Goal: Task Accomplishment & Management: Manage account settings

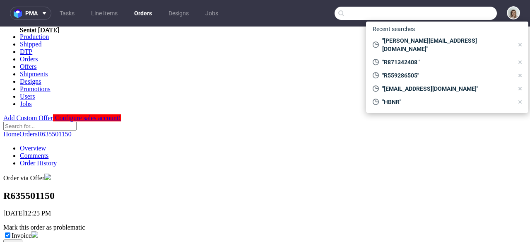
scroll to position [179, 0]
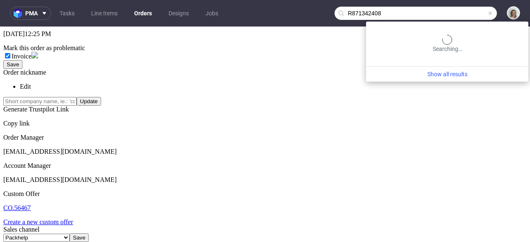
type input "R871342408"
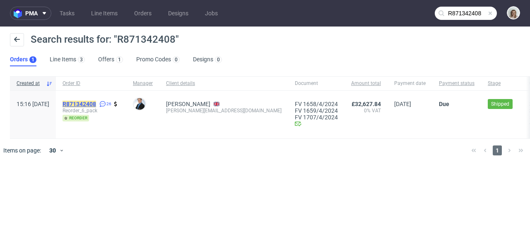
click at [96, 104] on mark "R871342408" at bounding box center [79, 104] width 34 height 7
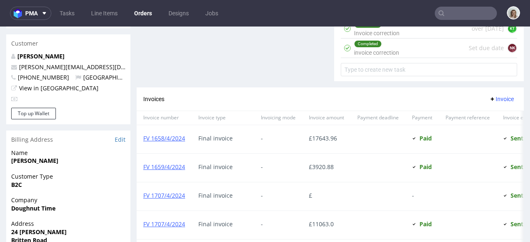
scroll to position [543, 0]
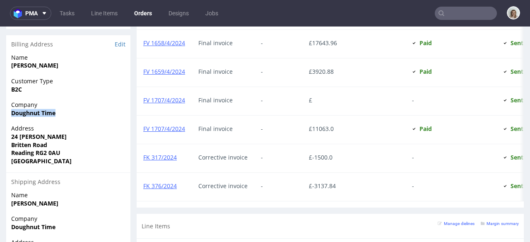
drag, startPoint x: 50, startPoint y: 97, endPoint x: 0, endPoint y: 98, distance: 50.1
copy strong "Doughnut Time"
click at [476, 13] on input "text" at bounding box center [465, 13] width 62 height 13
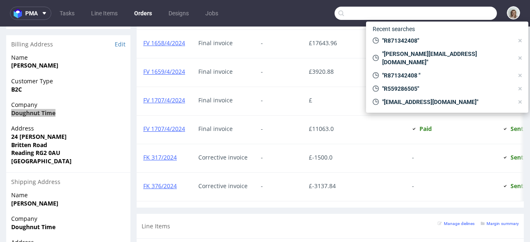
paste input "prernnak@ltsuperfoods.com"
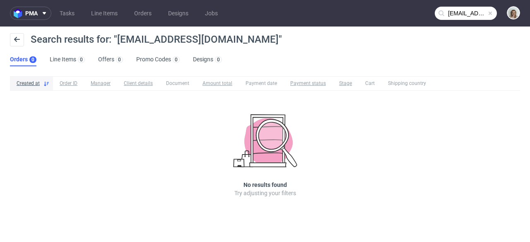
click at [477, 13] on input "prernnak@ltsuperfoods.com" at bounding box center [465, 13] width 62 height 13
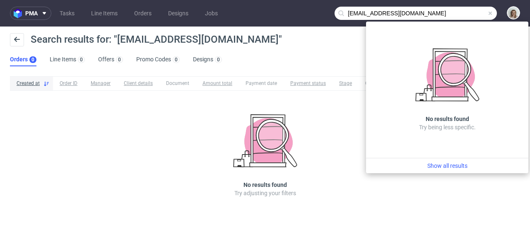
drag, startPoint x: 370, startPoint y: 12, endPoint x: 345, endPoint y: 14, distance: 25.3
click at [345, 14] on input "prernnak@ltsuperfoods.com" at bounding box center [415, 13] width 162 height 13
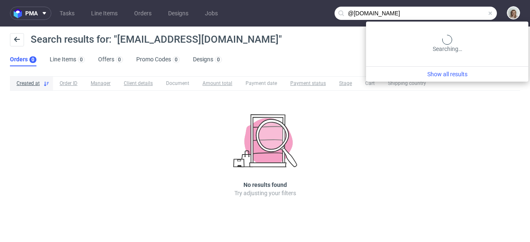
type input "@ltsuperfoods.com"
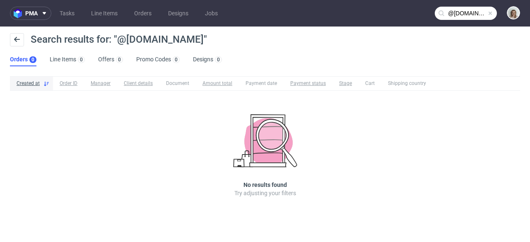
click at [489, 13] on span at bounding box center [490, 13] width 7 height 7
click at [479, 11] on input "text" at bounding box center [465, 13] width 62 height 13
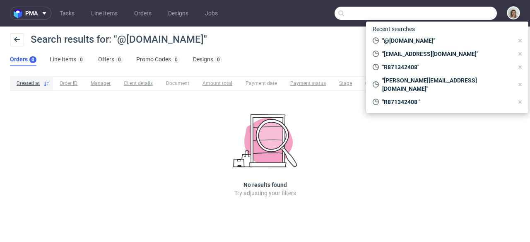
paste input "tom@rodeo-group.com"
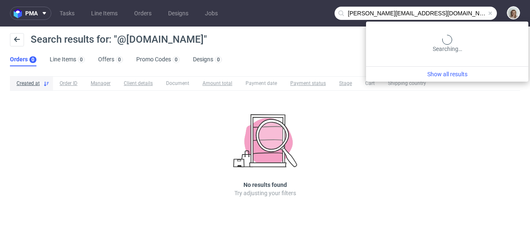
type input "tom@rodeo-group.com"
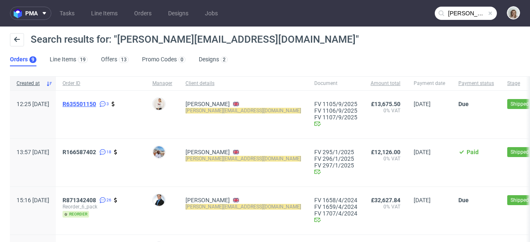
click at [96, 104] on span "R635501150" at bounding box center [79, 104] width 34 height 7
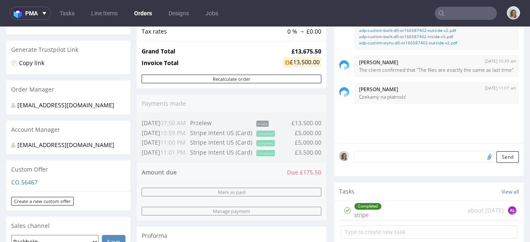
scroll to position [73, 0]
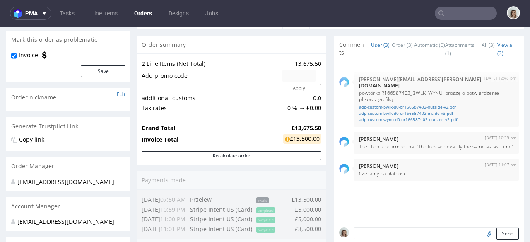
type input "tom@rodeo-group.com"
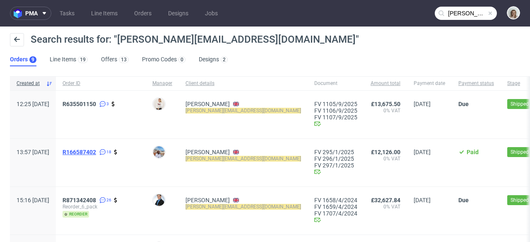
click at [96, 151] on span "R166587402" at bounding box center [79, 152] width 34 height 7
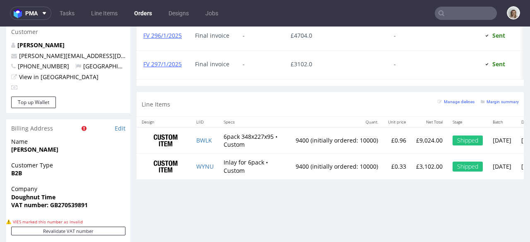
scroll to position [445, 0]
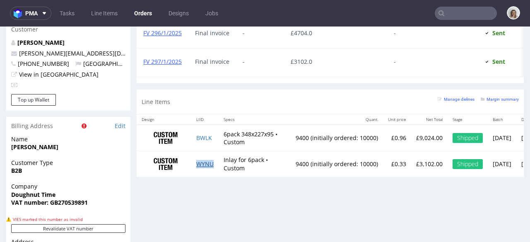
type input "tom@rodeo-group.com"
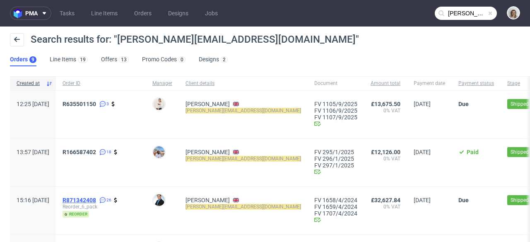
click at [96, 200] on span "R871342408" at bounding box center [79, 200] width 34 height 7
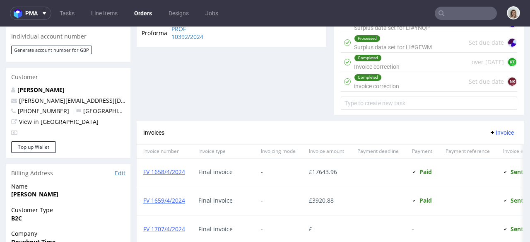
scroll to position [681, 0]
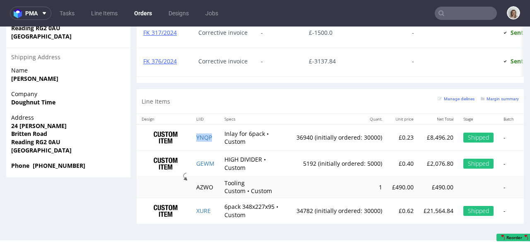
click at [201, 133] on td "YNQP" at bounding box center [205, 137] width 28 height 26
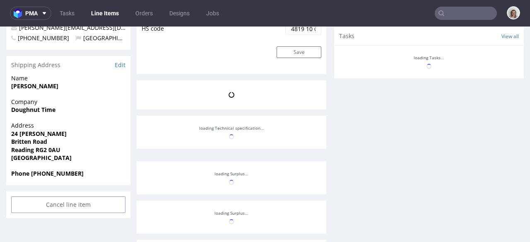
scroll to position [676, 0]
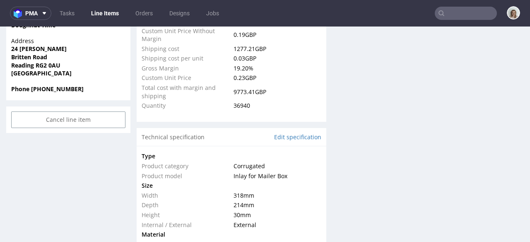
select select "in_progress"
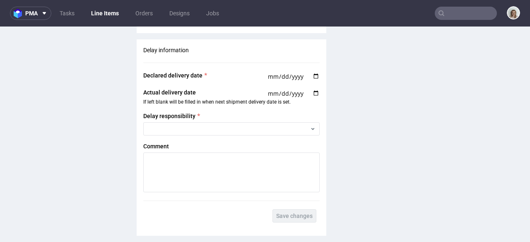
scroll to position [1686, 0]
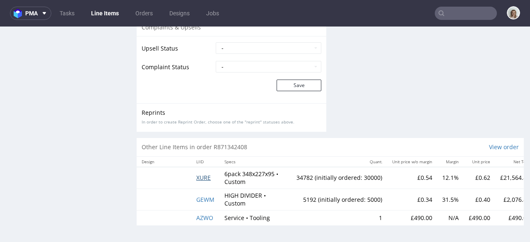
click at [206, 173] on span "XURE" at bounding box center [203, 177] width 14 height 8
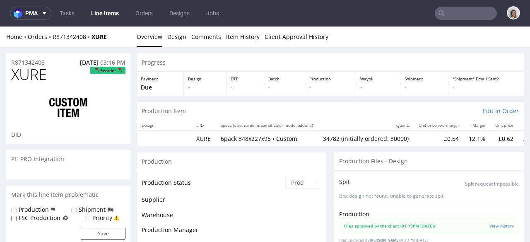
scroll to position [676, 0]
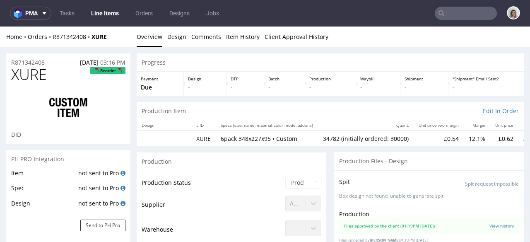
select select "in_progress"
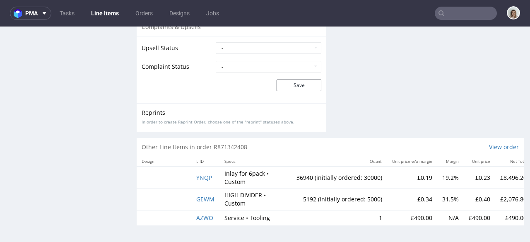
scroll to position [1701, 0]
click at [204, 173] on span "YNQP" at bounding box center [204, 177] width 16 height 8
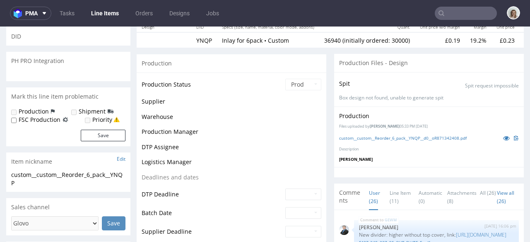
scroll to position [676, 0]
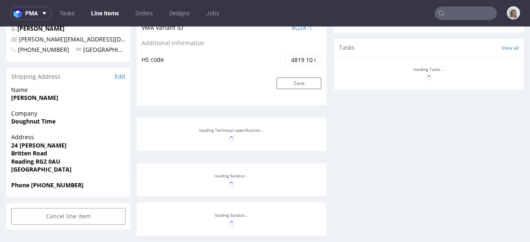
select select "in_progress"
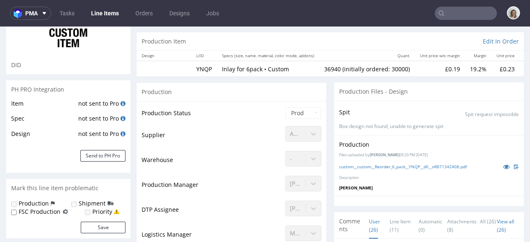
scroll to position [0, 0]
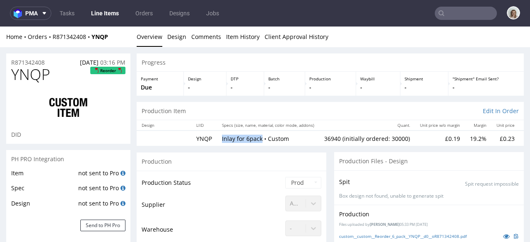
drag, startPoint x: 219, startPoint y: 135, endPoint x: 261, endPoint y: 139, distance: 42.4
click at [261, 139] on td "Inlay for 6pack • Custom" at bounding box center [268, 137] width 102 height 15
copy p "Inlay for 6pack"
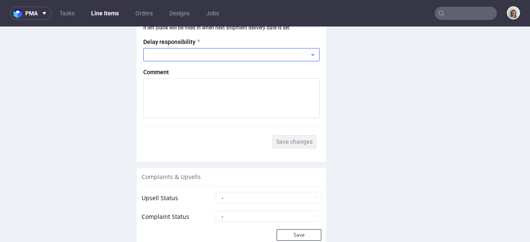
scroll to position [1686, 0]
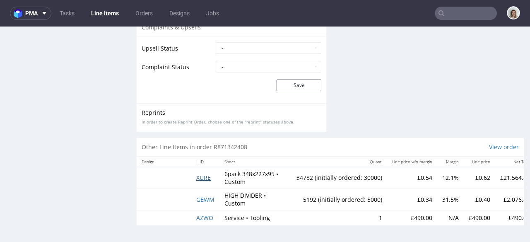
click at [201, 173] on span "XURE" at bounding box center [203, 177] width 14 height 8
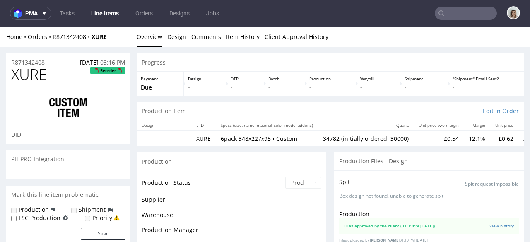
select select "in_progress"
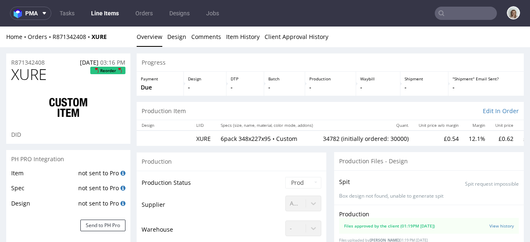
scroll to position [676, 0]
drag, startPoint x: 218, startPoint y: 139, endPoint x: 269, endPoint y: 139, distance: 50.9
click at [278, 139] on td "6pack 348x227x95 • Custom" at bounding box center [267, 137] width 102 height 15
copy p "6pack 348x227x95 •"
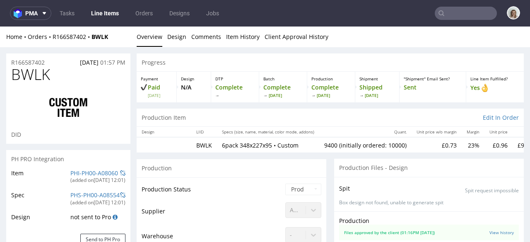
select select "in_progress"
drag, startPoint x: 108, startPoint y: 36, endPoint x: 93, endPoint y: 36, distance: 14.5
click at [93, 36] on div "Home Orders R166587402 BWLK" at bounding box center [68, 37] width 124 height 8
copy strong "BWLK"
select select "in_progress"
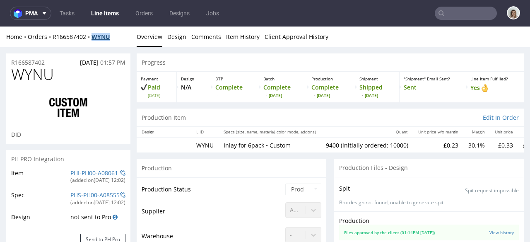
drag, startPoint x: 112, startPoint y: 36, endPoint x: 94, endPoint y: 37, distance: 18.2
click at [94, 37] on div "Home Orders R166587402 WYNU" at bounding box center [68, 37] width 124 height 8
copy strong "WYNU"
click at [457, 9] on input "text" at bounding box center [465, 13] width 62 height 13
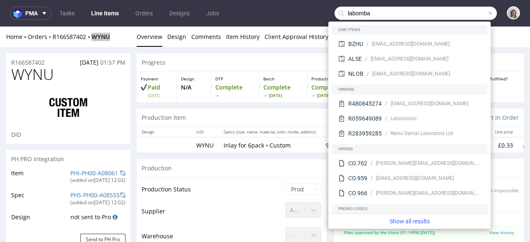
type input "labomba"
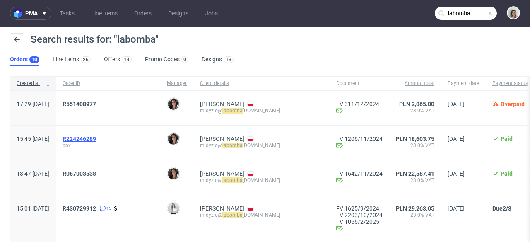
click at [96, 137] on span "R224246289" at bounding box center [79, 138] width 34 height 7
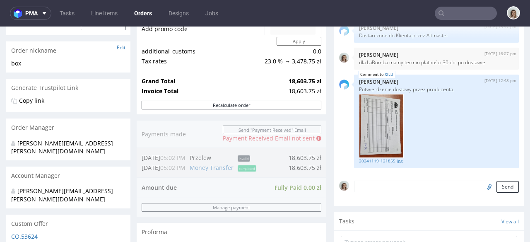
scroll to position [264, 0]
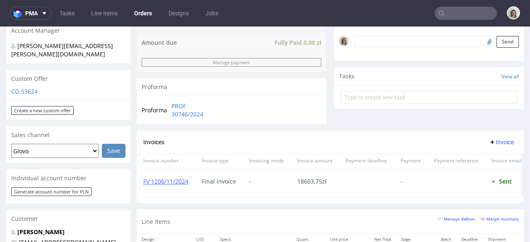
type input "labomba"
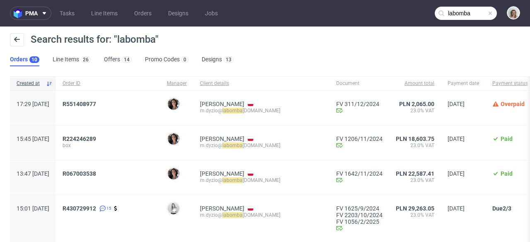
click at [487, 12] on span at bounding box center [490, 13] width 7 height 7
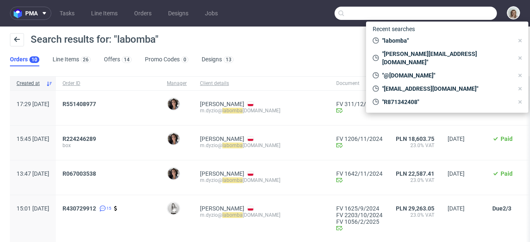
click at [473, 10] on input "text" at bounding box center [415, 13] width 162 height 13
paste input "prernnak@ltsuperfoods.com"
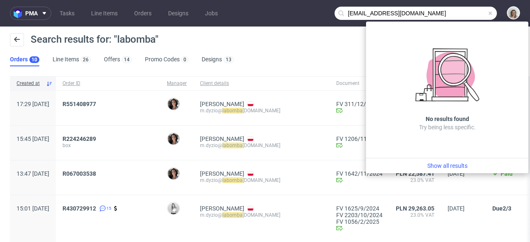
drag, startPoint x: 339, startPoint y: 12, endPoint x: 333, endPoint y: 12, distance: 6.2
click at [334, 12] on div "prernnak@ltsuperfoods.com" at bounding box center [415, 13] width 162 height 13
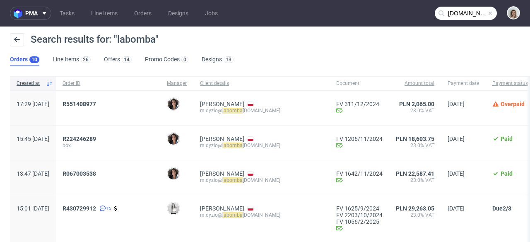
click at [475, 11] on input "ltsuperfoods.com" at bounding box center [465, 13] width 62 height 13
click at [462, 12] on input "ltsuperfoods.com" at bounding box center [465, 13] width 62 height 13
click at [471, 12] on input "ltsuperfoods.com" at bounding box center [465, 13] width 62 height 13
drag, startPoint x: 474, startPoint y: 12, endPoint x: 483, endPoint y: 12, distance: 9.1
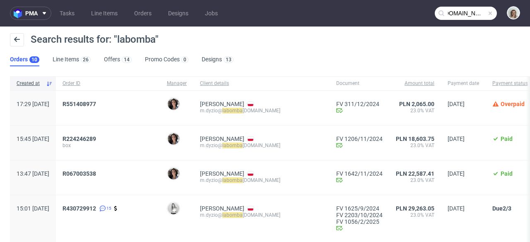
click at [483, 12] on div "ltsuperfoods.com" at bounding box center [465, 13] width 62 height 13
type input "ltsuperfoods"
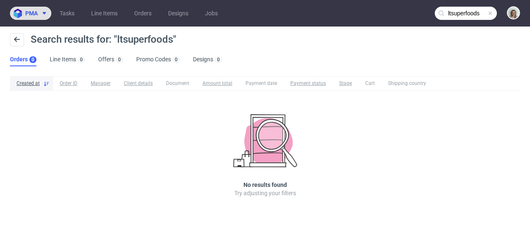
click at [30, 12] on span "pma" at bounding box center [31, 13] width 12 height 6
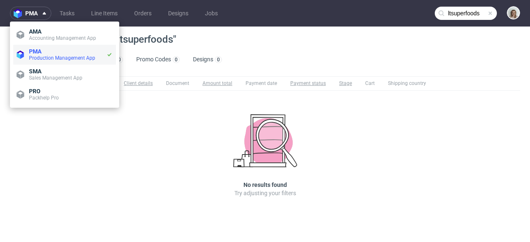
click at [38, 55] on span "Production Management App" at bounding box center [62, 58] width 66 height 6
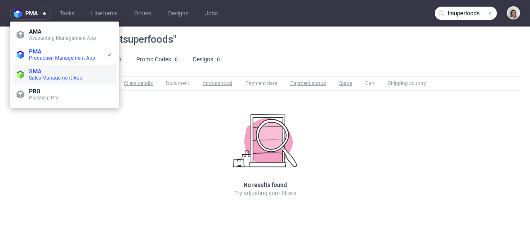
click at [45, 74] on span "Sales Management App" at bounding box center [71, 77] width 84 height 7
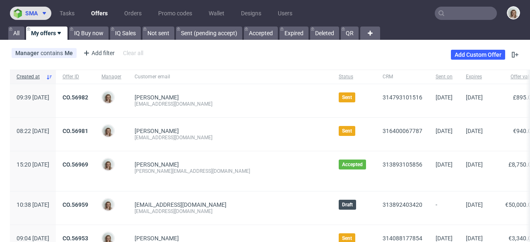
click at [31, 17] on button "sma" at bounding box center [30, 13] width 41 height 13
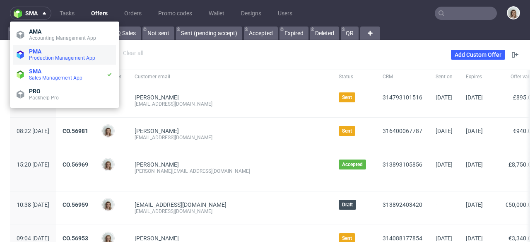
click at [45, 60] on span "Production Management App" at bounding box center [62, 58] width 66 height 6
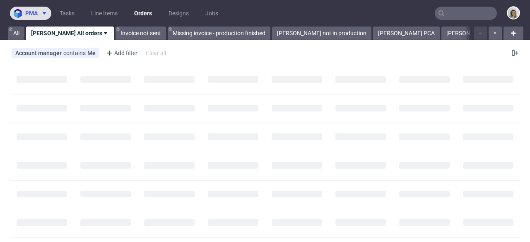
click at [31, 17] on button "pma" at bounding box center [30, 13] width 41 height 13
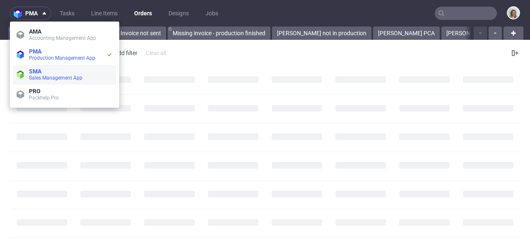
click at [42, 72] on span "SMA" at bounding box center [71, 71] width 84 height 7
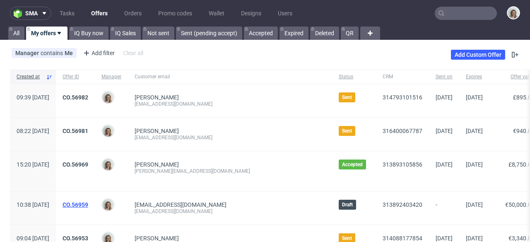
click at [88, 202] on link "CO.56959" at bounding box center [75, 204] width 26 height 7
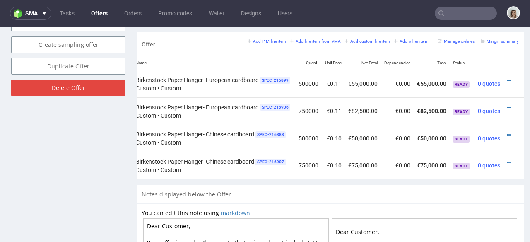
scroll to position [450, 0]
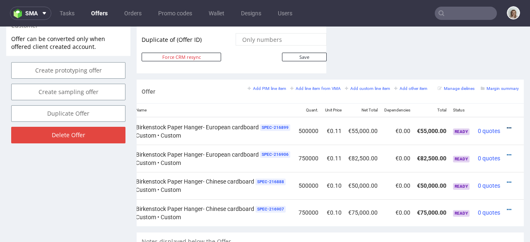
click at [506, 125] on icon at bounding box center [508, 128] width 5 height 6
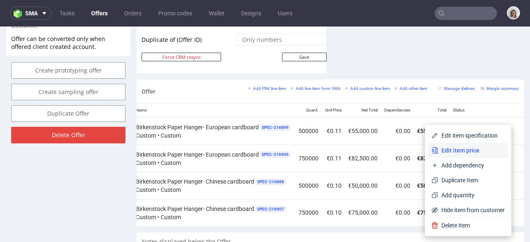
click at [461, 153] on span "Edit item price" at bounding box center [471, 150] width 67 height 8
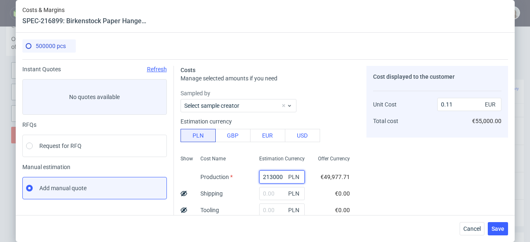
drag, startPoint x: 275, startPoint y: 175, endPoint x: 247, endPoint y: 176, distance: 28.1
click at [252, 176] on div "213000 PLN" at bounding box center [281, 176] width 59 height 17
type input "203"
type input "0"
type input "203500"
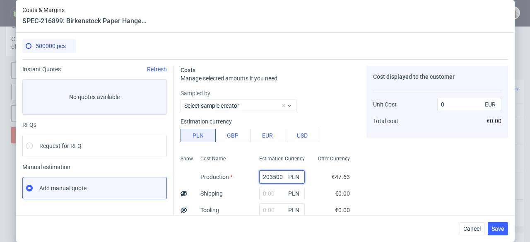
type input "0.11"
type input "203500"
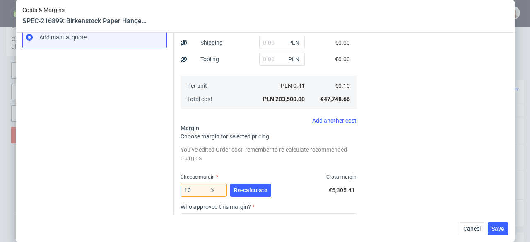
scroll to position [151, 0]
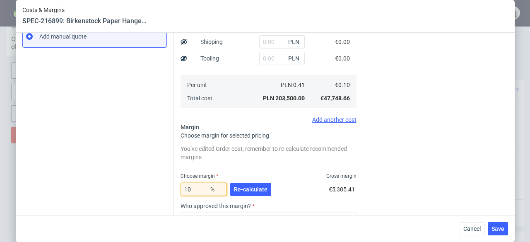
drag, startPoint x: 190, startPoint y: 189, endPoint x: 180, endPoint y: 189, distance: 10.3
click at [180, 189] on input "10" at bounding box center [203, 188] width 46 height 13
type input "5"
type input "0.1"
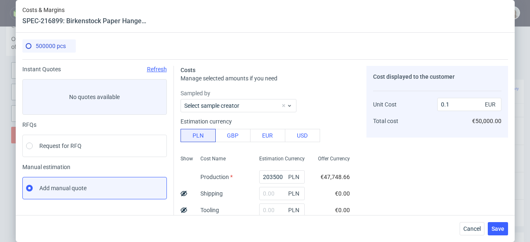
scroll to position [243, 0]
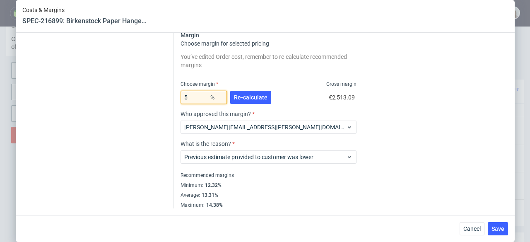
drag, startPoint x: 177, startPoint y: 94, endPoint x: 168, endPoint y: 91, distance: 9.9
click at [168, 91] on div "Instant Quotes Refresh No quotes available RFQs Request for RFQ Manual estimati…" at bounding box center [264, 12] width 485 height 392
type input "3"
click at [187, 96] on input "3" at bounding box center [203, 97] width 46 height 13
type input "1"
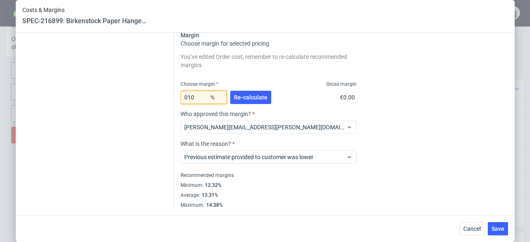
type input "10"
type input "0.11"
click at [239, 96] on span "Re-calculate" at bounding box center [251, 97] width 34 height 6
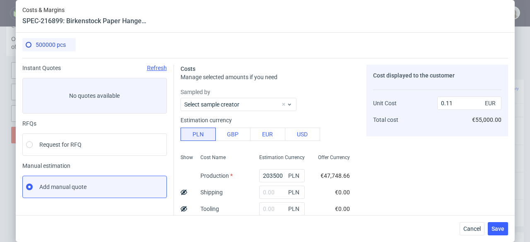
scroll to position [0, 0]
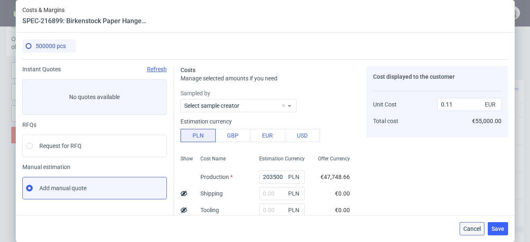
click at [480, 226] on span "Cancel" at bounding box center [471, 229] width 17 height 6
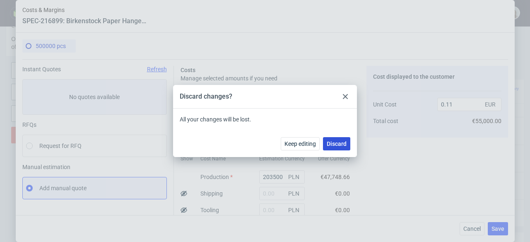
click at [339, 148] on button "Discard" at bounding box center [336, 143] width 27 height 13
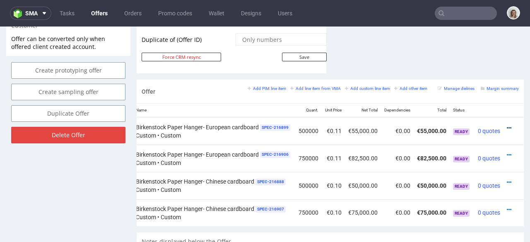
click at [506, 125] on icon at bounding box center [508, 128] width 5 height 6
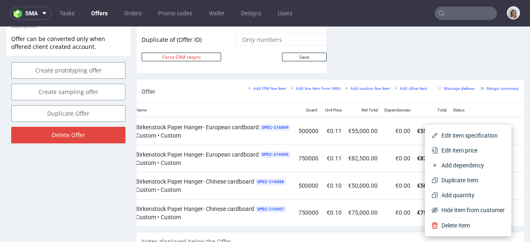
click at [465, 147] on span "Edit item price" at bounding box center [471, 150] width 67 height 8
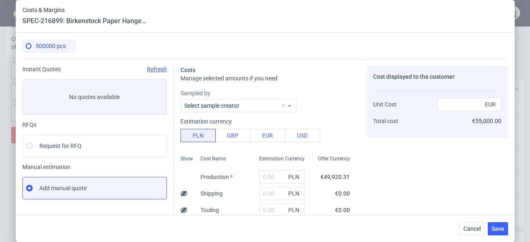
type input "213000"
type input "10"
type input "0.11"
drag, startPoint x: 274, startPoint y: 175, endPoint x: 243, endPoint y: 174, distance: 31.4
click at [243, 174] on div "Show Cost Name Production Shipping Tooling Per unit Total cost Estimation Curre…" at bounding box center [268, 206] width 176 height 109
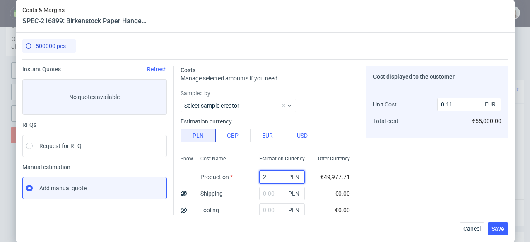
type input "20"
type input "0"
type input "203500"
type input "0.11"
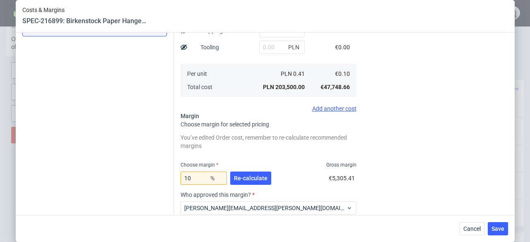
scroll to position [218, 0]
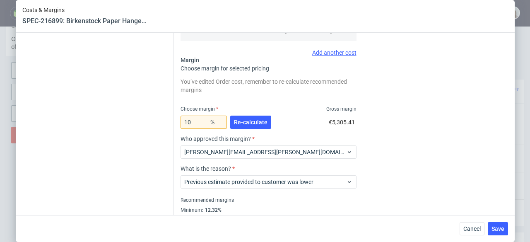
type input "203500"
click at [190, 122] on input "10" at bounding box center [203, 121] width 46 height 13
type input "1"
type input "0"
type input "0.1"
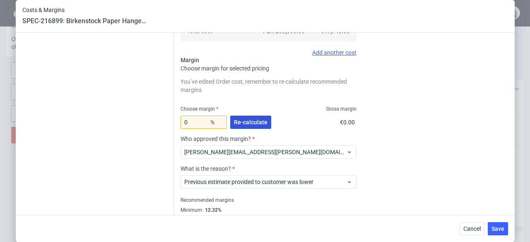
click at [260, 121] on span "Re-calculate" at bounding box center [251, 122] width 34 height 6
type input "13.61"
type input "0.11"
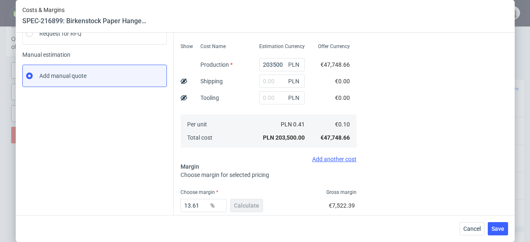
scroll to position [93, 0]
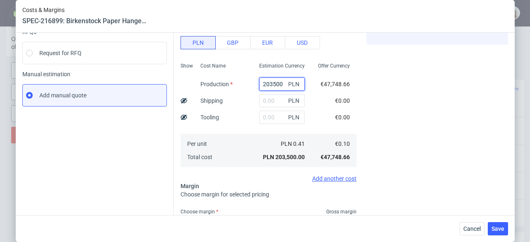
drag, startPoint x: 270, startPoint y: 82, endPoint x: 254, endPoint y: 83, distance: 16.2
click at [252, 83] on div "203500 PLN" at bounding box center [281, 84] width 59 height 17
click at [472, 228] on span "Cancel" at bounding box center [471, 229] width 17 height 6
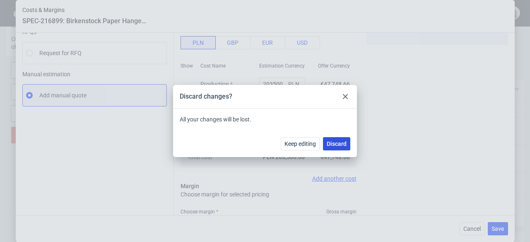
drag, startPoint x: 333, startPoint y: 144, endPoint x: 326, endPoint y: 113, distance: 32.2
click at [333, 144] on span "Discard" at bounding box center [336, 144] width 20 height 6
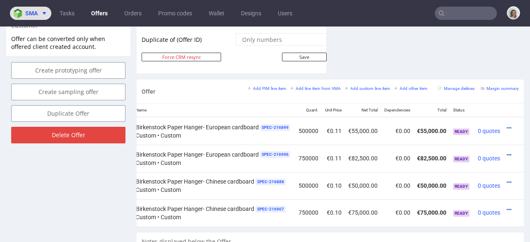
click at [45, 16] on icon at bounding box center [44, 13] width 7 height 7
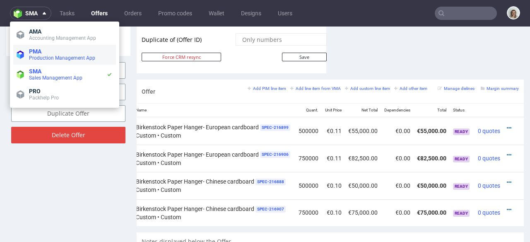
click at [43, 61] on span "Production Management App" at bounding box center [71, 58] width 84 height 7
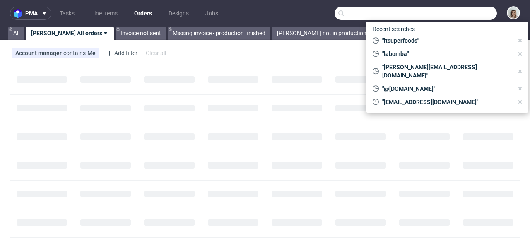
click at [468, 12] on input "text" at bounding box center [415, 13] width 162 height 13
paste input "keris.heading@raylo.com"
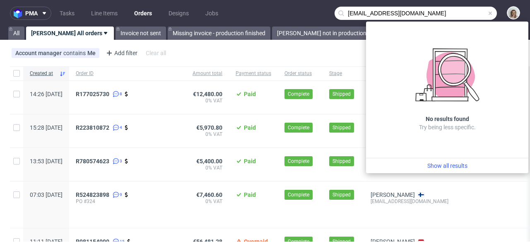
drag, startPoint x: 376, startPoint y: 13, endPoint x: 327, endPoint y: 13, distance: 49.2
click at [327, 13] on nav "pma Tasks Line Items Orders Designs Jobs keris.heading@raylo.com" at bounding box center [265, 13] width 530 height 26
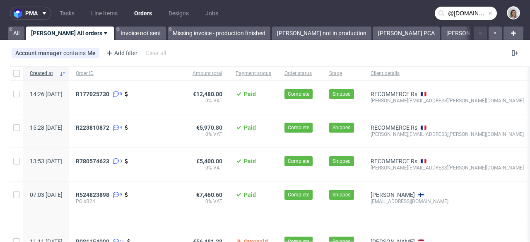
type input "@raylo.com"
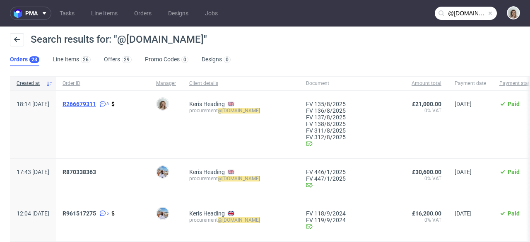
click at [96, 106] on span "R266679311" at bounding box center [79, 104] width 34 height 7
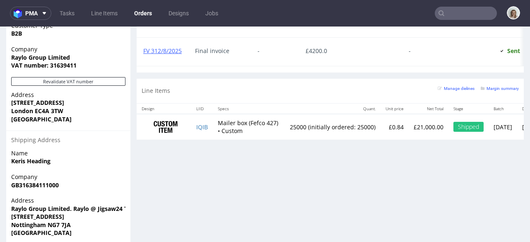
scroll to position [585, 0]
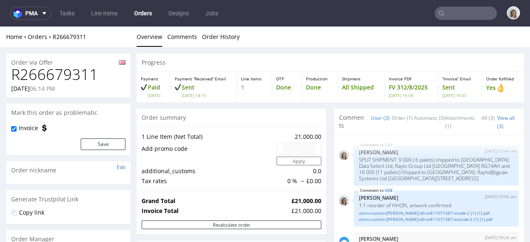
scroll to position [267, 0]
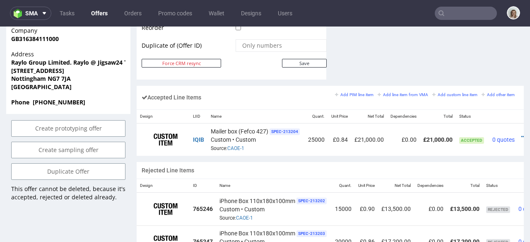
scroll to position [487, 0]
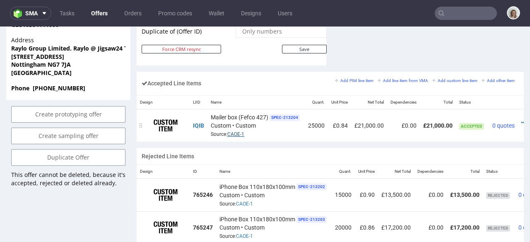
click at [234, 131] on link "CAOE-1" at bounding box center [235, 134] width 17 height 6
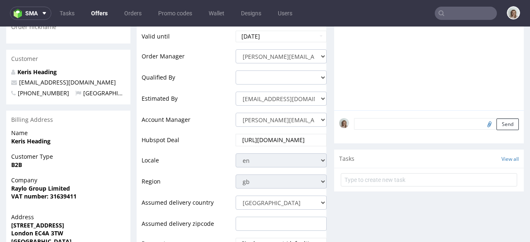
scroll to position [74, 0]
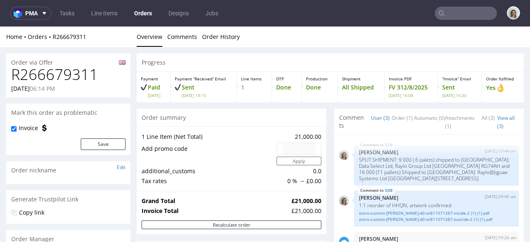
type input "@raylo.com"
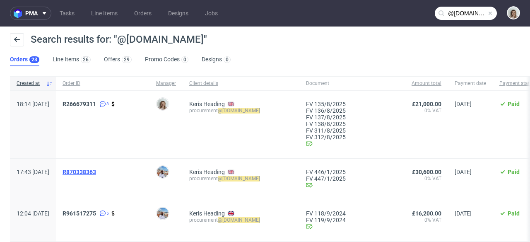
click at [96, 171] on span "R870338363" at bounding box center [79, 171] width 34 height 7
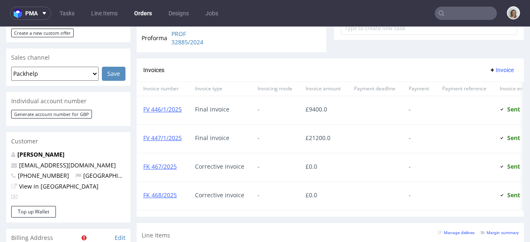
scroll to position [288, 0]
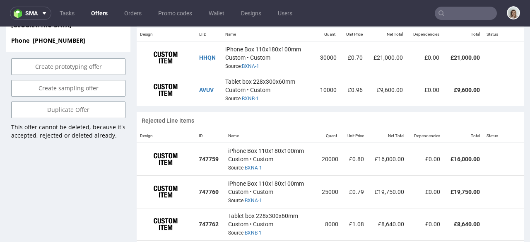
scroll to position [28, 0]
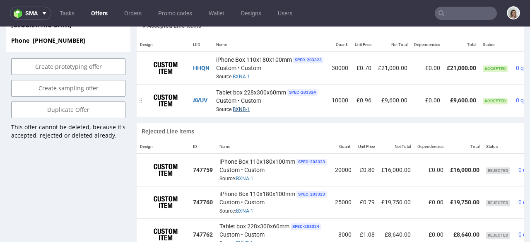
click at [240, 104] on td "Tablet box 228x300x60mm SPEC- 203324 Custom • Custom Source: BXNB-1" at bounding box center [270, 100] width 115 height 32
click at [240, 106] on link "BXNB-1" at bounding box center [241, 109] width 17 height 6
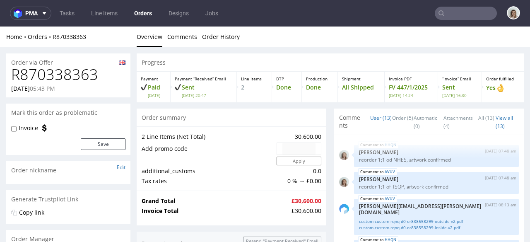
scroll to position [290, 0]
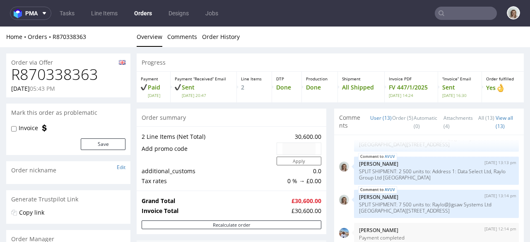
type input "@raylo.com"
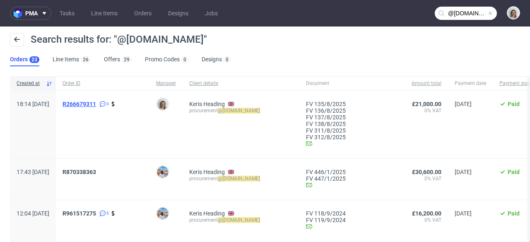
click at [96, 102] on span "R266679311" at bounding box center [79, 104] width 34 height 7
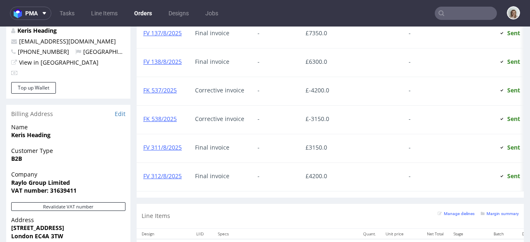
scroll to position [584, 0]
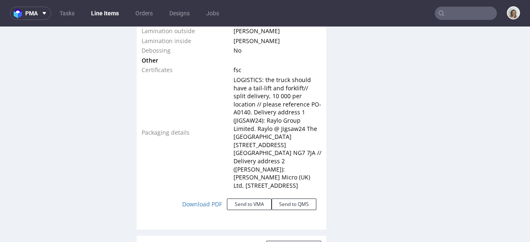
scroll to position [1078, 0]
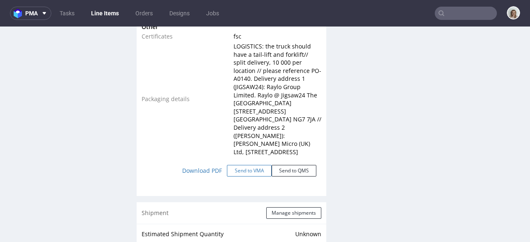
click at [244, 165] on button "Send to VMA" at bounding box center [249, 171] width 45 height 12
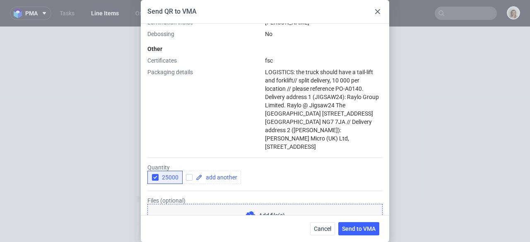
scroll to position [441, 0]
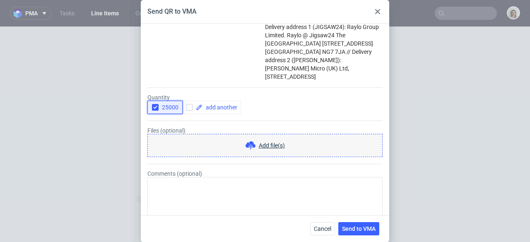
click at [155, 104] on icon "button" at bounding box center [155, 107] width 6 height 6
click at [213, 104] on span at bounding box center [219, 107] width 35 height 6
checkbox input "true"
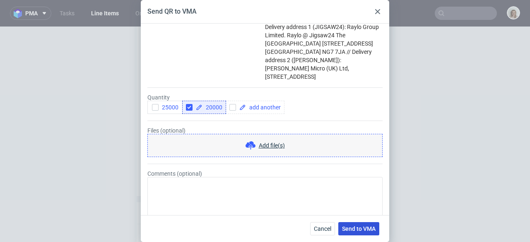
click at [373, 222] on button "Send to VMA" at bounding box center [358, 228] width 41 height 13
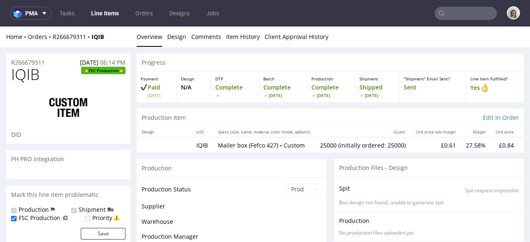
select select "in_progress"
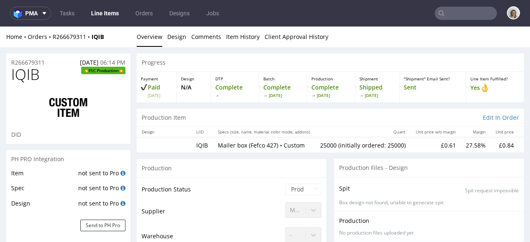
scroll to position [0, 0]
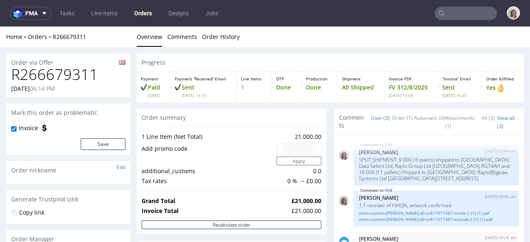
type input "@raylo.com"
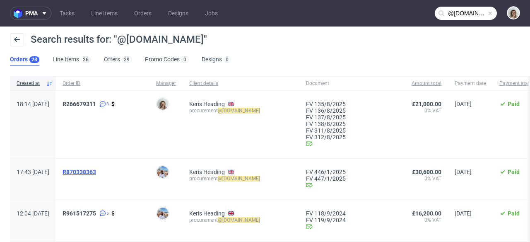
click at [94, 173] on span "R870338363" at bounding box center [79, 171] width 34 height 7
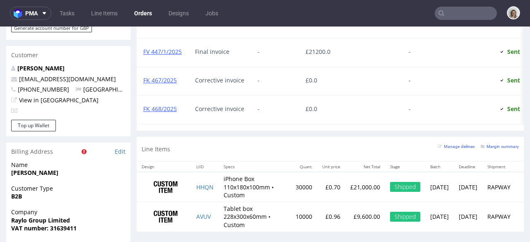
scroll to position [533, 0]
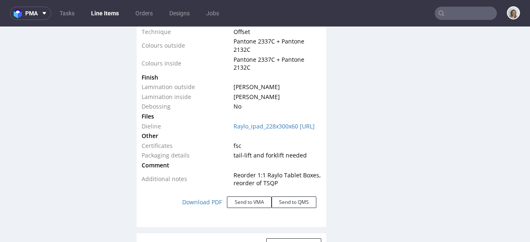
scroll to position [1041, 0]
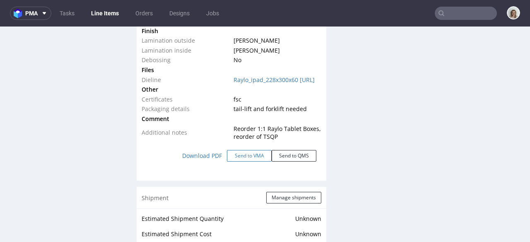
click at [234, 157] on button "Send to VMA" at bounding box center [249, 156] width 45 height 12
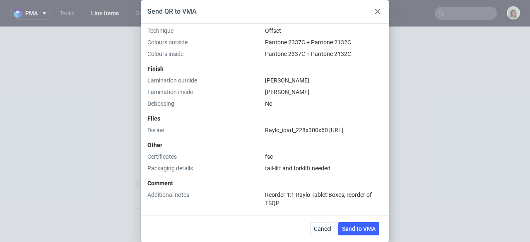
scroll to position [436, 0]
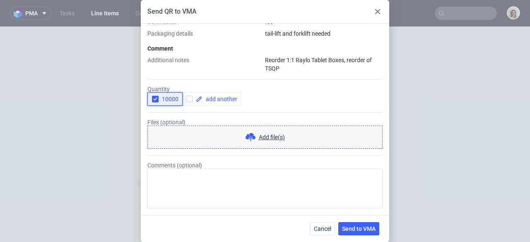
click at [154, 99] on use "button" at bounding box center [155, 99] width 4 height 3
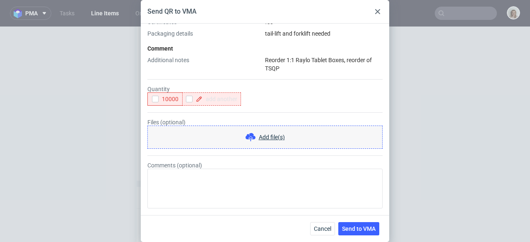
click at [205, 101] on span at bounding box center [219, 99] width 35 height 6
checkbox input "true"
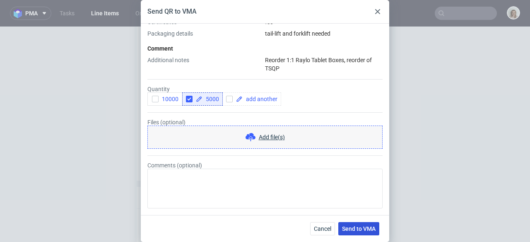
click at [362, 226] on span "Send to VMA" at bounding box center [359, 229] width 34 height 6
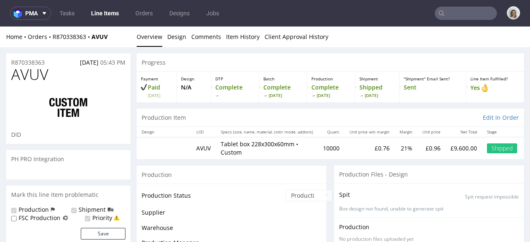
scroll to position [290, 0]
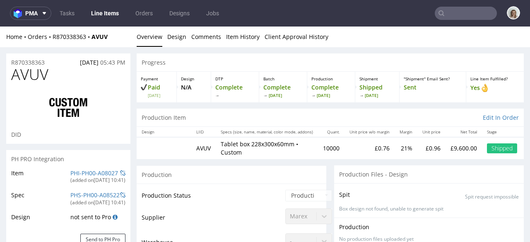
select select "in_progress"
drag, startPoint x: 114, startPoint y: 36, endPoint x: 94, endPoint y: 36, distance: 19.9
click at [94, 36] on div "Home Orders R870338363 AVUV" at bounding box center [68, 37] width 124 height 8
click at [114, 32] on div "Home Orders R870338363 AVUV Overview Design Comments Item History Client Approv…" at bounding box center [265, 36] width 530 height 21
drag, startPoint x: 112, startPoint y: 35, endPoint x: 94, endPoint y: 35, distance: 17.4
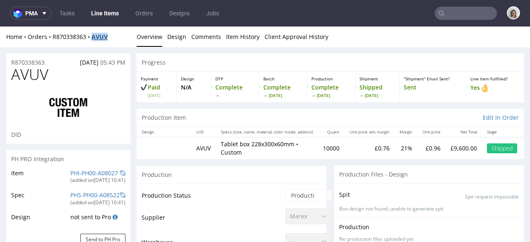
click at [94, 35] on div "Home Orders R870338363 AVUV" at bounding box center [68, 37] width 124 height 8
copy strong "AVUV"
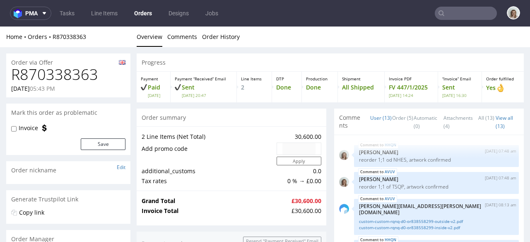
scroll to position [290, 0]
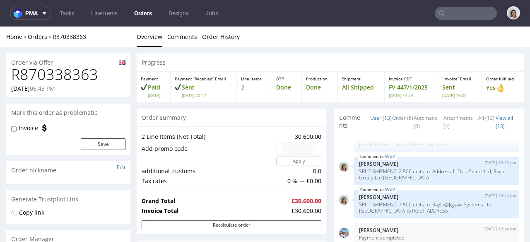
type input "@raylo.com"
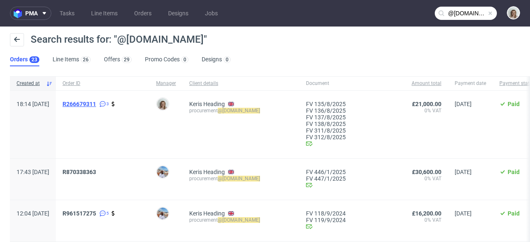
click at [96, 103] on span "R266679311" at bounding box center [79, 104] width 34 height 7
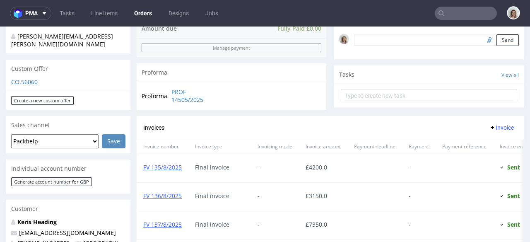
scroll to position [525, 0]
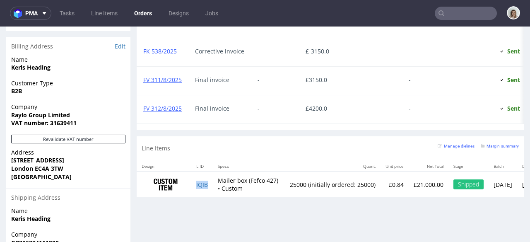
click at [208, 190] on td "IQIB" at bounding box center [202, 184] width 22 height 26
click at [47, 15] on icon at bounding box center [44, 13] width 7 height 7
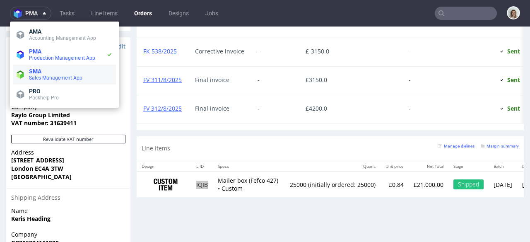
click at [50, 71] on span "SMA" at bounding box center [71, 71] width 84 height 7
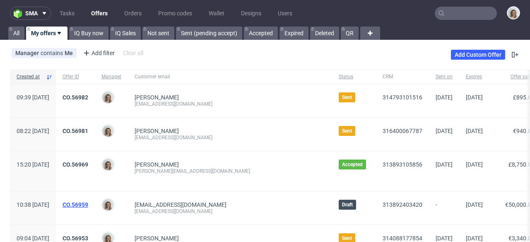
click at [88, 202] on link "CO.56959" at bounding box center [75, 204] width 26 height 7
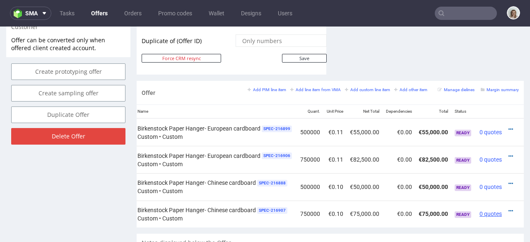
scroll to position [0, 82]
click at [489, 219] on div "Design ID Name Quant. Unit Price Net Total Dependencies Total Status 771385 Bir…" at bounding box center [330, 165] width 387 height 123
click at [506, 208] on icon at bounding box center [508, 211] width 5 height 6
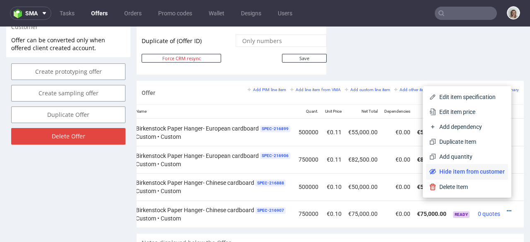
click at [468, 173] on span "Hide item from customer" at bounding box center [470, 171] width 69 height 8
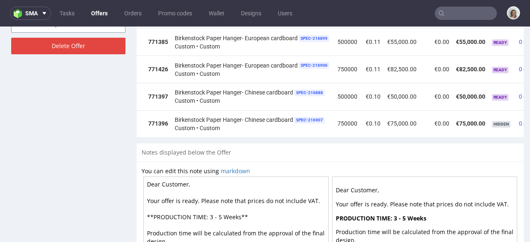
scroll to position [0, 96]
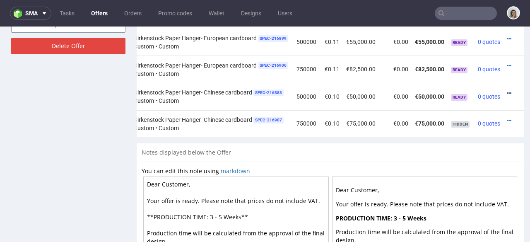
click at [506, 90] on icon at bounding box center [508, 93] width 5 height 6
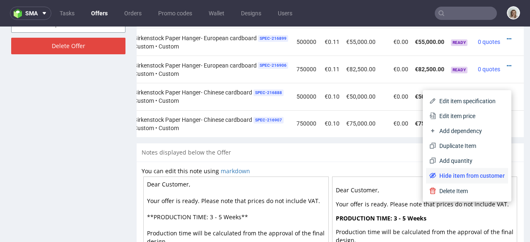
click at [437, 175] on span "Hide item from customer" at bounding box center [470, 175] width 69 height 8
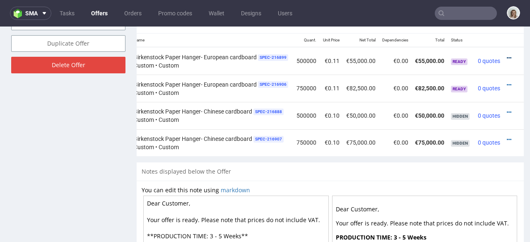
click at [506, 55] on icon at bounding box center [508, 58] width 5 height 6
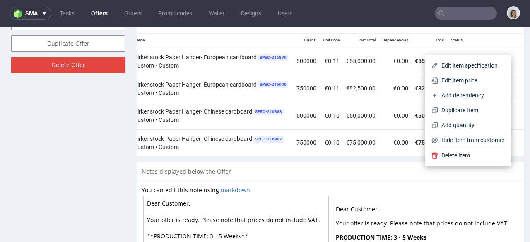
drag, startPoint x: 480, startPoint y: 80, endPoint x: 475, endPoint y: 79, distance: 5.6
click at [480, 80] on span "Edit item price" at bounding box center [471, 80] width 67 height 8
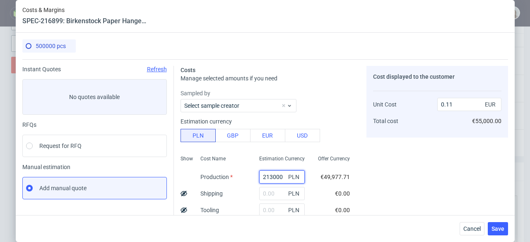
drag, startPoint x: 273, startPoint y: 175, endPoint x: 243, endPoint y: 176, distance: 30.6
click at [243, 176] on div "Show Cost Name Production Shipping Tooling Per unit Total cost Estimation Curre…" at bounding box center [268, 206] width 176 height 109
type input "20"
type input "0"
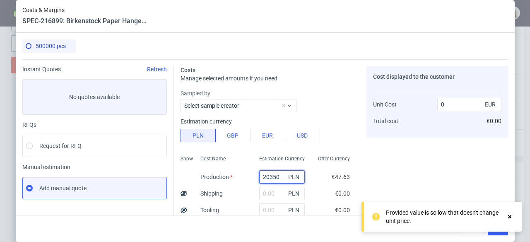
type input "203500"
type input "0.11"
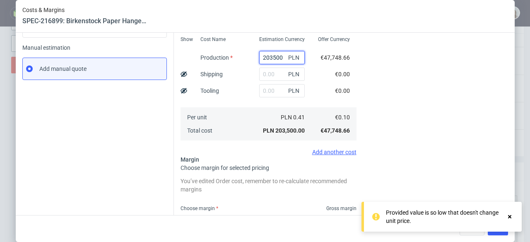
scroll to position [243, 0]
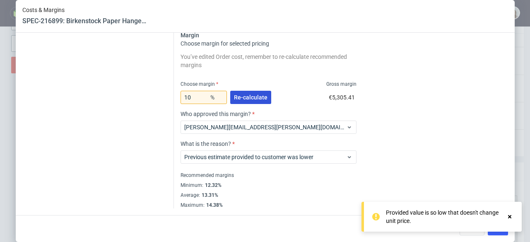
type input "203500"
click at [252, 100] on span "Re-calculate" at bounding box center [251, 97] width 34 height 6
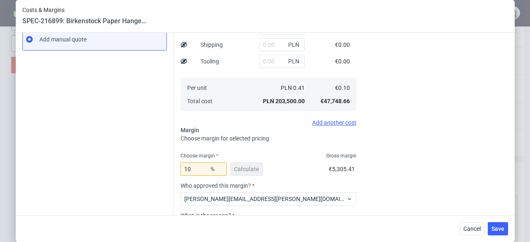
scroll to position [84, 0]
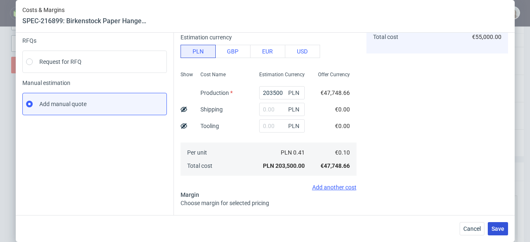
click at [497, 226] on span "Save" at bounding box center [497, 229] width 13 height 6
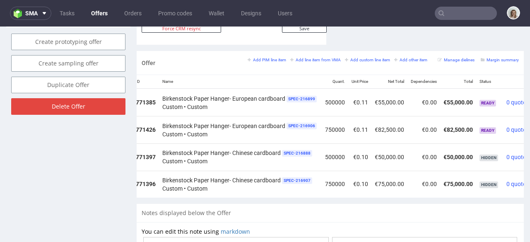
scroll to position [0, 96]
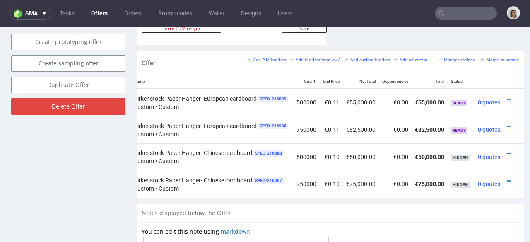
drag, startPoint x: 497, startPoint y: 89, endPoint x: 494, endPoint y: 95, distance: 7.1
click at [506, 96] on icon at bounding box center [508, 99] width 5 height 6
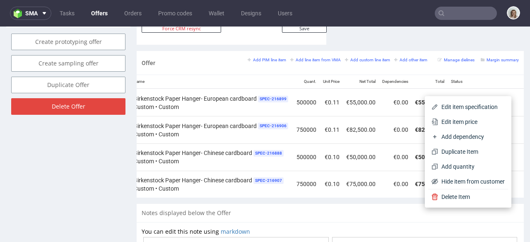
click at [478, 118] on span "Edit item price" at bounding box center [471, 122] width 67 height 8
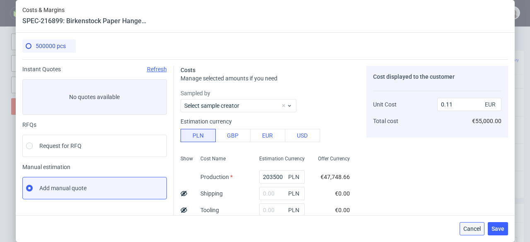
click at [473, 226] on span "Cancel" at bounding box center [471, 229] width 17 height 6
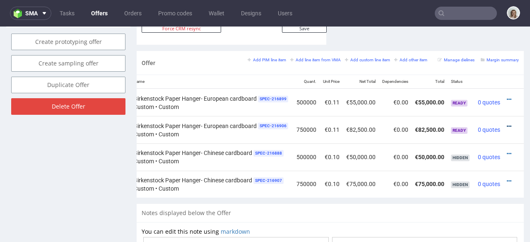
click at [506, 123] on icon at bounding box center [508, 126] width 5 height 6
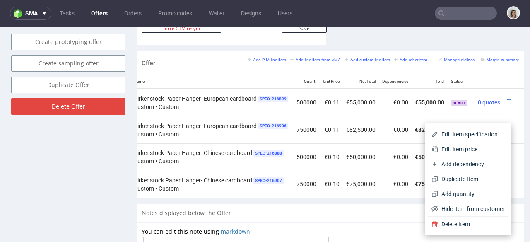
drag, startPoint x: 464, startPoint y: 144, endPoint x: 453, endPoint y: 142, distance: 10.4
click at [464, 144] on li "Edit item price" at bounding box center [468, 149] width 80 height 15
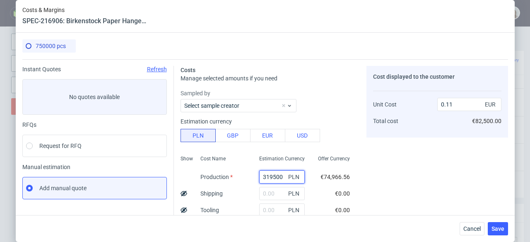
drag, startPoint x: 265, startPoint y: 176, endPoint x: 242, endPoint y: 176, distance: 22.8
click at [242, 176] on div "Show Cost Name Production Shipping Tooling Per unit Total cost Estimation Curre…" at bounding box center [268, 206] width 176 height 109
type input "305"
type input "0"
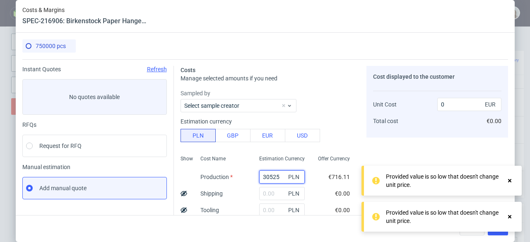
type input "305250"
type input "0.11"
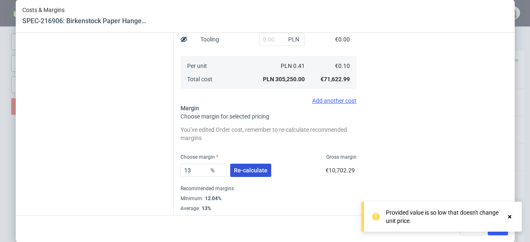
scroll to position [184, 0]
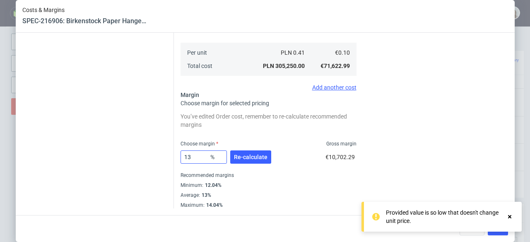
type input "305250"
click at [182, 156] on input "13" at bounding box center [203, 156] width 46 height 13
click at [190, 158] on input "13" at bounding box center [203, 156] width 46 height 13
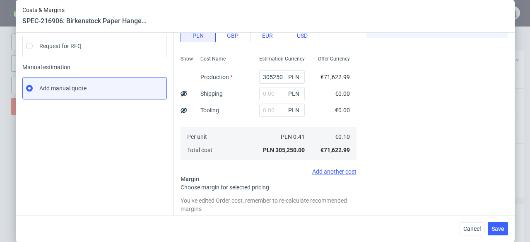
scroll to position [171, 0]
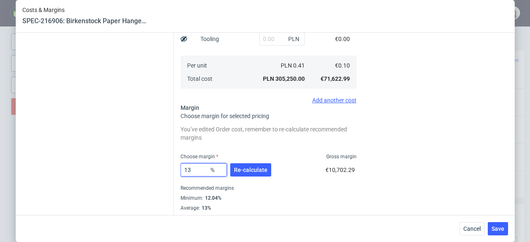
click at [194, 170] on input "13" at bounding box center [203, 169] width 46 height 13
type input "10"
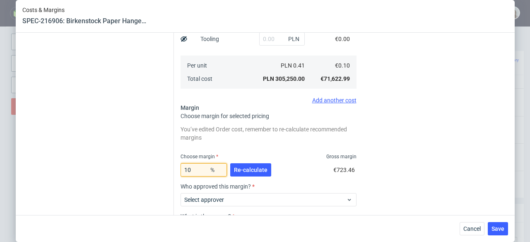
type input "0.11"
type input "10"
click at [245, 174] on button "Re-calculate" at bounding box center [250, 169] width 41 height 13
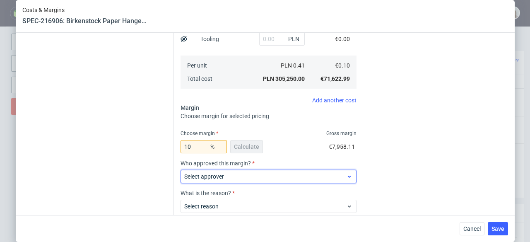
click at [245, 175] on span "Select approver" at bounding box center [265, 176] width 162 height 8
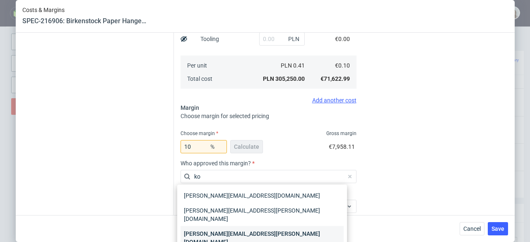
type input "ko"
drag, startPoint x: 246, startPoint y: 221, endPoint x: 248, endPoint y: 215, distance: 6.8
click at [246, 226] on div "marta.kozlowska@packhelp.com" at bounding box center [261, 237] width 163 height 23
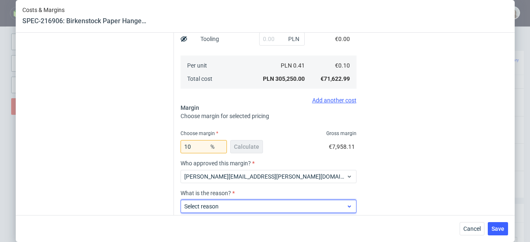
click at [248, 200] on div "Select reason" at bounding box center [268, 205] width 176 height 13
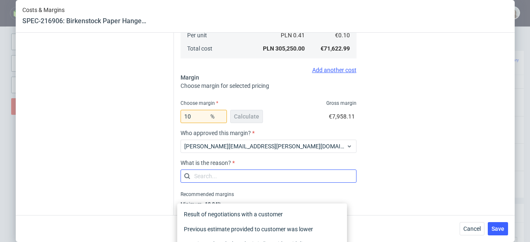
scroll to position [220, 0]
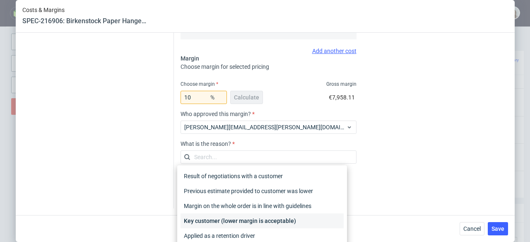
click at [259, 220] on div "Key customer (lower margin is acceptable)" at bounding box center [261, 220] width 163 height 15
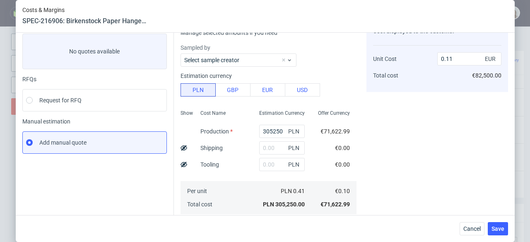
scroll to position [154, 0]
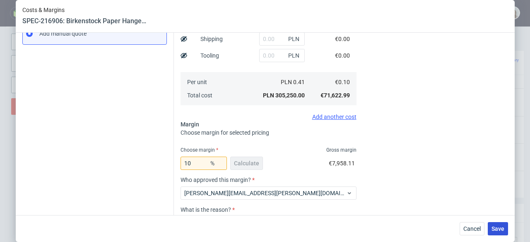
click at [498, 232] on button "Save" at bounding box center [497, 228] width 20 height 13
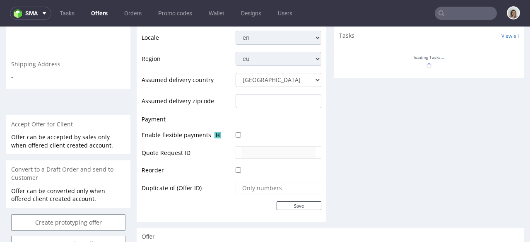
scroll to position [412, 0]
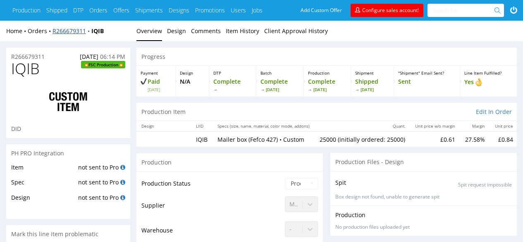
click at [66, 31] on link "R266679311" at bounding box center [72, 31] width 39 height 8
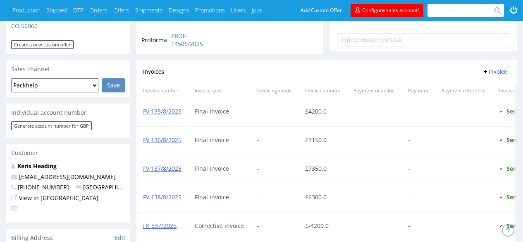
scroll to position [391, 0]
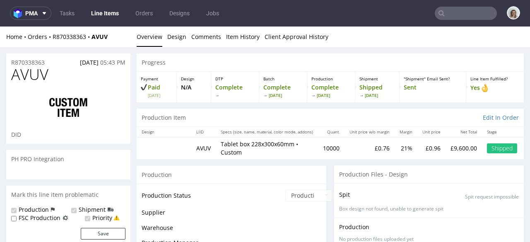
scroll to position [290, 0]
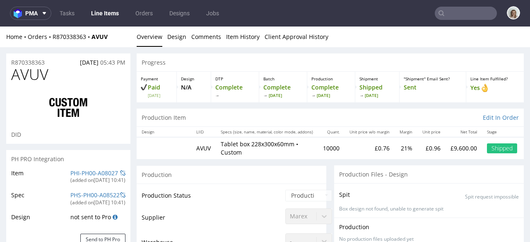
select select "in_progress"
click at [44, 17] on button "pma" at bounding box center [30, 13] width 41 height 13
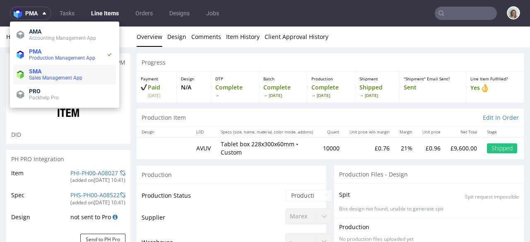
click at [41, 72] on span "SMA" at bounding box center [71, 71] width 84 height 7
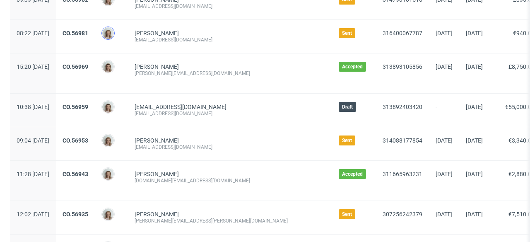
scroll to position [104, 0]
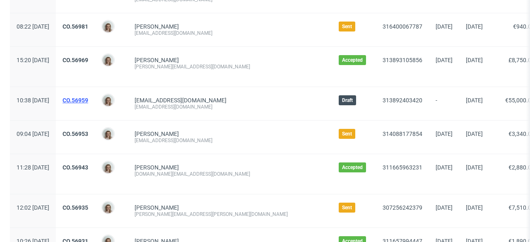
click at [88, 100] on link "CO.56959" at bounding box center [75, 100] width 26 height 7
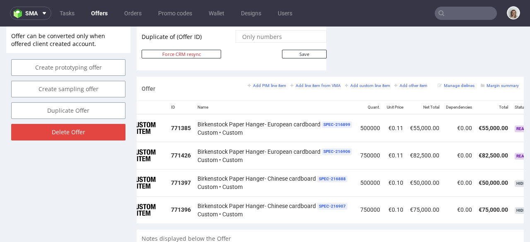
scroll to position [0, 96]
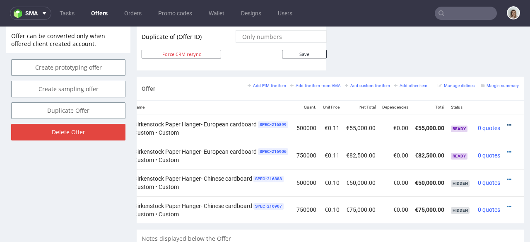
click at [506, 122] on icon at bounding box center [508, 125] width 5 height 6
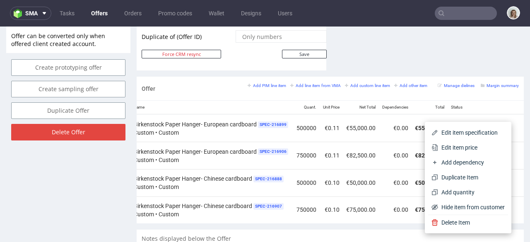
drag, startPoint x: 459, startPoint y: 147, endPoint x: 453, endPoint y: 146, distance: 6.3
click at [458, 146] on span "Edit item price" at bounding box center [471, 147] width 67 height 8
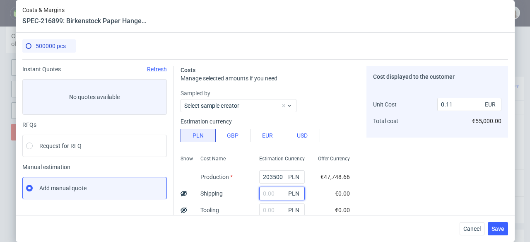
click at [262, 190] on input "text" at bounding box center [282, 193] width 46 height 13
paste input "7044,31"
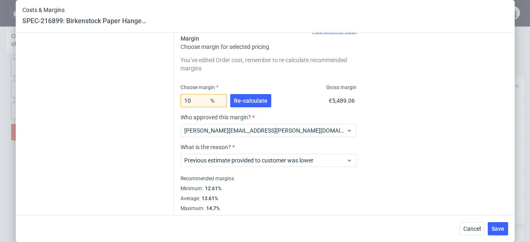
scroll to position [243, 0]
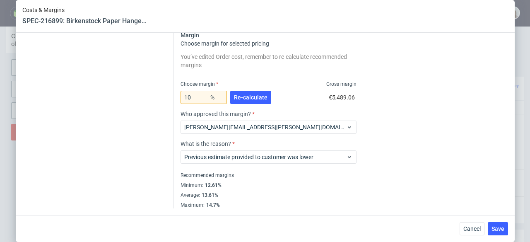
type input "7044.31"
click at [198, 93] on input "10" at bounding box center [203, 97] width 46 height 13
click at [196, 95] on input "10" at bounding box center [203, 97] width 46 height 13
type input "1261"
type input "-0.01"
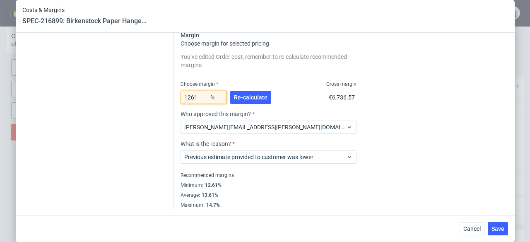
scroll to position [184, 0]
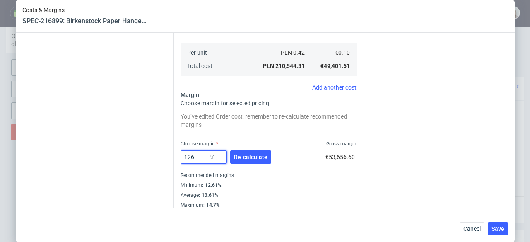
type input "12"
type input "0.11"
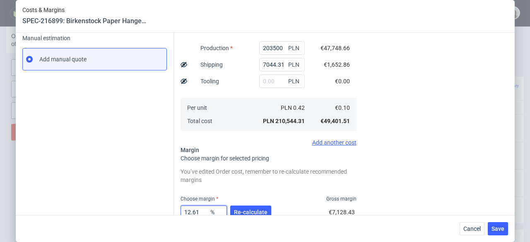
scroll to position [158, 0]
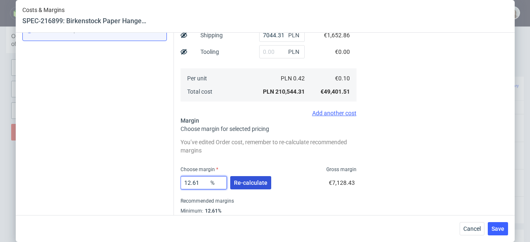
type input "12.61"
click at [245, 182] on span "Re-calculate" at bounding box center [251, 183] width 34 height 6
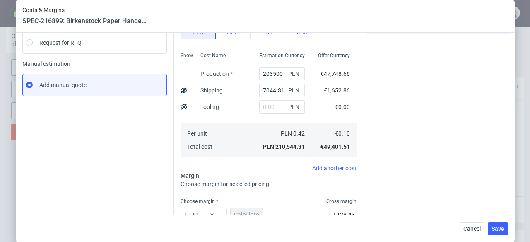
scroll to position [101, 0]
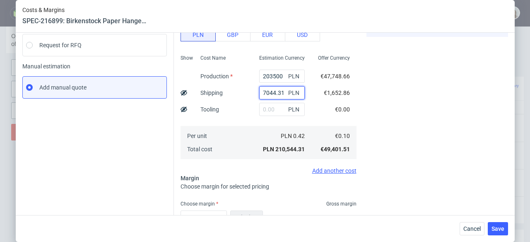
drag, startPoint x: 276, startPoint y: 90, endPoint x: 240, endPoint y: 91, distance: 36.0
click at [240, 91] on div "Show Cost Name Production Shipping Tooling Per unit Total cost Estimation Curre…" at bounding box center [268, 105] width 176 height 109
paste input "748,74"
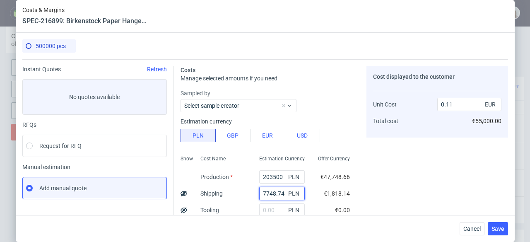
scroll to position [174, 0]
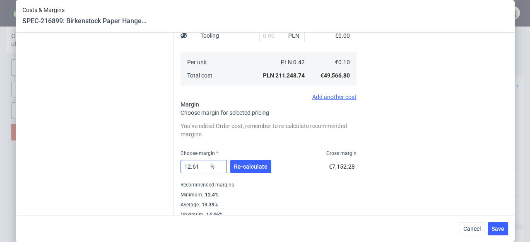
type input "7748.74"
drag, startPoint x: 184, startPoint y: 165, endPoint x: 203, endPoint y: 165, distance: 19.0
click at [203, 165] on input "12.61" at bounding box center [203, 166] width 46 height 13
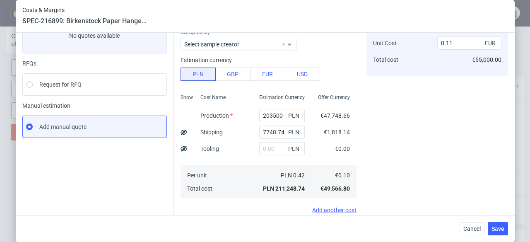
scroll to position [184, 0]
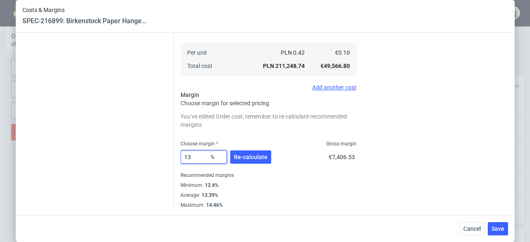
type input "1"
type input "0.1"
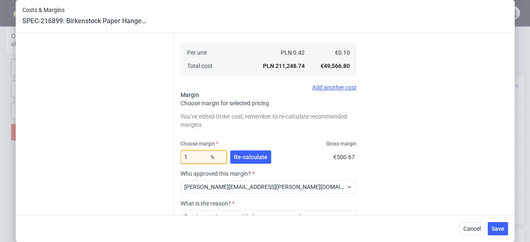
type input "15"
type input "0.11"
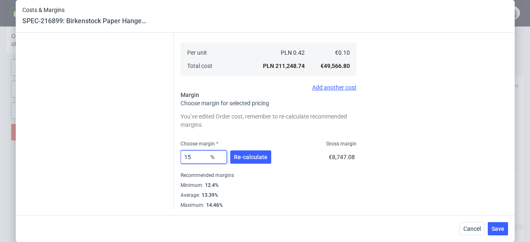
type input "1"
type input "0.1"
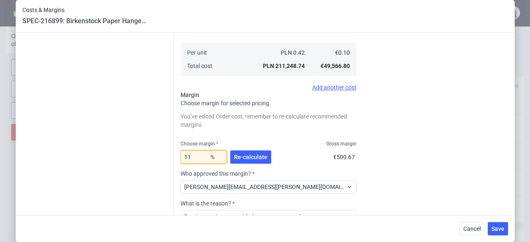
type input "117"
type input "-0.59"
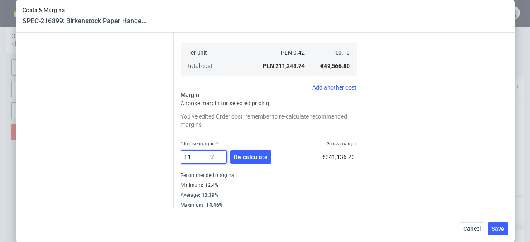
type input "1"
type input "0.1"
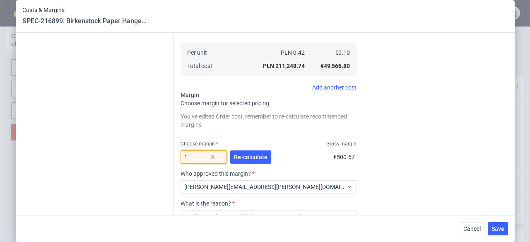
type input "17"
type input "0.12"
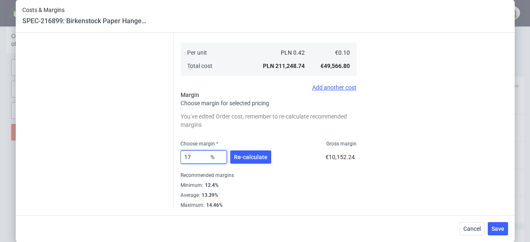
type input "1"
type input "0.1"
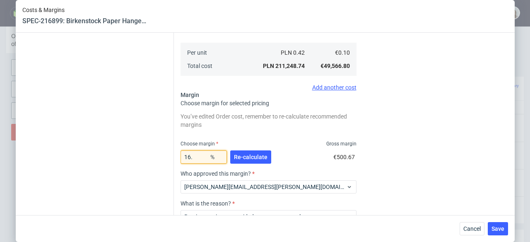
type input "16"
type input "0.11"
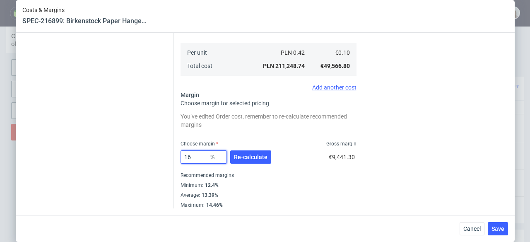
type input "165"
type input "-0.16"
type input "16"
type input "0.11"
type input "16.5"
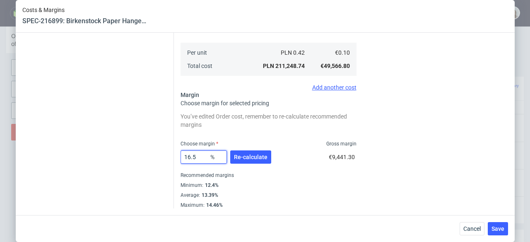
type input "0.12"
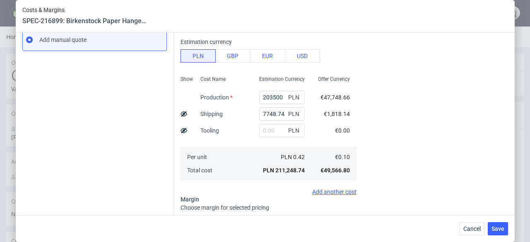
scroll to position [252, 0]
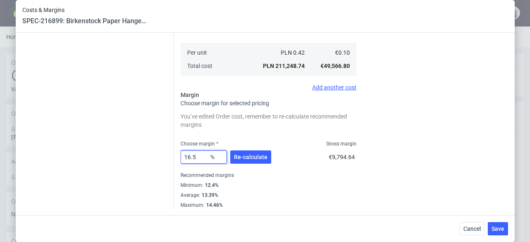
click at [196, 154] on input "16.5" at bounding box center [203, 156] width 46 height 13
type input "16"
type input "0.11"
type input "16"
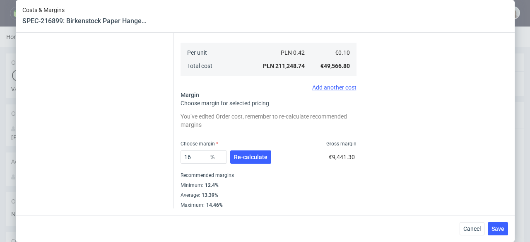
click at [281, 137] on div "You’ve edited Order cost, remember to re-calculate recommended margins Choose m…" at bounding box center [268, 159] width 176 height 98
click at [249, 157] on span "Re-calculate" at bounding box center [251, 157] width 34 height 6
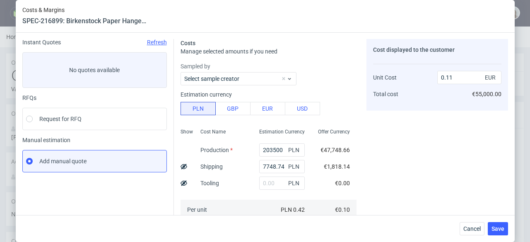
scroll to position [59, 0]
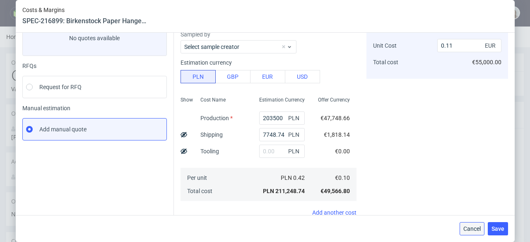
click at [484, 226] on button "Cancel" at bounding box center [471, 228] width 25 height 13
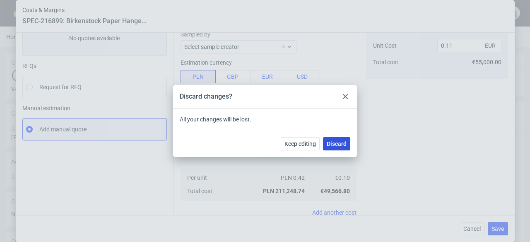
click at [342, 144] on span "Discard" at bounding box center [336, 144] width 20 height 6
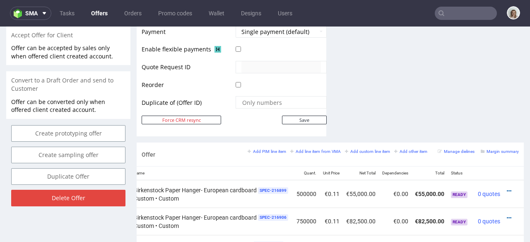
scroll to position [397, 0]
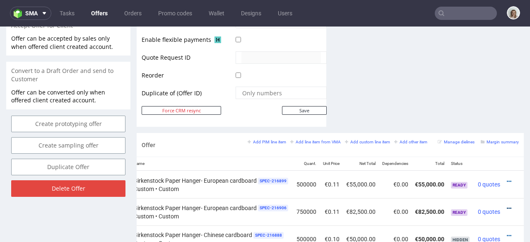
click at [506, 205] on icon at bounding box center [508, 208] width 5 height 6
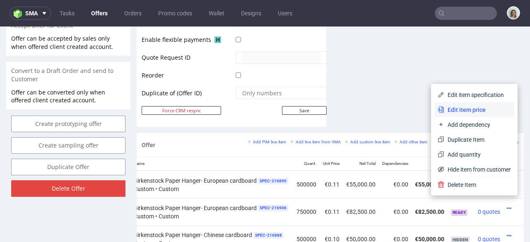
click at [466, 110] on span "Edit item price" at bounding box center [477, 110] width 67 height 8
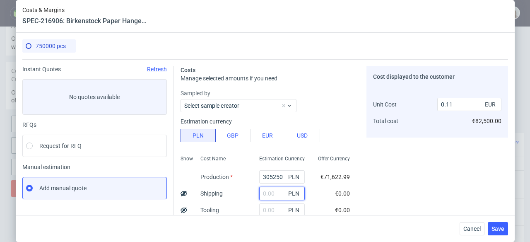
click at [269, 188] on input "text" at bounding box center [282, 193] width 46 height 13
paste input "12807,84"
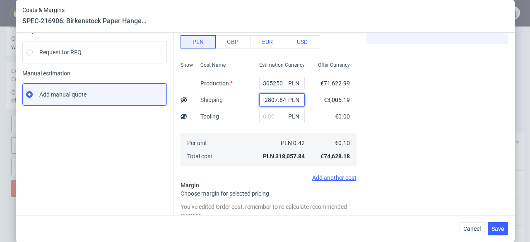
scroll to position [154, 0]
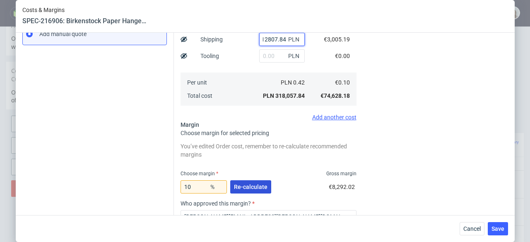
type input "12807.84"
click at [248, 187] on span "Re-calculate" at bounding box center [251, 187] width 34 height 6
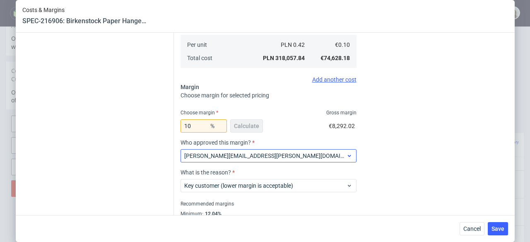
scroll to position [220, 0]
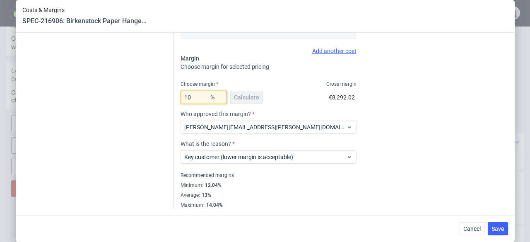
click at [194, 98] on input "10" at bounding box center [203, 97] width 46 height 13
type input "1"
type input "0.1"
type input "16"
type input "0.11"
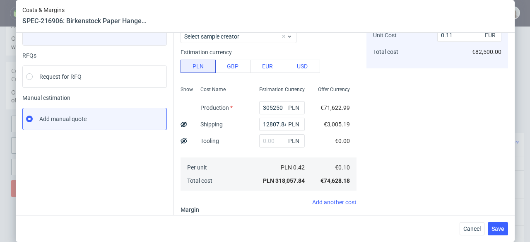
scroll to position [161, 0]
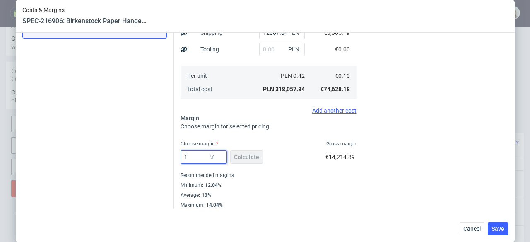
type input "17"
type input "0.12"
type input "1"
type input "0.1"
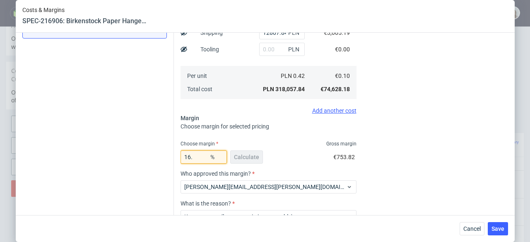
type input "16"
type input "0.11"
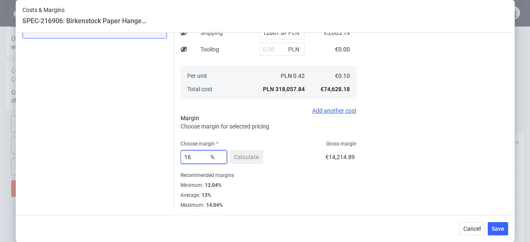
type input "165"
type input "-0.16"
type input "16"
type input "0.11"
type input "16.5"
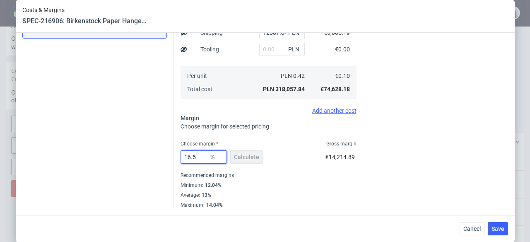
type input "0.12"
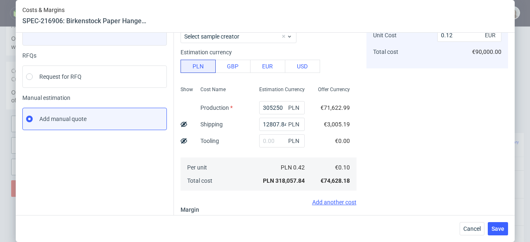
scroll to position [119, 0]
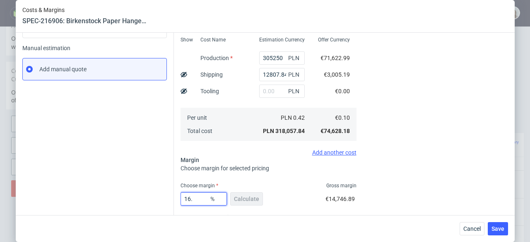
type input "16"
type input "0.11"
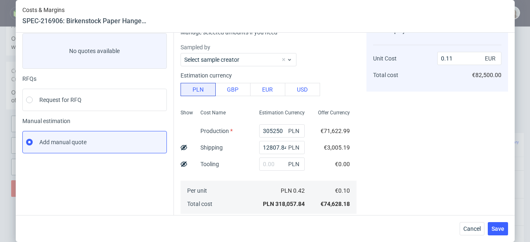
scroll to position [161, 0]
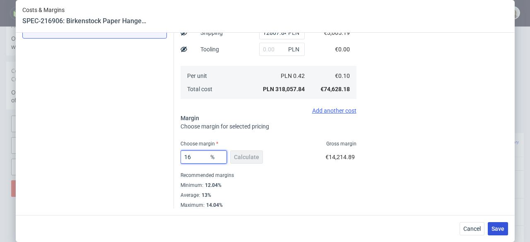
type input "16"
click at [504, 227] on span "Save" at bounding box center [497, 229] width 13 height 6
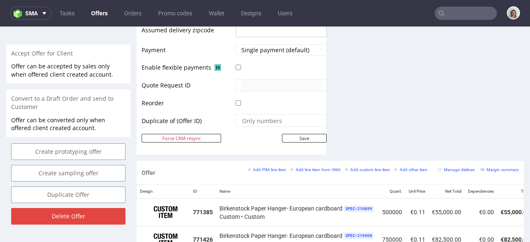
scroll to position [531, 0]
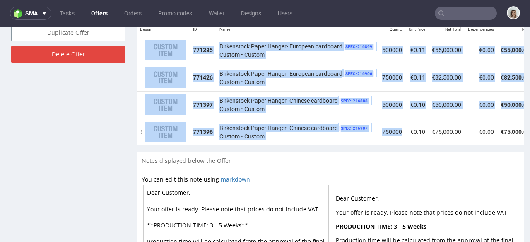
drag, startPoint x: 389, startPoint y: 137, endPoint x: 475, endPoint y: 134, distance: 86.1
click at [479, 137] on div "Design ID Name Quant. Unit Price Net Total Dependencies Total Status 771385 Bir…" at bounding box center [330, 83] width 387 height 123
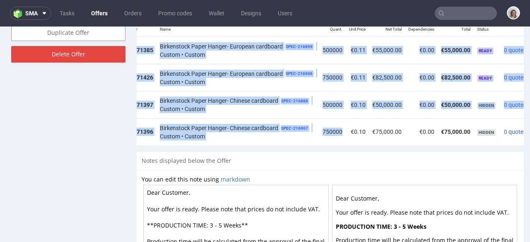
scroll to position [0, 96]
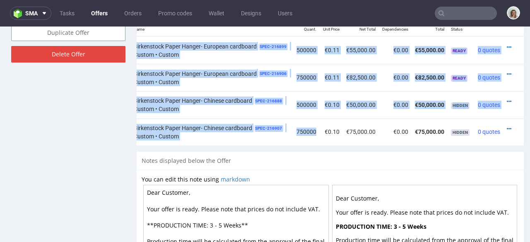
drag, startPoint x: 428, startPoint y: 139, endPoint x: 526, endPoint y: 163, distance: 100.8
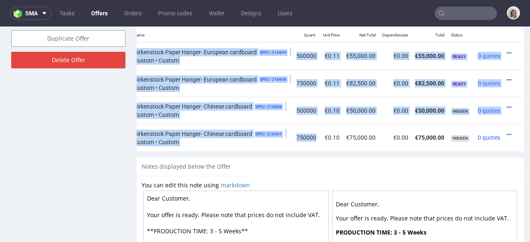
scroll to position [522, 0]
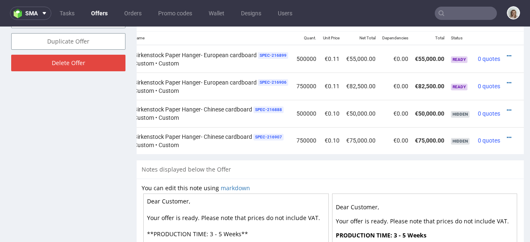
click at [506, 52] on div at bounding box center [510, 56] width 9 height 8
click at [506, 53] on icon at bounding box center [508, 56] width 5 height 6
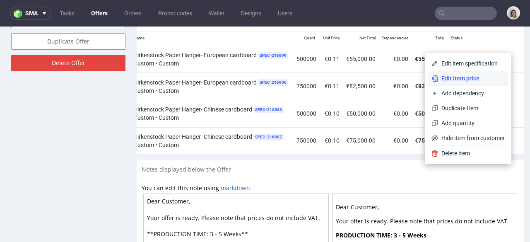
click at [474, 71] on li "Edit item price" at bounding box center [468, 78] width 80 height 15
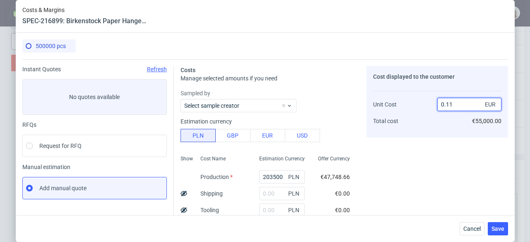
click at [452, 104] on input "0.11" at bounding box center [469, 104] width 64 height 13
type input "0.1"
type input "0"
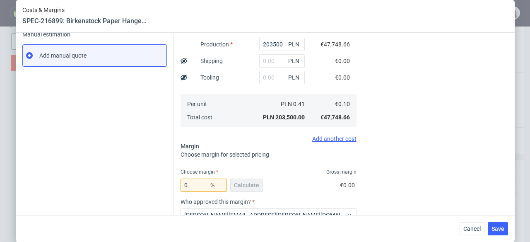
scroll to position [220, 0]
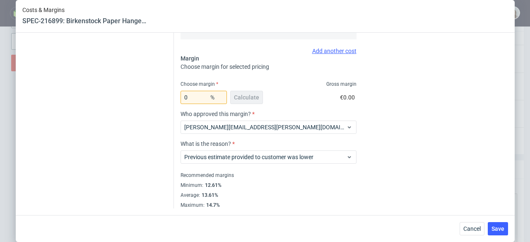
type input "0.10"
drag, startPoint x: 508, startPoint y: 171, endPoint x: 503, endPoint y: 169, distance: 5.9
click at [506, 170] on div "500000 pcs Instant Quotes Refresh No quotes available RFQs Request for RFQ Manu…" at bounding box center [265, 124] width 499 height 182
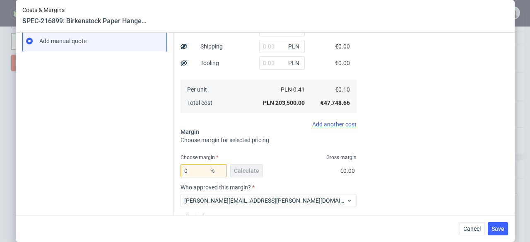
scroll to position [11, 0]
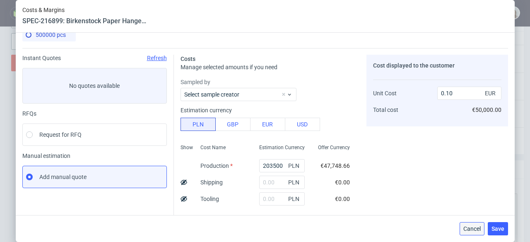
click at [478, 230] on span "Cancel" at bounding box center [471, 229] width 17 height 6
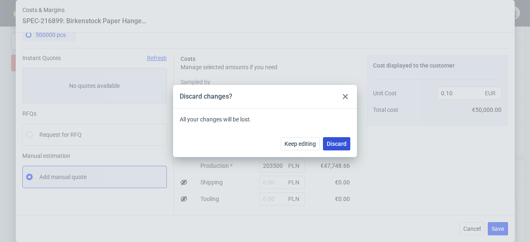
click at [339, 144] on span "Discard" at bounding box center [336, 144] width 20 height 6
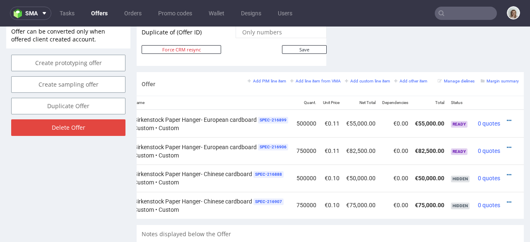
scroll to position [456, 0]
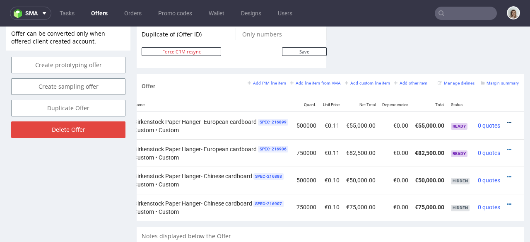
click at [506, 120] on icon at bounding box center [508, 123] width 5 height 6
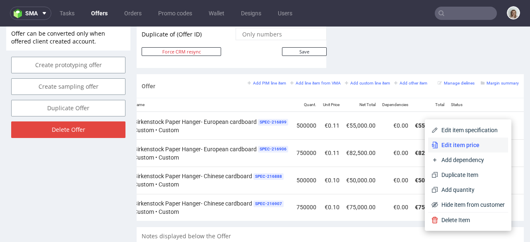
click at [461, 141] on span "Edit item price" at bounding box center [471, 145] width 67 height 8
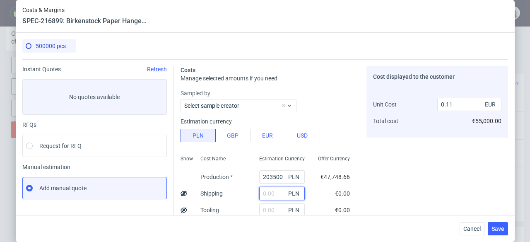
click at [263, 192] on input "text" at bounding box center [282, 193] width 46 height 13
paste input "7748,74"
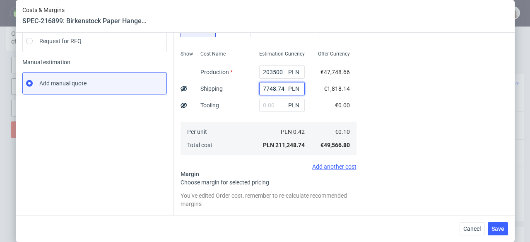
scroll to position [154, 0]
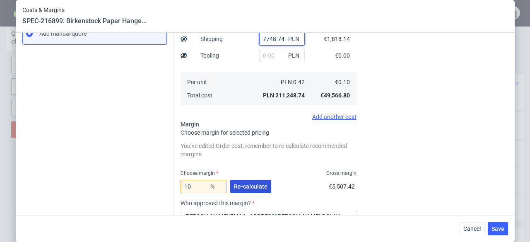
type input "7748.74"
click at [254, 184] on span "Re-calculate" at bounding box center [251, 186] width 34 height 6
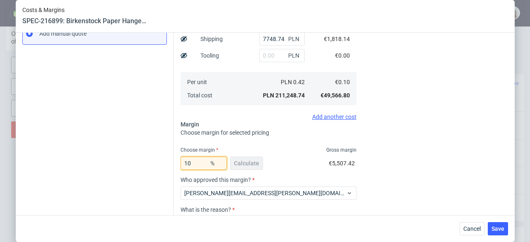
click at [190, 163] on input "10" at bounding box center [203, 162] width 46 height 13
type input "1"
type input "0.1"
type input "16"
type input "0.11"
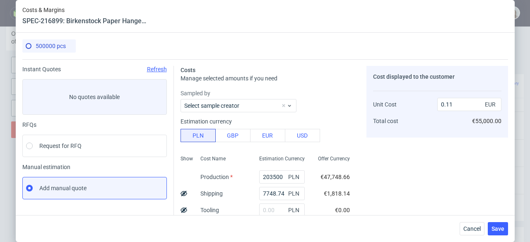
scroll to position [161, 0]
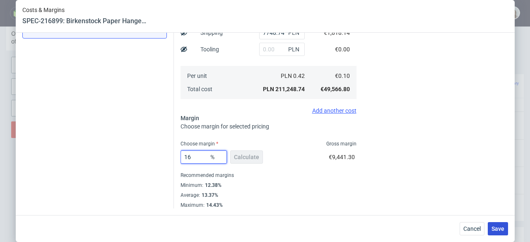
type input "16"
click at [504, 228] on span "Save" at bounding box center [497, 229] width 13 height 6
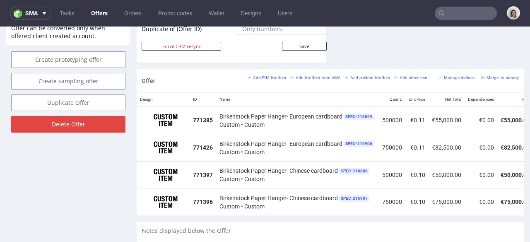
scroll to position [0, 96]
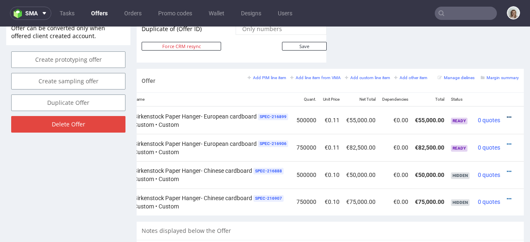
click at [506, 114] on icon at bounding box center [508, 117] width 5 height 6
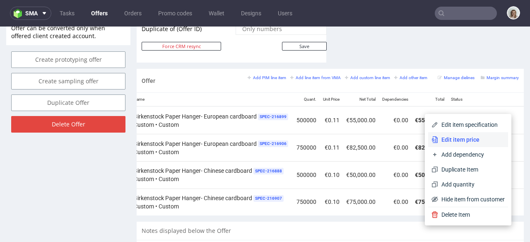
click at [476, 136] on span "Edit item price" at bounding box center [471, 139] width 67 height 8
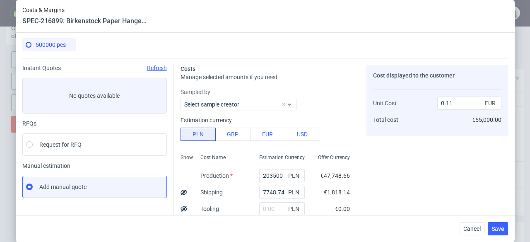
scroll to position [2, 0]
click at [452, 104] on input "0.11" at bounding box center [469, 102] width 64 height 13
type input "0.1"
type input "0"
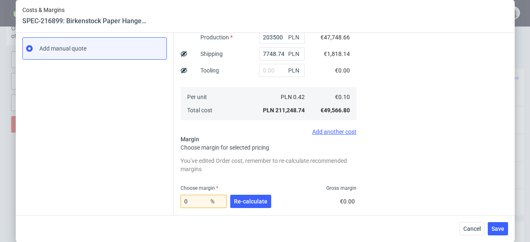
scroll to position [243, 0]
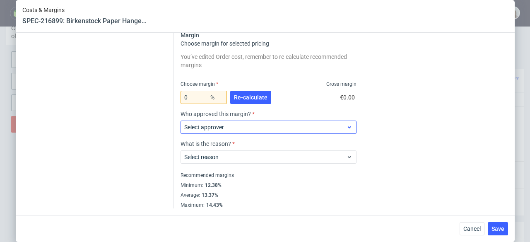
type input "0.10"
click at [243, 126] on span "Select approver" at bounding box center [265, 127] width 162 height 8
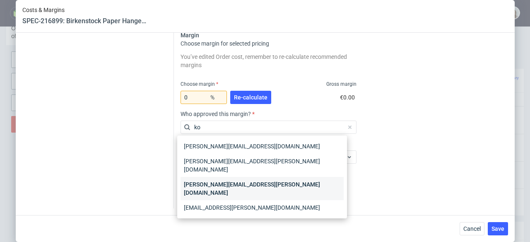
type input "ko"
click at [237, 177] on div "[PERSON_NAME][EMAIL_ADDRESS][PERSON_NAME][DOMAIN_NAME]" at bounding box center [261, 188] width 163 height 23
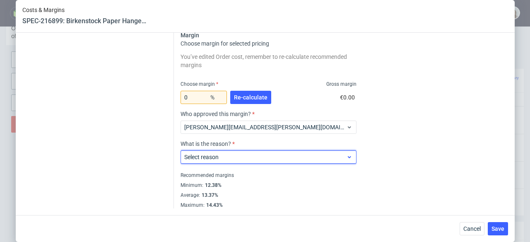
click at [243, 154] on span "Select reason" at bounding box center [265, 157] width 162 height 8
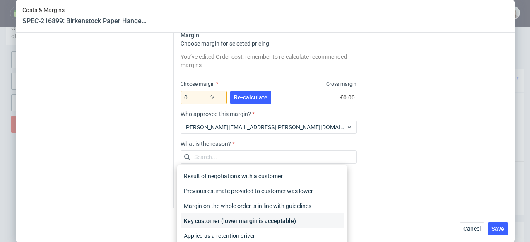
click at [264, 217] on div "Key customer (lower margin is acceptable)" at bounding box center [261, 220] width 163 height 15
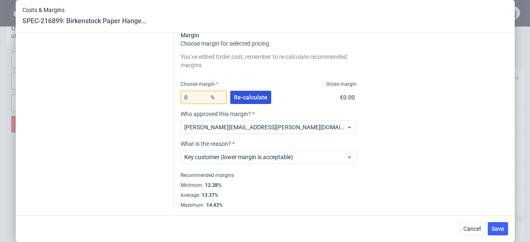
click at [249, 98] on span "Re-calculate" at bounding box center [251, 97] width 34 height 6
type input "13.37"
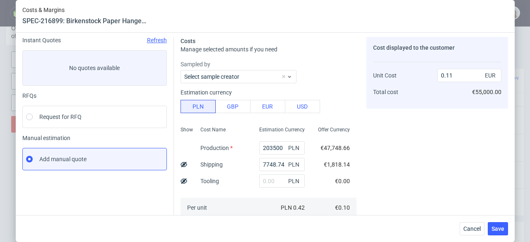
scroll to position [0, 0]
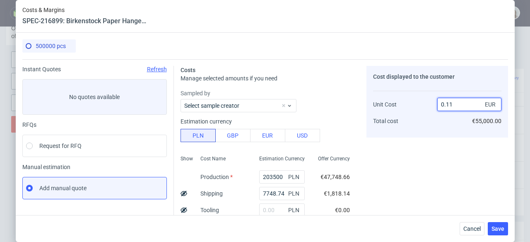
click at [461, 102] on input "0.11" at bounding box center [469, 104] width 64 height 13
type input "0.1"
type input "0"
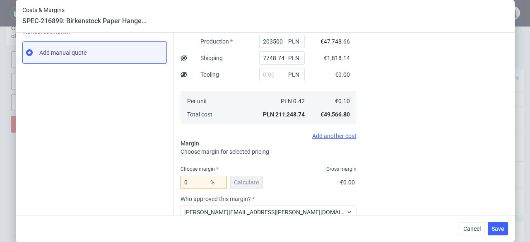
scroll to position [183, 0]
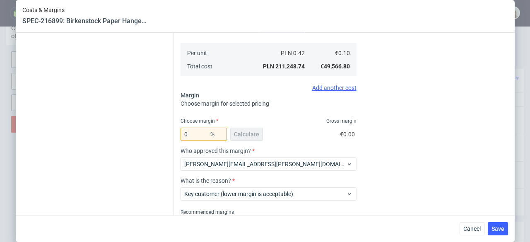
type input "0.10"
click at [183, 133] on input "0" at bounding box center [203, 133] width 46 height 13
type input "10"
type input "0.11"
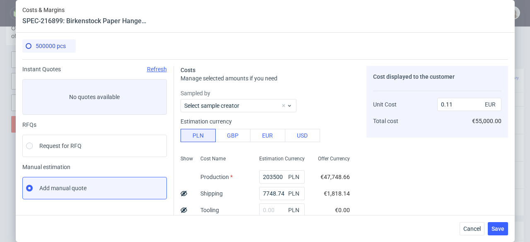
scroll to position [220, 0]
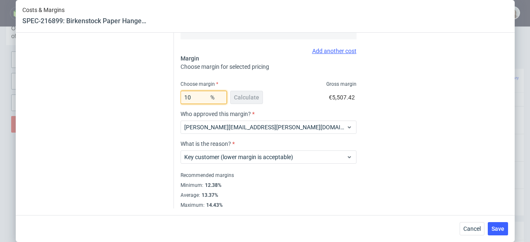
drag, startPoint x: 185, startPoint y: 98, endPoint x: 172, endPoint y: 99, distance: 12.9
click at [174, 99] on div "Costs Manage selected amounts if you need Sampled by Select sample creator Esti…" at bounding box center [341, 23] width 334 height 369
type input "8"
type input "0.1"
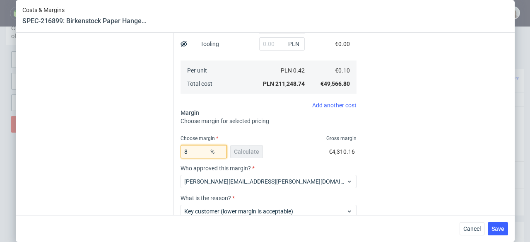
scroll to position [166, 0]
type input "16"
type input "0.11"
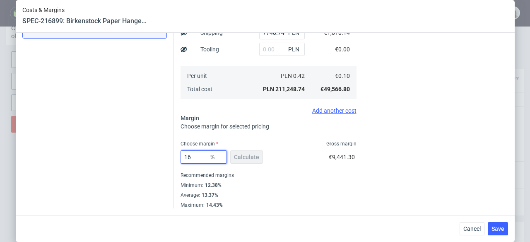
type input "1"
type input "0.1"
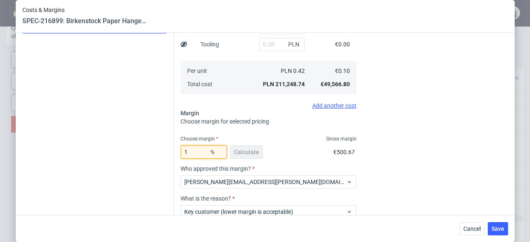
type input "16"
type input "0.11"
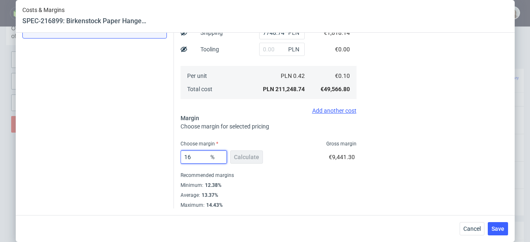
scroll to position [161, 0]
type input "16.5"
type input "0.12"
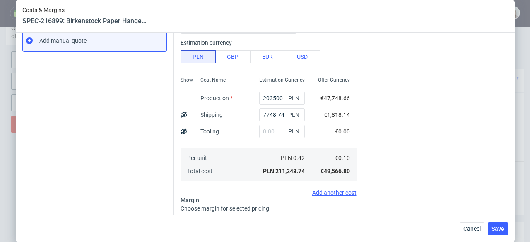
scroll to position [209, 0]
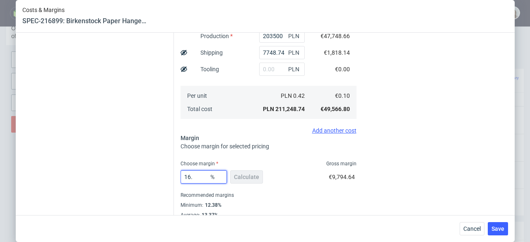
type input "16"
type input "0.11"
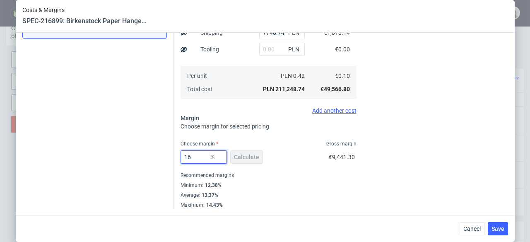
scroll to position [161, 0]
type input "16"
click at [498, 229] on span "Save" at bounding box center [497, 229] width 13 height 6
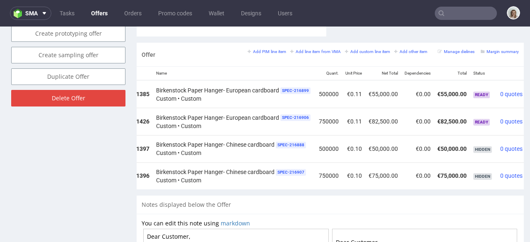
scroll to position [0, 96]
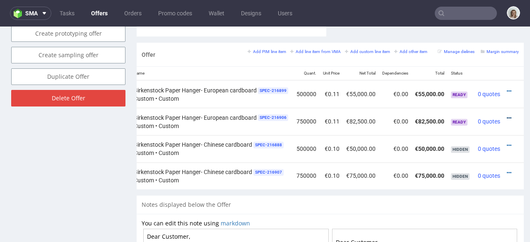
click at [506, 115] on icon at bounding box center [508, 118] width 5 height 6
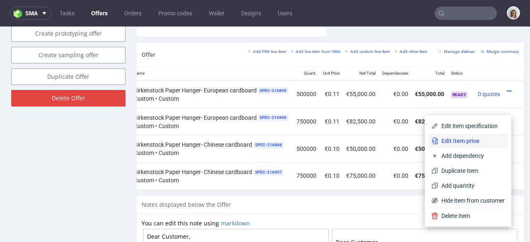
click at [465, 137] on span "Edit item price" at bounding box center [471, 141] width 67 height 8
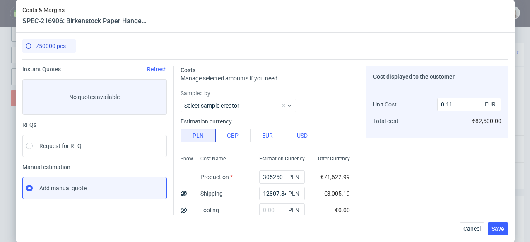
scroll to position [161, 0]
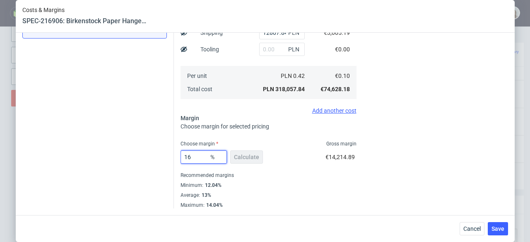
drag, startPoint x: 188, startPoint y: 156, endPoint x: 179, endPoint y: 156, distance: 9.1
click at [180, 156] on input "16" at bounding box center [203, 156] width 46 height 13
type input "8"
type input "0.1"
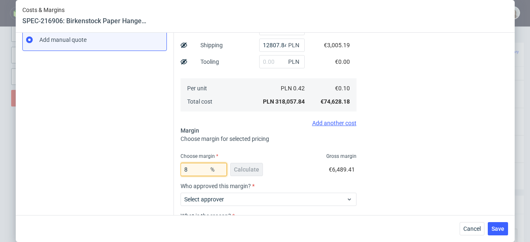
scroll to position [220, 0]
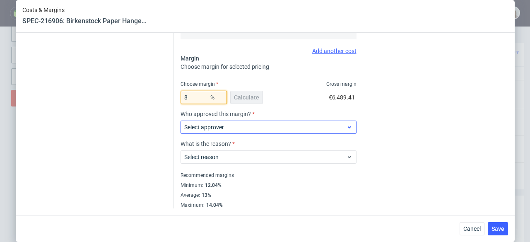
type input "8"
click at [242, 131] on span "Select approver" at bounding box center [265, 127] width 162 height 8
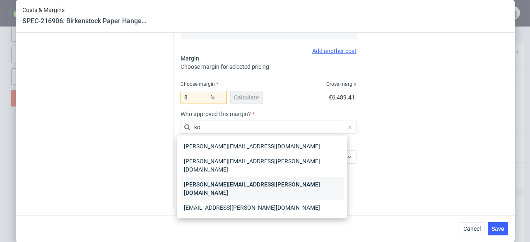
type input "ko"
click at [239, 177] on div "[PERSON_NAME][EMAIL_ADDRESS][PERSON_NAME][DOMAIN_NAME]" at bounding box center [261, 188] width 163 height 23
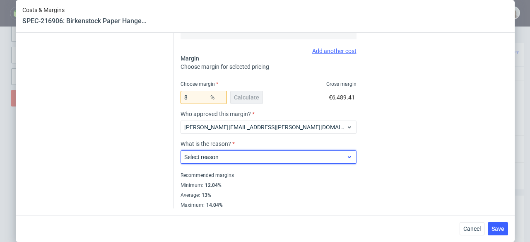
click at [245, 159] on span "Select reason" at bounding box center [265, 157] width 162 height 8
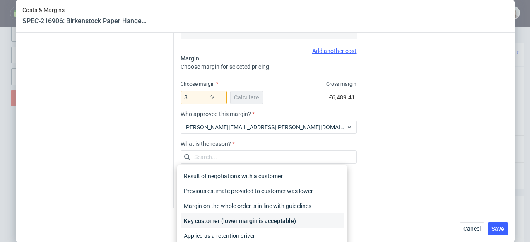
click at [258, 218] on div "Key customer (lower margin is acceptable)" at bounding box center [261, 220] width 163 height 15
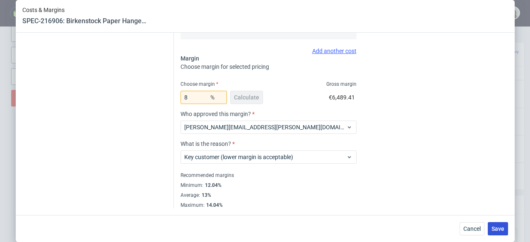
click at [507, 226] on button "Save" at bounding box center [497, 228] width 20 height 13
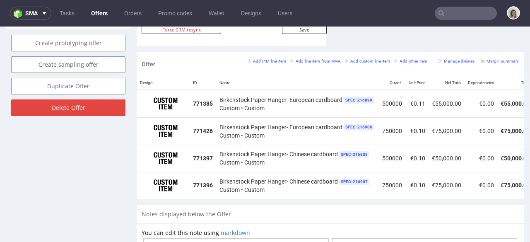
scroll to position [0, 96]
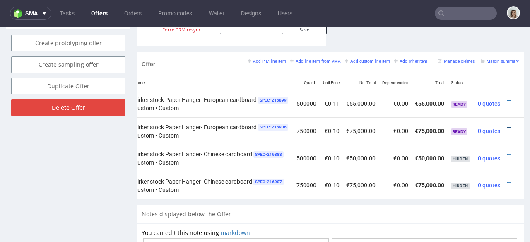
click at [506, 125] on icon at bounding box center [508, 128] width 5 height 6
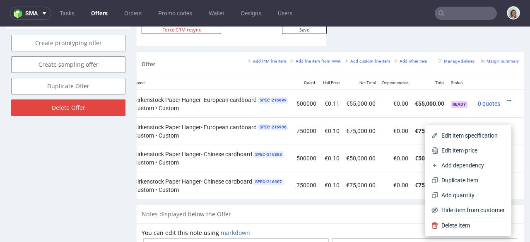
click at [463, 151] on span "Edit item price" at bounding box center [471, 150] width 67 height 8
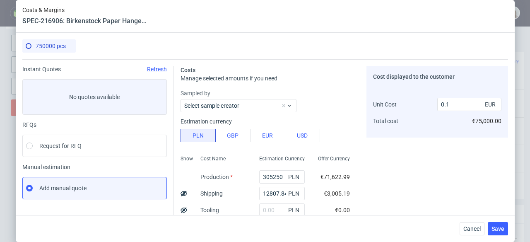
scroll to position [243, 0]
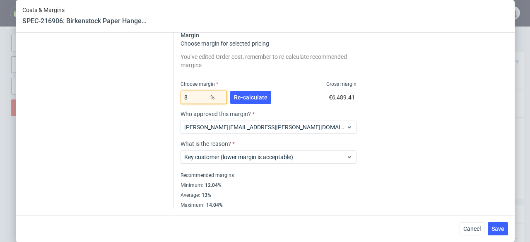
drag, startPoint x: 194, startPoint y: 98, endPoint x: 155, endPoint y: 98, distance: 38.9
click at [155, 98] on div "Instant Quotes Refresh No quotes available RFQs Request for RFQ Manual estimati…" at bounding box center [264, 12] width 485 height 392
type input "16"
type input "0.11"
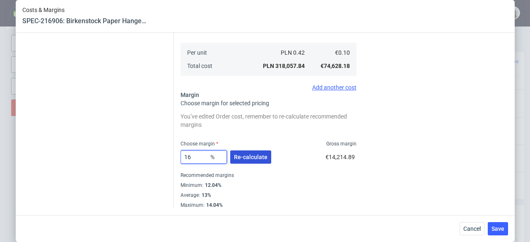
type input "16"
click at [258, 156] on span "Re-calculate" at bounding box center [251, 157] width 34 height 6
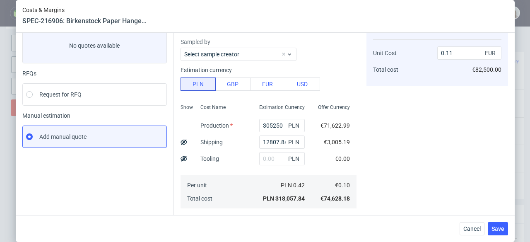
scroll to position [0, 0]
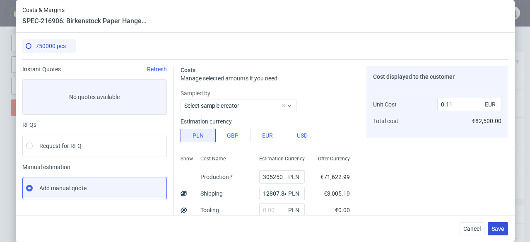
click at [503, 226] on span "Save" at bounding box center [497, 229] width 13 height 6
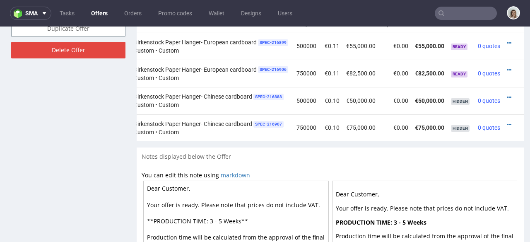
scroll to position [519, 0]
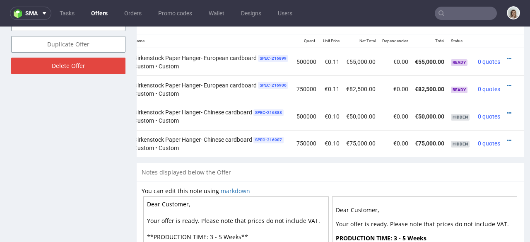
click at [506, 55] on div at bounding box center [510, 59] width 9 height 8
click at [506, 56] on icon at bounding box center [508, 59] width 5 height 6
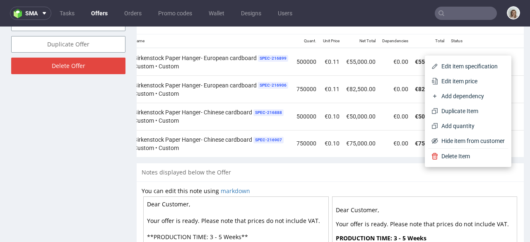
drag, startPoint x: 475, startPoint y: 74, endPoint x: 483, endPoint y: 79, distance: 9.0
click at [475, 74] on li "Edit item price" at bounding box center [468, 81] width 80 height 15
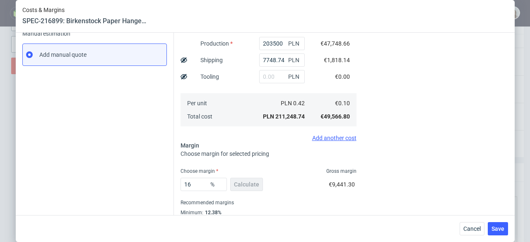
scroll to position [161, 0]
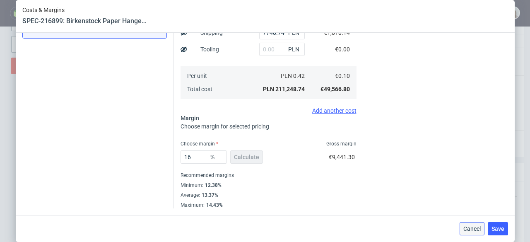
click at [480, 230] on span "Cancel" at bounding box center [471, 229] width 17 height 6
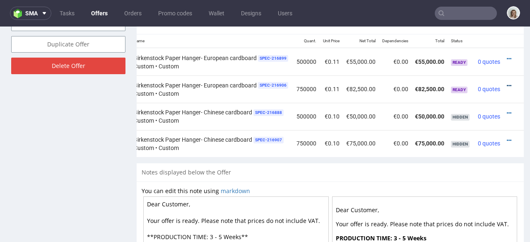
click at [506, 83] on icon at bounding box center [508, 86] width 5 height 6
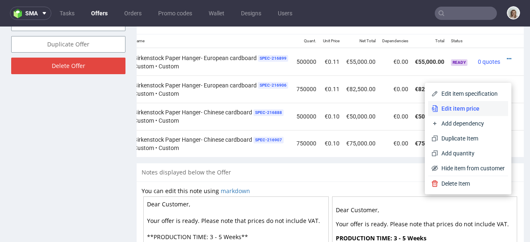
click at [473, 106] on span "Edit item price" at bounding box center [471, 108] width 67 height 8
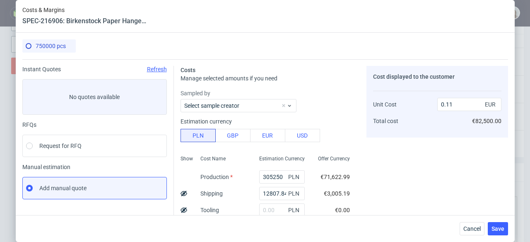
scroll to position [120, 0]
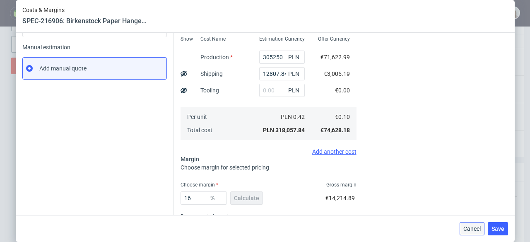
click at [475, 228] on span "Cancel" at bounding box center [471, 229] width 17 height 6
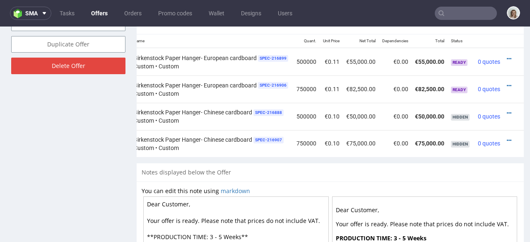
click at [506, 55] on div at bounding box center [510, 59] width 9 height 8
click at [506, 56] on icon at bounding box center [508, 59] width 5 height 6
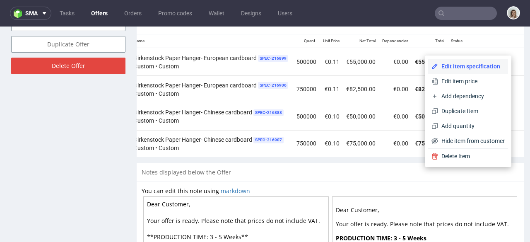
click at [475, 65] on span "Edit item specification" at bounding box center [471, 66] width 67 height 8
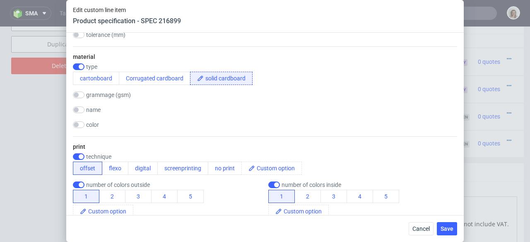
scroll to position [508, 0]
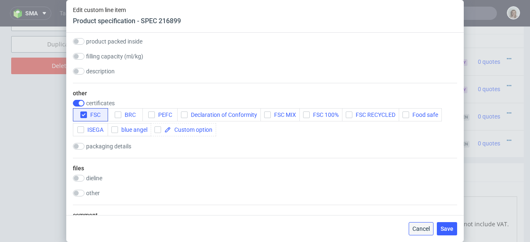
click at [422, 223] on button "Cancel" at bounding box center [420, 228] width 25 height 13
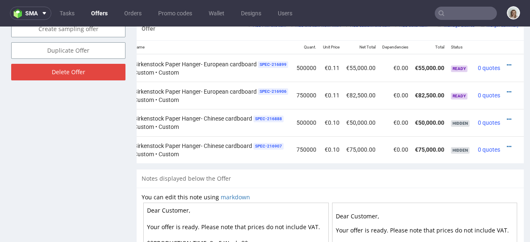
scroll to position [512, 0]
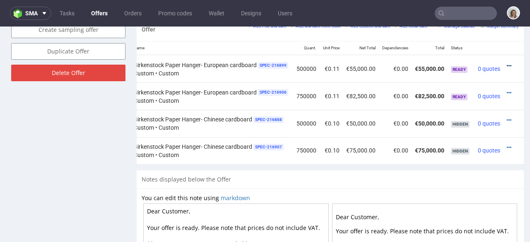
click at [506, 63] on icon at bounding box center [508, 66] width 5 height 6
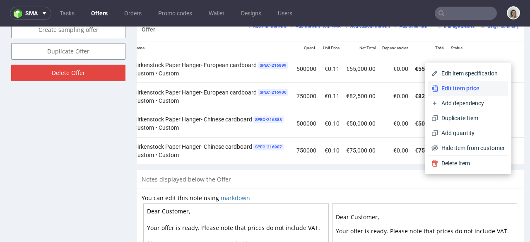
click at [477, 87] on span "Edit item price" at bounding box center [471, 88] width 67 height 8
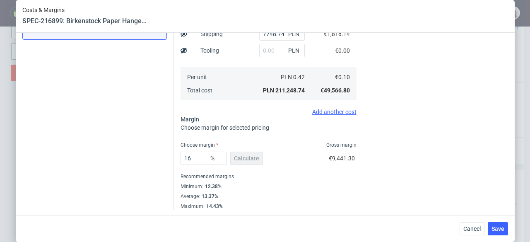
scroll to position [161, 0]
click at [474, 228] on span "Cancel" at bounding box center [471, 229] width 17 height 6
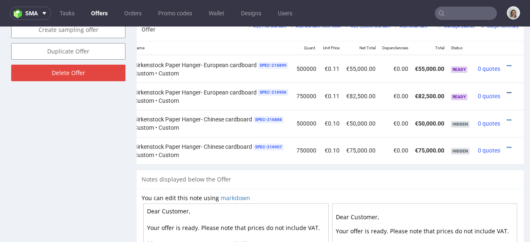
click at [506, 90] on icon at bounding box center [508, 93] width 5 height 6
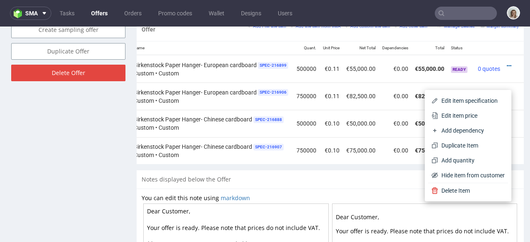
click at [476, 114] on span "Edit item price" at bounding box center [471, 115] width 67 height 8
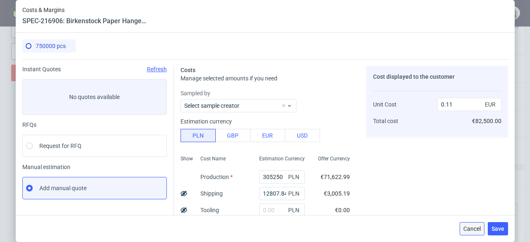
drag, startPoint x: 466, startPoint y: 233, endPoint x: 467, endPoint y: 204, distance: 29.0
click at [466, 233] on button "Cancel" at bounding box center [471, 228] width 25 height 13
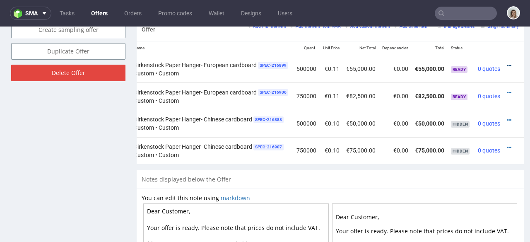
click at [506, 63] on icon at bounding box center [508, 66] width 5 height 6
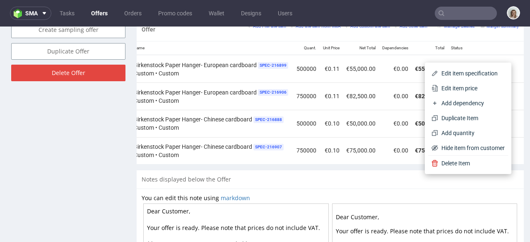
click at [479, 82] on li "Edit item price" at bounding box center [468, 88] width 80 height 15
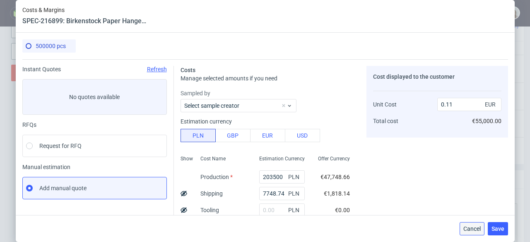
click at [468, 224] on button "Cancel" at bounding box center [471, 228] width 25 height 13
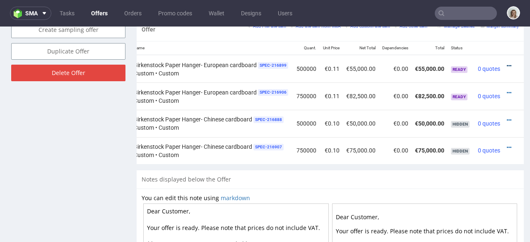
click at [506, 63] on icon at bounding box center [508, 66] width 5 height 6
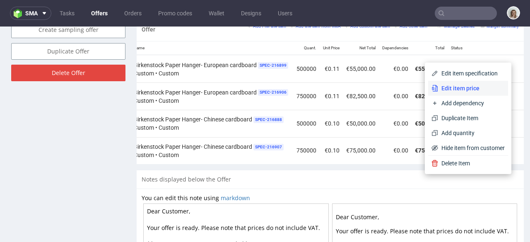
click at [480, 89] on span "Edit item price" at bounding box center [471, 88] width 67 height 8
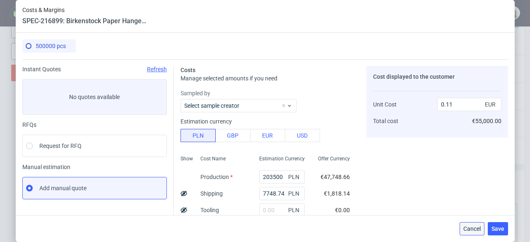
click at [476, 228] on span "Cancel" at bounding box center [471, 229] width 17 height 6
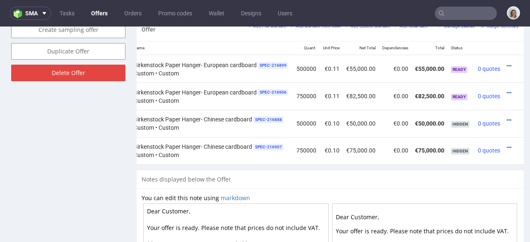
drag, startPoint x: 495, startPoint y: 84, endPoint x: 492, endPoint y: 88, distance: 4.7
click at [506, 90] on icon at bounding box center [508, 93] width 5 height 6
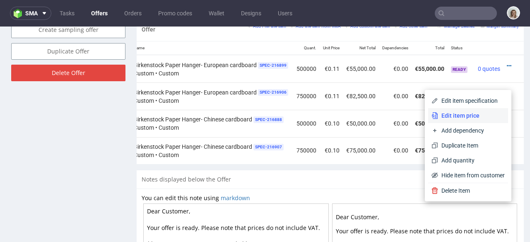
click at [477, 115] on span "Edit item price" at bounding box center [471, 115] width 67 height 8
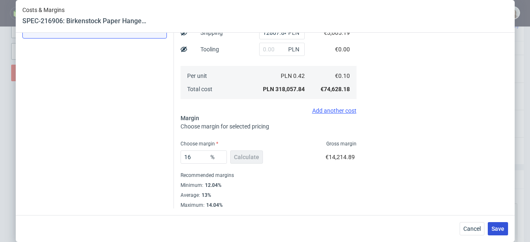
click at [502, 230] on span "Save" at bounding box center [497, 229] width 13 height 6
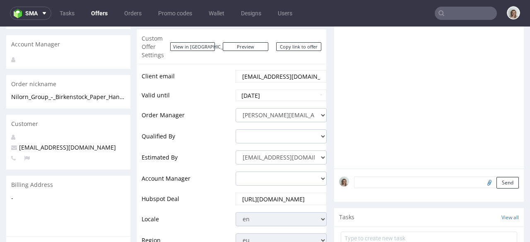
scroll to position [0, 0]
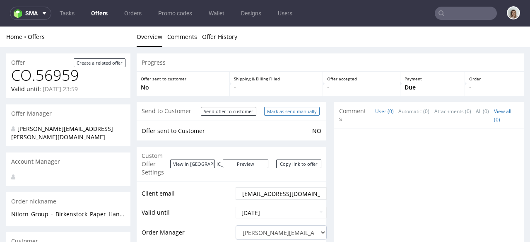
click at [281, 112] on input "Mark as send manually" at bounding box center [291, 111] width 55 height 9
type input "In progress..."
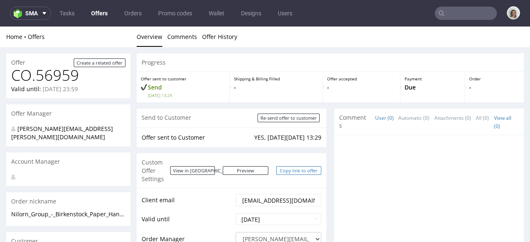
click at [290, 166] on link "Copy link to offer" at bounding box center [299, 170] width 46 height 9
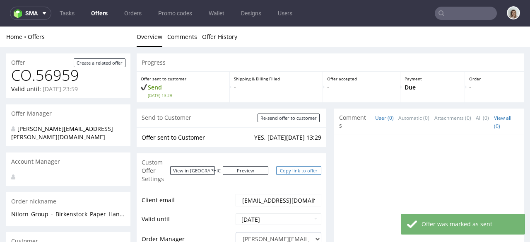
click at [292, 166] on link "Copy link to offer" at bounding box center [299, 170] width 46 height 9
click at [291, 166] on link "Copy link to offer" at bounding box center [299, 170] width 46 height 9
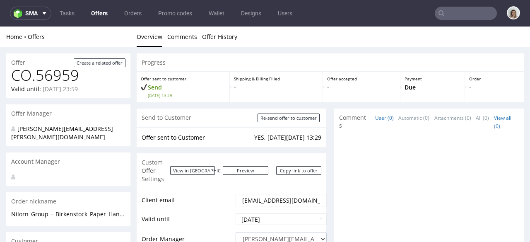
click at [272, 158] on div "Custom Offer Settings View in [GEOGRAPHIC_DATA] Preview [URL][DOMAIN_NAME] Copy…" at bounding box center [232, 170] width 190 height 34
click at [284, 166] on link "Copy link to offer" at bounding box center [299, 170] width 46 height 9
click at [18, 14] on img at bounding box center [20, 14] width 12 height 10
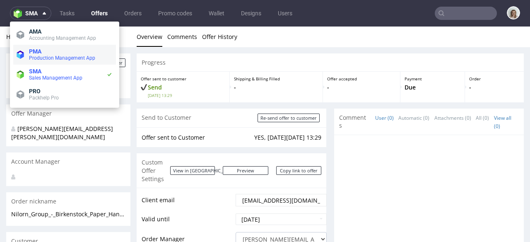
click at [49, 57] on span "Production Management App" at bounding box center [62, 58] width 66 height 6
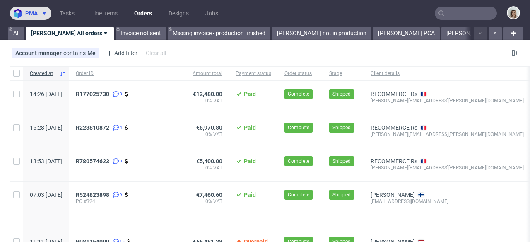
click at [41, 11] on icon at bounding box center [44, 13] width 7 height 7
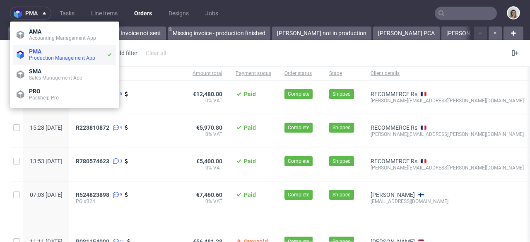
click at [61, 50] on span "PMA" at bounding box center [67, 51] width 77 height 7
click at [31, 14] on span "pma" at bounding box center [31, 13] width 12 height 6
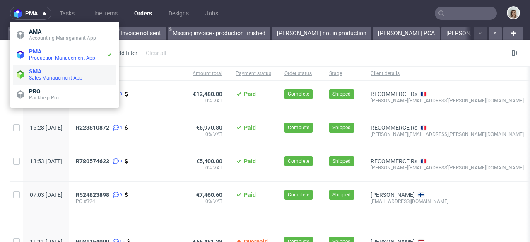
click at [41, 74] on span "Sales Management App" at bounding box center [71, 77] width 84 height 7
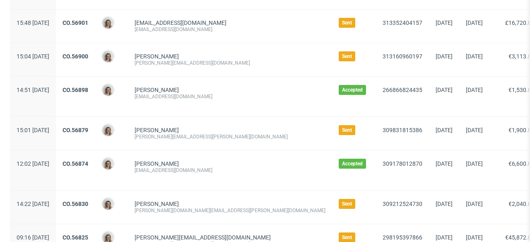
scroll to position [504, 0]
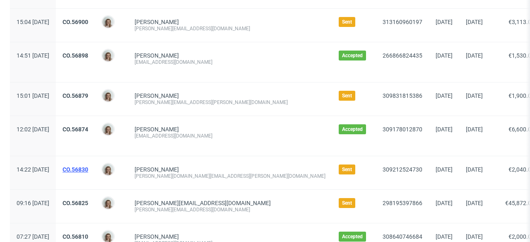
click at [88, 167] on link "CO.56830" at bounding box center [75, 169] width 26 height 7
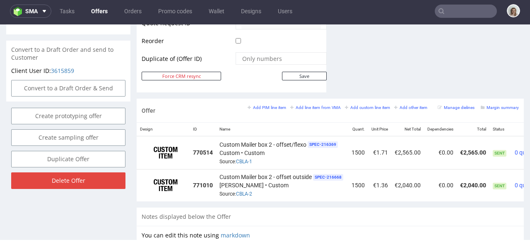
scroll to position [439, 0]
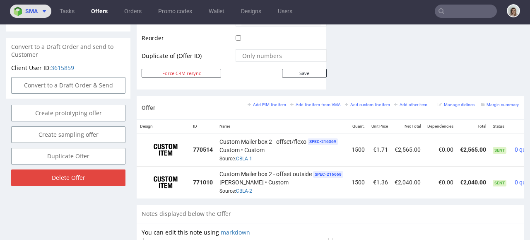
click at [36, 16] on button "sma" at bounding box center [30, 11] width 41 height 13
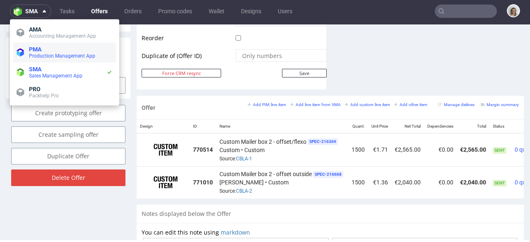
click at [47, 55] on span "Production Management App" at bounding box center [62, 56] width 66 height 6
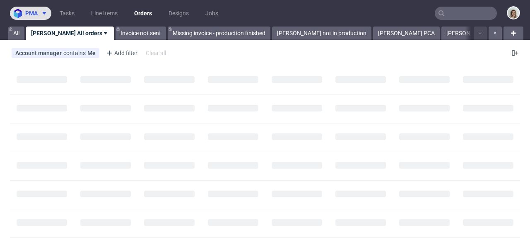
click at [26, 14] on span "pma" at bounding box center [31, 13] width 12 height 6
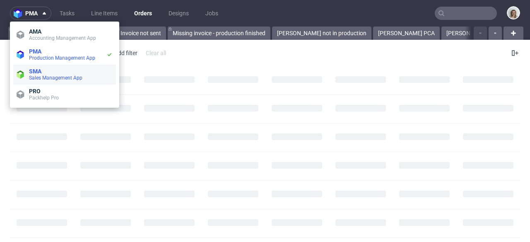
click at [50, 81] on span "Sales Management App" at bounding box center [71, 77] width 84 height 7
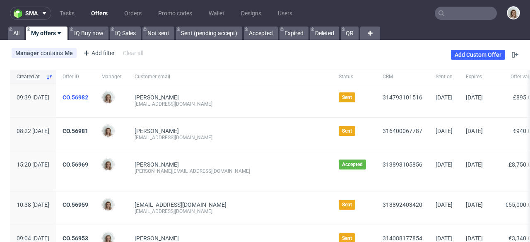
click at [88, 97] on link "CO.56982" at bounding box center [75, 97] width 26 height 7
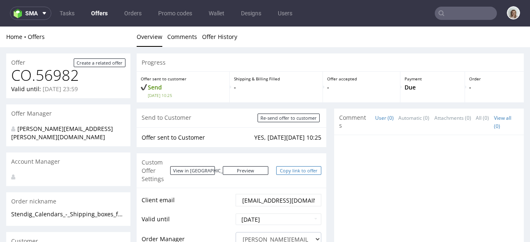
click at [294, 167] on link "Copy link to offer" at bounding box center [299, 170] width 46 height 9
click at [295, 168] on link "Copy link to offer" at bounding box center [299, 170] width 46 height 9
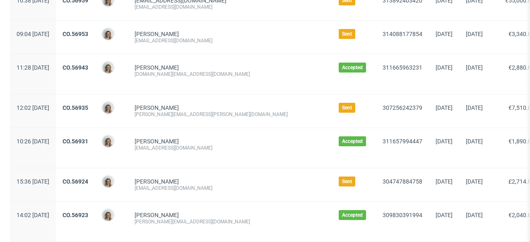
scroll to position [224, 0]
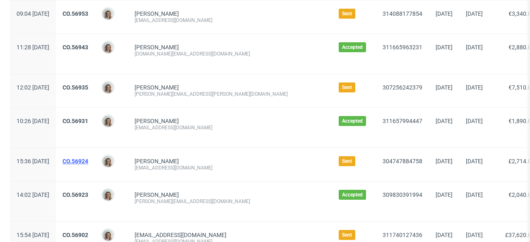
click at [88, 161] on link "CO.56924" at bounding box center [75, 161] width 26 height 7
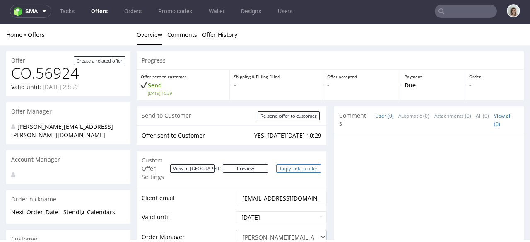
click at [297, 166] on link "Copy link to offer" at bounding box center [299, 168] width 46 height 9
click at [40, 8] on span at bounding box center [43, 11] width 10 height 7
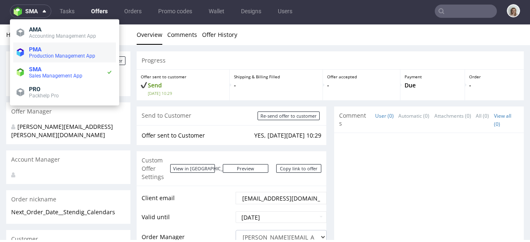
click at [45, 48] on span "PMA" at bounding box center [71, 49] width 84 height 7
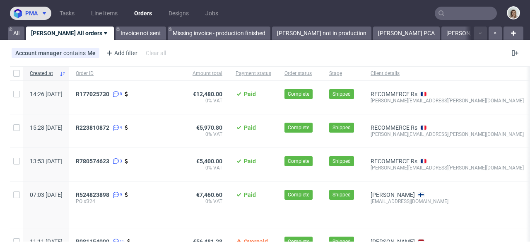
click at [28, 15] on span "pma" at bounding box center [31, 13] width 12 height 6
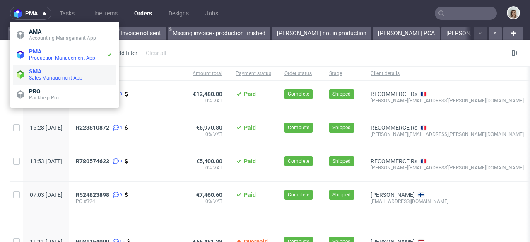
click at [39, 68] on span "SMA" at bounding box center [35, 71] width 12 height 7
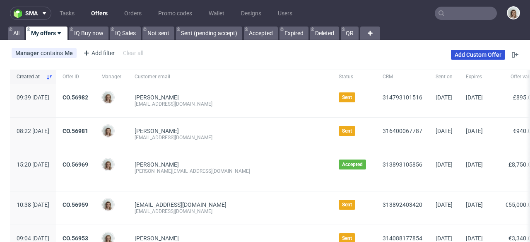
click at [457, 55] on link "Add Custom Offer" at bounding box center [478, 55] width 54 height 10
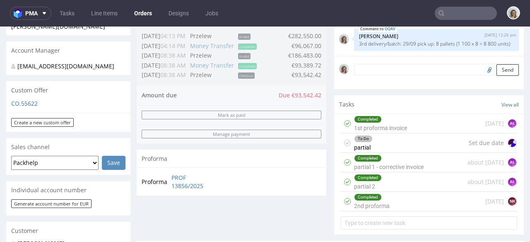
scroll to position [110, 0]
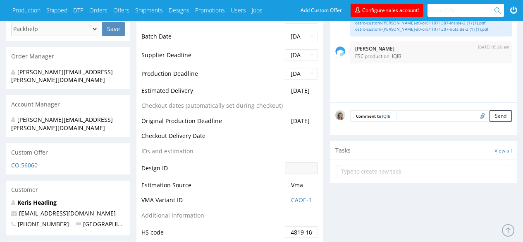
scroll to position [326, 0]
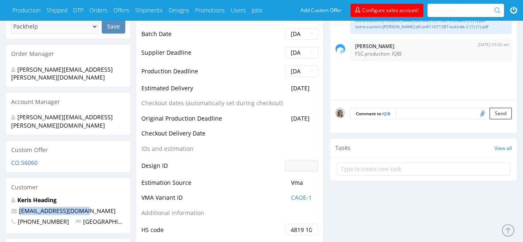
drag, startPoint x: 87, startPoint y: 193, endPoint x: 17, endPoint y: 194, distance: 69.9
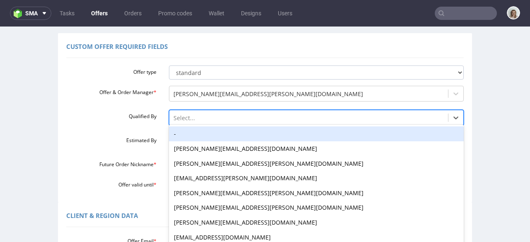
click at [197, 121] on div "-, 1 of 16. 16 results available. Use Up and Down to choose options, press Ente…" at bounding box center [316, 116] width 295 height 12
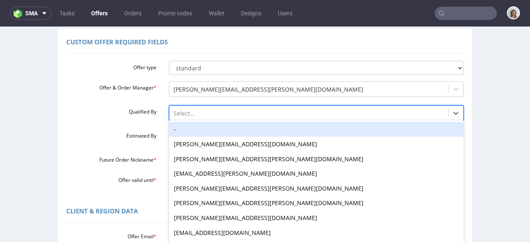
scroll to position [68, 0]
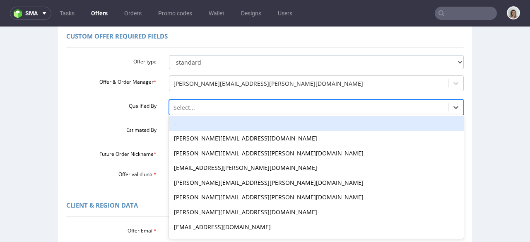
click at [187, 125] on div "-" at bounding box center [316, 123] width 295 height 15
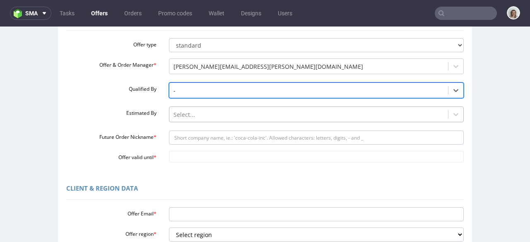
click at [188, 118] on div "Select..." at bounding box center [316, 112] width 295 height 12
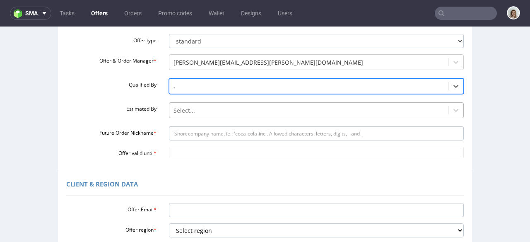
scroll to position [92, 0]
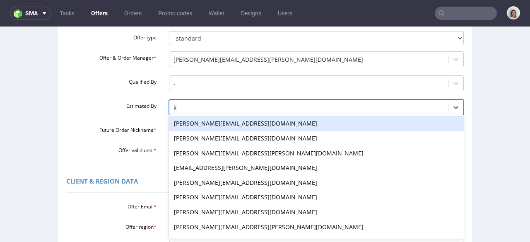
type input "kl"
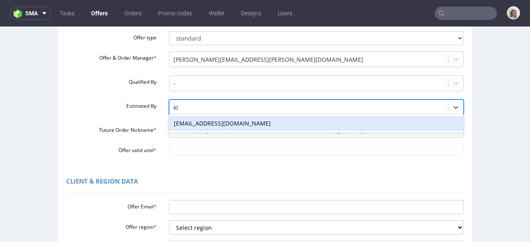
click at [191, 122] on div "[EMAIL_ADDRESS][DOMAIN_NAME]" at bounding box center [316, 123] width 295 height 15
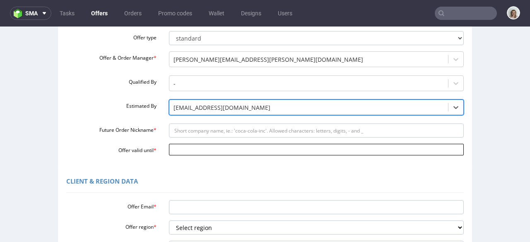
click at [183, 146] on input "Offer valid until *" at bounding box center [316, 150] width 295 height 12
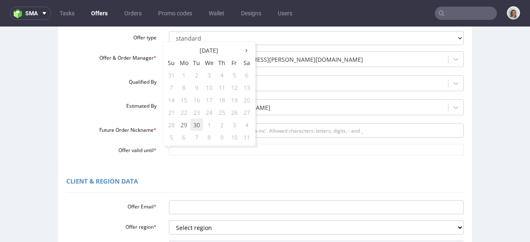
click at [194, 122] on td "30" at bounding box center [196, 124] width 12 height 12
type input "[DATE]"
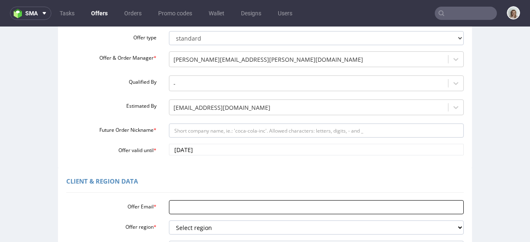
click at [175, 203] on input "Offer Email *" at bounding box center [316, 207] width 295 height 14
paste input "procurement@raylo.com"
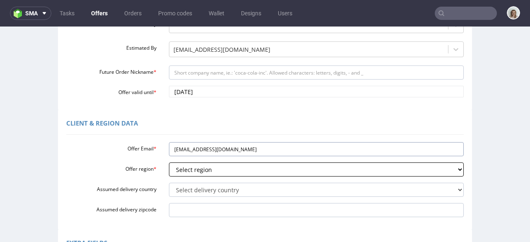
type input "procurement@raylo.com"
click at [169, 163] on select "Select region eu gb de pl fr it es" at bounding box center [316, 169] width 295 height 14
select select "gb"
click at [169, 162] on select "Select region eu gb de pl fr it es" at bounding box center [316, 169] width 295 height 14
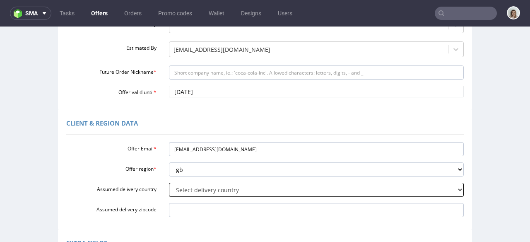
click at [175, 191] on select "Select delivery country Andorra Afghanistan Anguilla Albania Armenia Antarctica…" at bounding box center [316, 189] width 295 height 14
select select "77"
click at [169, 182] on select "Select delivery country Andorra Afghanistan Anguilla Albania Armenia Antarctica…" at bounding box center [316, 189] width 295 height 14
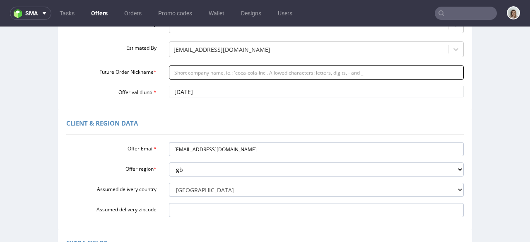
click at [176, 71] on input "Future Order Nickname *" at bounding box center [316, 72] width 295 height 14
paste input "Raylo_-_Reorder_of_two_mailer_boxes"
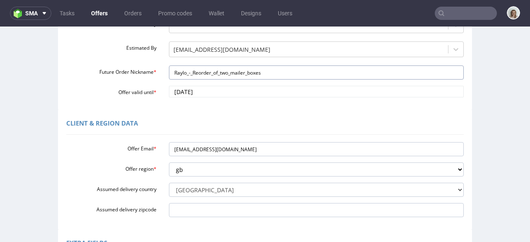
type input "Raylo_-_Reorder_of_two_mailer_boxes"
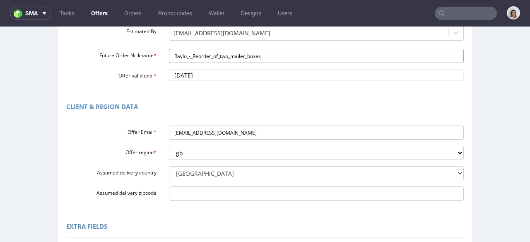
scroll to position [210, 0]
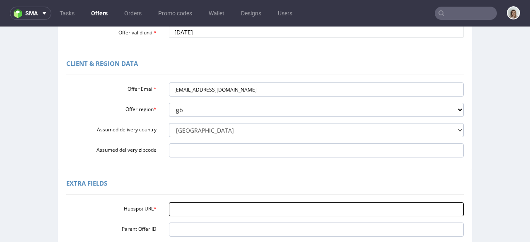
click at [182, 206] on input "Hubspot URL *" at bounding box center [316, 209] width 295 height 14
paste input "https://app-eu1.hubspot.com/contacts/25600958/record/0-3/319414615251/"
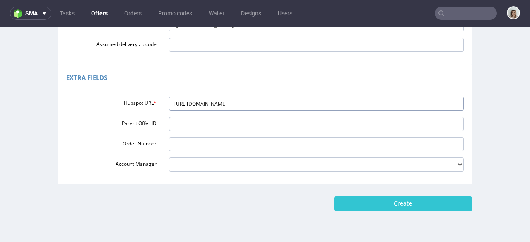
scroll to position [338, 0]
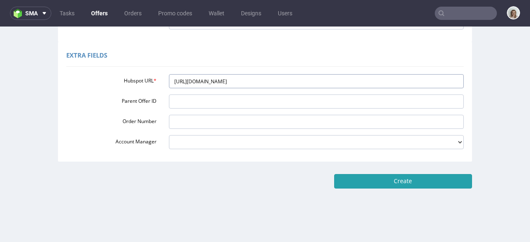
type input "https://app-eu1.hubspot.com/contacts/25600958/record/0-3/319414615251/"
click at [408, 178] on input "Create" at bounding box center [403, 181] width 138 height 14
type input "Please wait..."
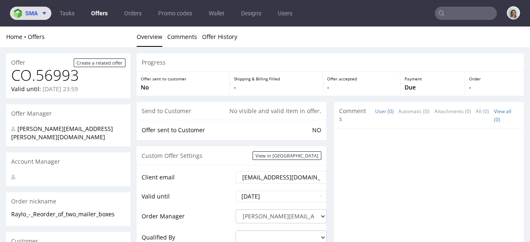
click at [46, 9] on button "sma" at bounding box center [30, 13] width 41 height 13
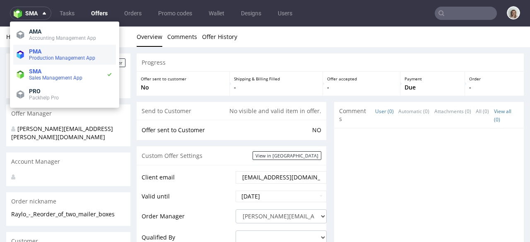
click at [56, 55] on span "Production Management App" at bounding box center [62, 58] width 66 height 6
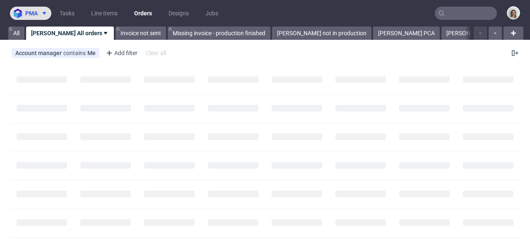
click at [22, 11] on img at bounding box center [20, 14] width 12 height 10
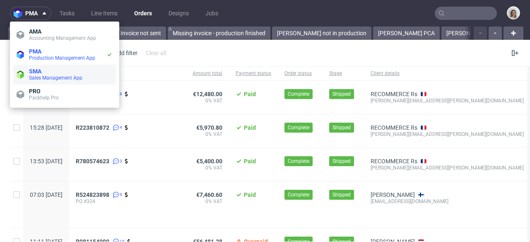
click at [41, 72] on span "SMA" at bounding box center [35, 71] width 12 height 7
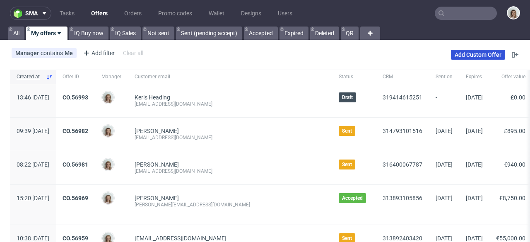
click at [451, 56] on link "Add Custom Offer" at bounding box center [478, 55] width 54 height 10
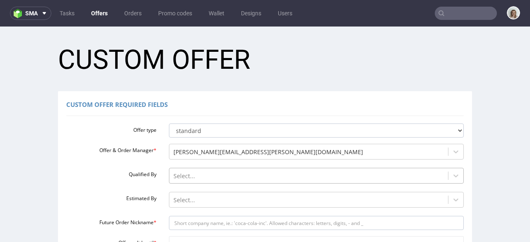
click at [181, 172] on div "Select..." at bounding box center [316, 174] width 295 height 12
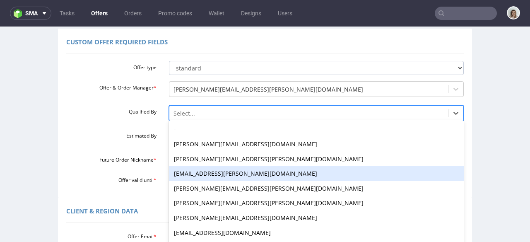
scroll to position [68, 0]
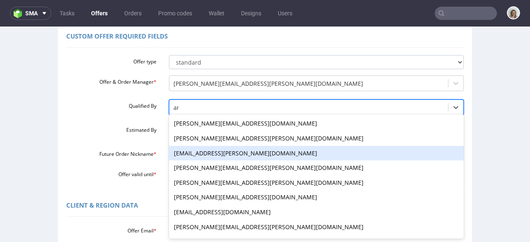
type input "ang"
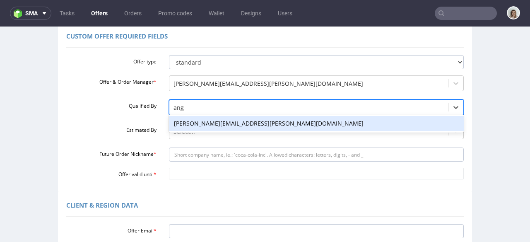
click at [188, 123] on div "[PERSON_NAME][EMAIL_ADDRESS][PERSON_NAME][DOMAIN_NAME]" at bounding box center [316, 123] width 295 height 15
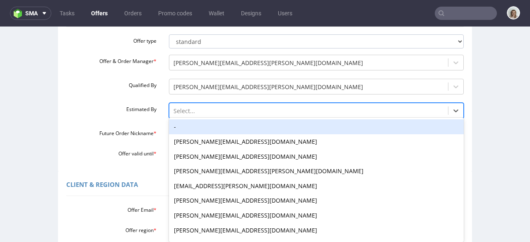
click at [190, 114] on div "-, 1 of 27. 27 results available. Use Up and Down to choose options, press Ente…" at bounding box center [316, 109] width 295 height 12
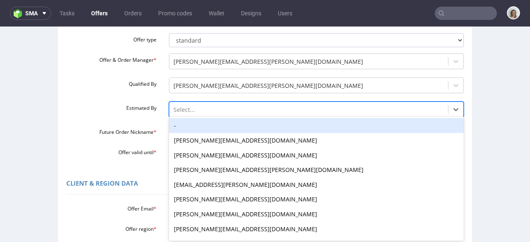
scroll to position [92, 0]
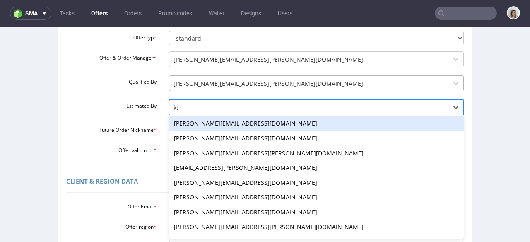
type input "kub"
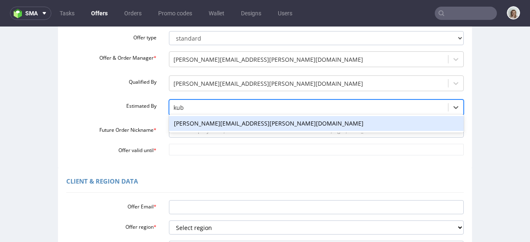
click at [200, 123] on div "[PERSON_NAME][EMAIL_ADDRESS][PERSON_NAME][DOMAIN_NAME]" at bounding box center [316, 123] width 295 height 15
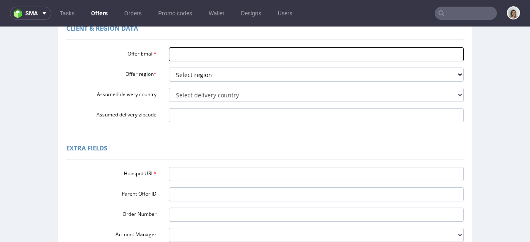
scroll to position [245, 0]
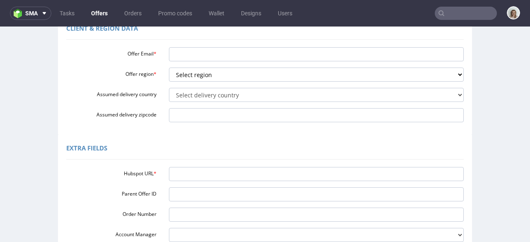
click at [175, 183] on div "Hubspot URL * Parent Offer ID Order Number Account Manager [PERSON_NAME][EMAIL_…" at bounding box center [264, 202] width 397 height 78
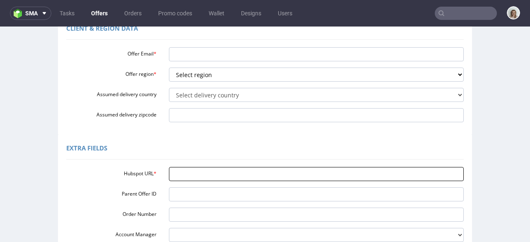
click at [175, 175] on input "Hubspot URL *" at bounding box center [316, 174] width 295 height 14
paste input "[URL][DOMAIN_NAME]"
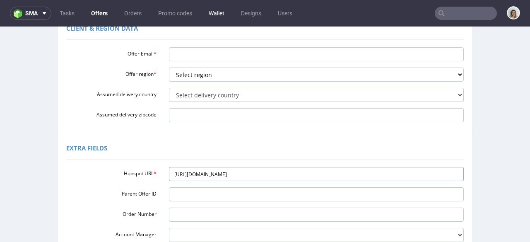
type input "[URL][DOMAIN_NAME]"
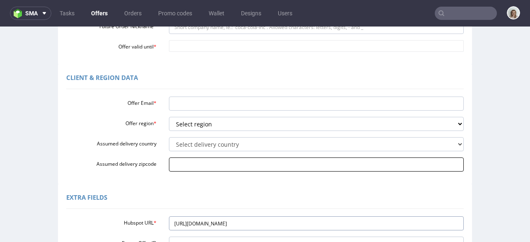
scroll to position [189, 0]
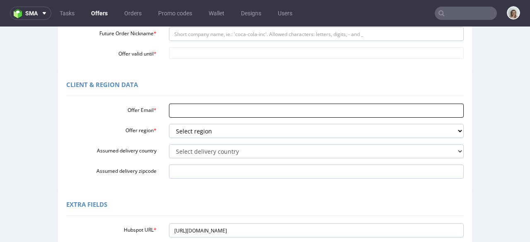
click at [178, 111] on input "Offer Email *" at bounding box center [316, 110] width 295 height 14
paste input "[DOMAIN_NAME] - New Deal"
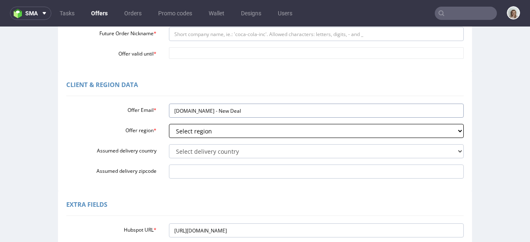
type input "[DOMAIN_NAME] - New Deal"
click at [184, 131] on select "Select region eu gb de pl fr it es" at bounding box center [316, 131] width 295 height 14
select select "gb"
click at [169, 124] on select "Select region eu gb de pl fr it es" at bounding box center [316, 131] width 295 height 14
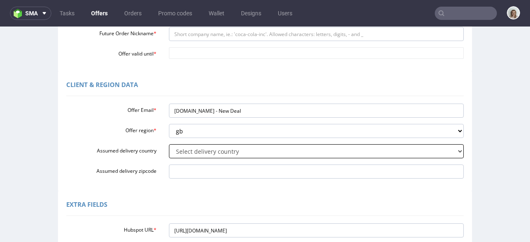
click at [181, 149] on select "Select delivery country [GEOGRAPHIC_DATA] [GEOGRAPHIC_DATA] [GEOGRAPHIC_DATA] […" at bounding box center [316, 151] width 295 height 14
select select "75"
click at [169, 144] on select "Select delivery country [GEOGRAPHIC_DATA] [GEOGRAPHIC_DATA] [GEOGRAPHIC_DATA] […" at bounding box center [316, 151] width 295 height 14
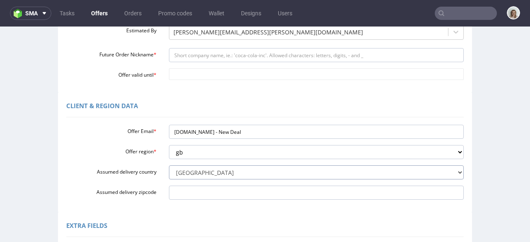
scroll to position [123, 0]
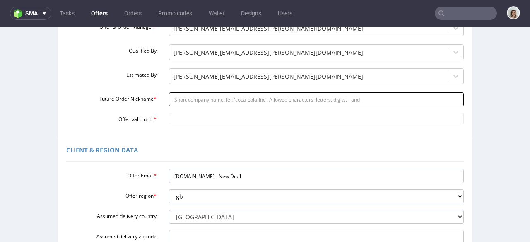
click at [179, 98] on input "Future Order Nickname *" at bounding box center [316, 99] width 295 height 14
paste input "ltsuperfoodscom_-_New_Deal"
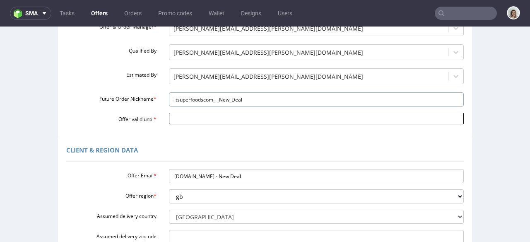
type input "ltsuperfoodscom_-_New_Deal"
click at [186, 118] on input "Offer valid until *" at bounding box center [316, 119] width 295 height 12
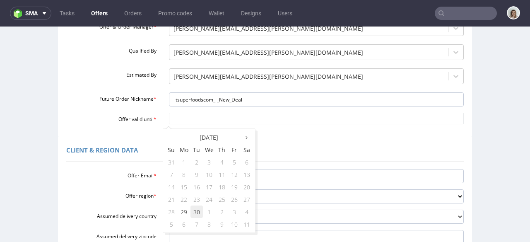
click at [199, 207] on td "30" at bounding box center [196, 211] width 12 height 12
type input "[DATE]"
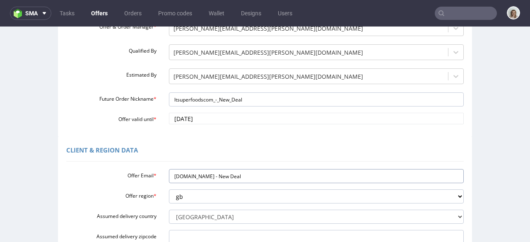
drag, startPoint x: 172, startPoint y: 175, endPoint x: 143, endPoint y: 173, distance: 29.4
click at [142, 175] on div "Offer Email * ltsuperfoods.com - New Deal" at bounding box center [265, 176] width 410 height 14
paste input "[EMAIL_ADDRESS][DOMAIN_NAME]"
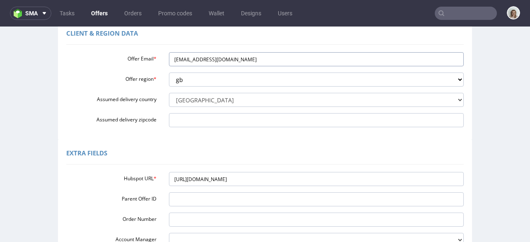
scroll to position [304, 0]
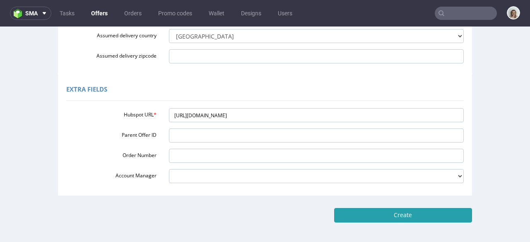
type input "[EMAIL_ADDRESS][DOMAIN_NAME]"
click at [407, 209] on input "Create" at bounding box center [403, 215] width 138 height 14
type input "Please wait..."
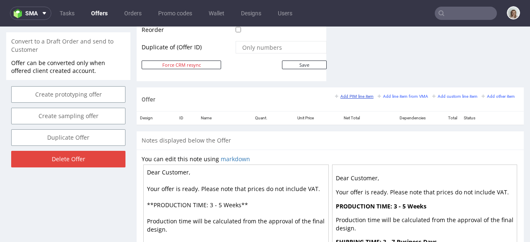
scroll to position [427, 0]
click at [386, 98] on link "Add line item from VMA" at bounding box center [402, 96] width 50 height 6
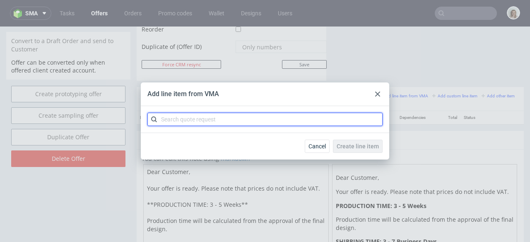
click at [230, 120] on input "text" at bounding box center [264, 119] width 235 height 13
paste input "CBPG"
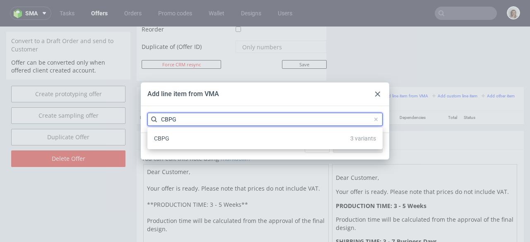
type input "CBPG"
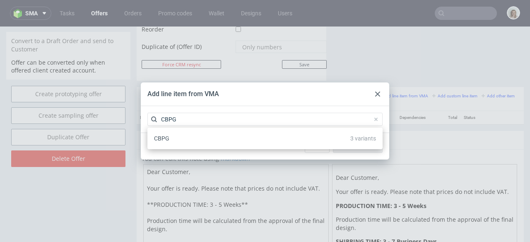
click at [209, 134] on div "CBPG 3 variants" at bounding box center [265, 138] width 228 height 15
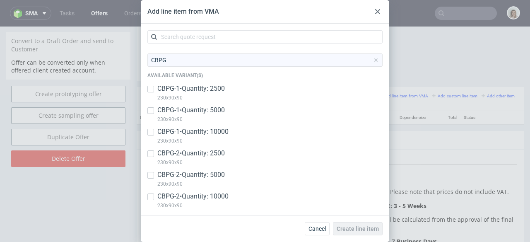
click at [213, 90] on p "CBPG-1 • Quantity: 2500" at bounding box center [190, 88] width 67 height 9
checkbox input "true"
click at [198, 112] on p "CBPG-1 • Quantity: 5000" at bounding box center [190, 110] width 67 height 9
checkbox input "true"
click at [198, 132] on p "CBPG-1 • Quantity: 10000" at bounding box center [192, 131] width 71 height 9
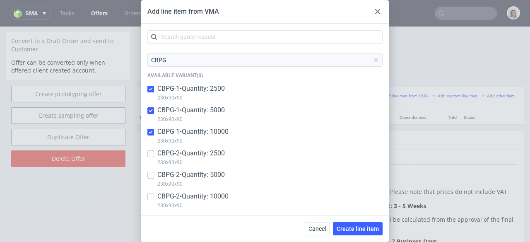
checkbox input "true"
click at [192, 157] on p "CBPG-2 • Quantity: 2500" at bounding box center [190, 153] width 67 height 9
checkbox input "true"
click at [192, 175] on p "CBPG-2 • Quantity: 5000" at bounding box center [190, 174] width 67 height 9
checkbox input "true"
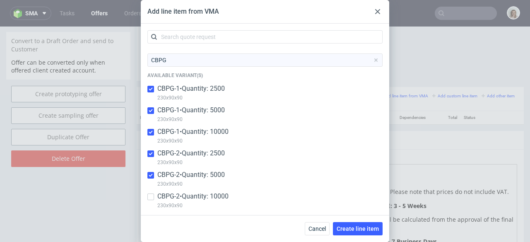
click at [195, 195] on p "CBPG-2 • Quantity: 10000" at bounding box center [192, 196] width 71 height 9
checkbox input "true"
click at [346, 226] on span "Create line item" at bounding box center [357, 229] width 42 height 6
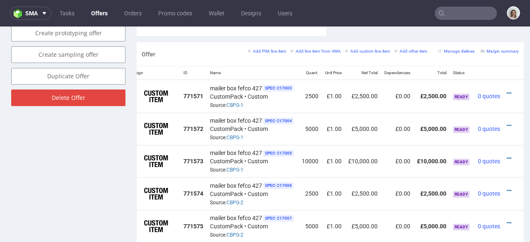
scroll to position [468, 0]
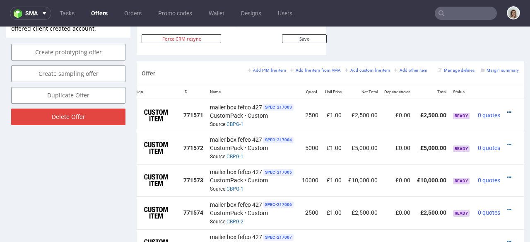
click at [506, 109] on icon at bounding box center [508, 112] width 5 height 6
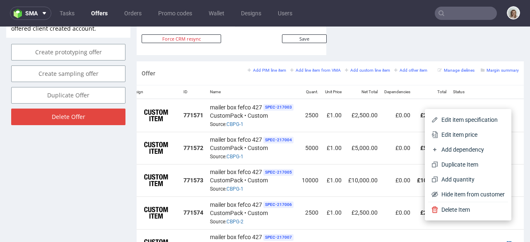
click at [477, 118] on span "Edit item specification" at bounding box center [471, 119] width 67 height 8
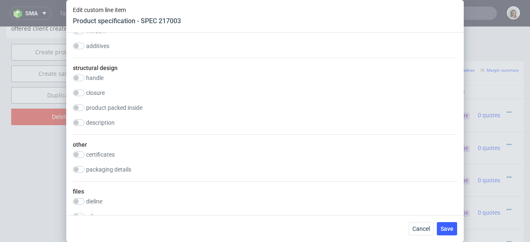
scroll to position [1106, 0]
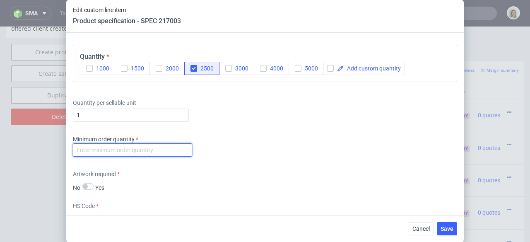
click at [130, 147] on input "number" at bounding box center [132, 149] width 119 height 13
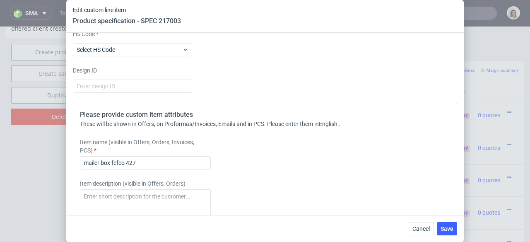
scroll to position [1309, 0]
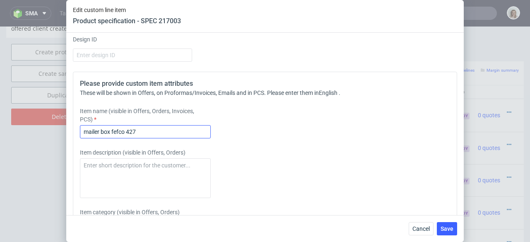
type input "-2"
drag, startPoint x: 140, startPoint y: 133, endPoint x: 77, endPoint y: 130, distance: 63.0
click at [77, 130] on div "Please provide custom item attributes These will be shown in Offers, on Proform…" at bounding box center [265, 183] width 384 height 223
drag, startPoint x: 207, startPoint y: 130, endPoint x: 75, endPoint y: 129, distance: 132.4
click at [75, 129] on div "Please provide custom item attributes These will be shown in Offers, on Proform…" at bounding box center [265, 183] width 384 height 223
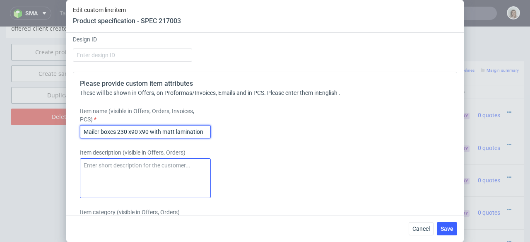
type input "Mailer boxes 230 x90 x90 with matt lamination"
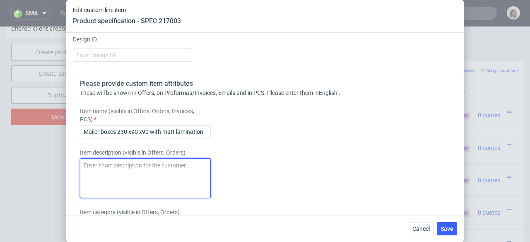
click at [136, 163] on textarea at bounding box center [145, 178] width 131 height 40
paste textarea "Mailer boxes 230 x90 x90 with matt lamination"
type textarea "Mailer boxes 230 x90 x90 with matt lamination"
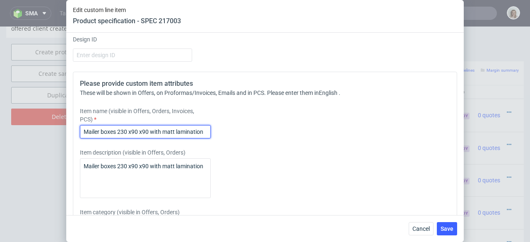
click at [206, 130] on input "Mailer boxes 230 x90 x90 with matt lamination" at bounding box center [145, 131] width 131 height 13
type input "Mailer boxes 230 x90 x90 with matt lamination inside"
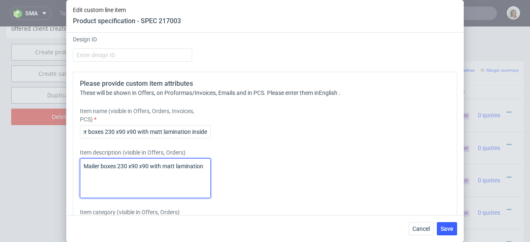
click at [206, 165] on textarea "Mailer boxes 230 x90 x90 with matt lamination" at bounding box center [145, 178] width 131 height 40
drag, startPoint x: 101, startPoint y: 174, endPoint x: 72, endPoint y: 164, distance: 30.8
click at [72, 164] on div "Supplier Custom Custom supplier CustomPack Technical specification Instant pric…" at bounding box center [264, 124] width 397 height 182
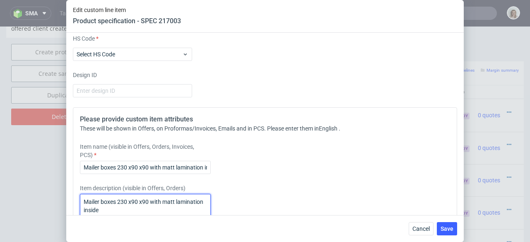
scroll to position [1169, 0]
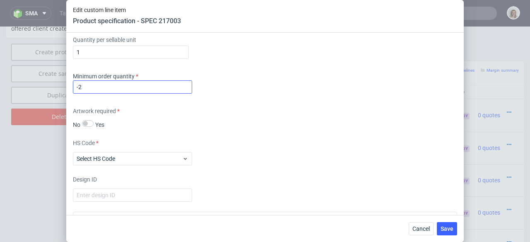
type textarea "Mailer boxes 230 x90 x90 with matt lamination inside"
drag, startPoint x: 89, startPoint y: 89, endPoint x: 64, endPoint y: 88, distance: 24.8
click at [64, 88] on div "Edit custom line item Product specification - SPEC 217003 Supplier Custom Custo…" at bounding box center [265, 121] width 530 height 242
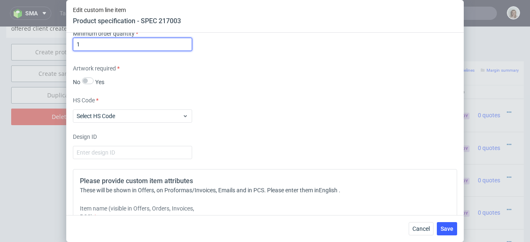
scroll to position [1221, 0]
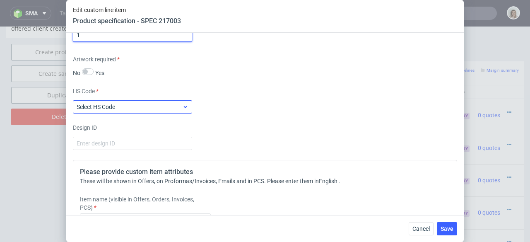
type input "1"
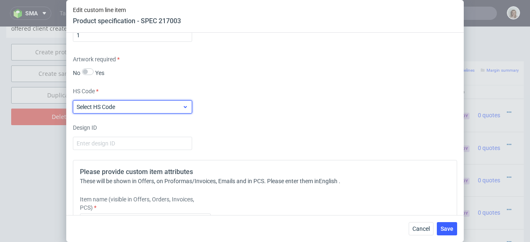
click at [127, 105] on span "Select HS Code" at bounding box center [130, 107] width 106 height 8
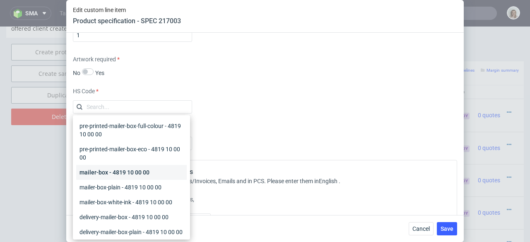
click at [108, 179] on div "mailer-box - 4819 10 00 00" at bounding box center [131, 172] width 110 height 15
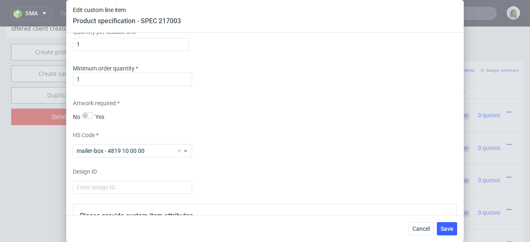
scroll to position [1178, 0]
click at [445, 226] on span "Save" at bounding box center [446, 229] width 13 height 6
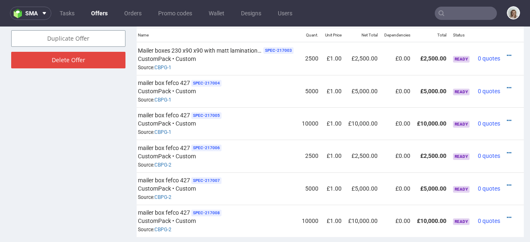
scroll to position [525, 0]
click at [506, 85] on icon at bounding box center [508, 88] width 5 height 6
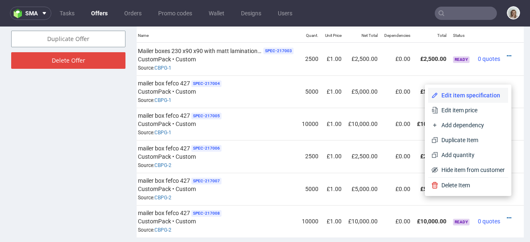
click at [477, 92] on span "Edit item specification" at bounding box center [471, 95] width 67 height 8
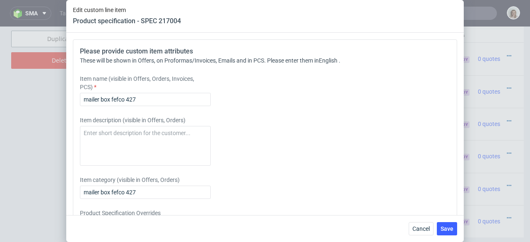
scroll to position [1396, 0]
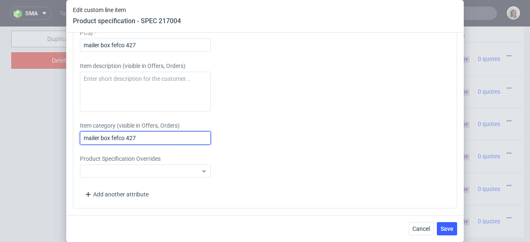
drag, startPoint x: 132, startPoint y: 138, endPoint x: 57, endPoint y: 137, distance: 75.3
click at [57, 137] on div "Edit custom line item Product specification - SPEC 217004 Supplier Custom Custo…" at bounding box center [265, 121] width 530 height 242
paste input "Mailer boxes 230 x90 x90 with matt lamination inside"
type input "Mailer boxes 230 x90 x90 with matt lamination inside"
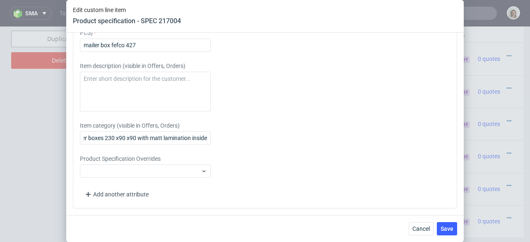
click at [90, 163] on div "Product Specification Overrides" at bounding box center [217, 165] width 275 height 23
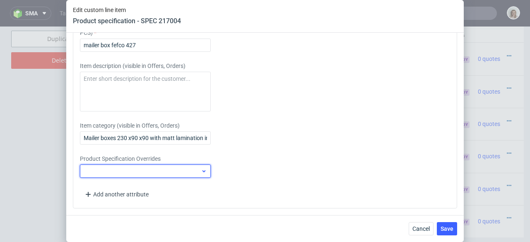
click at [90, 166] on div at bounding box center [145, 170] width 131 height 13
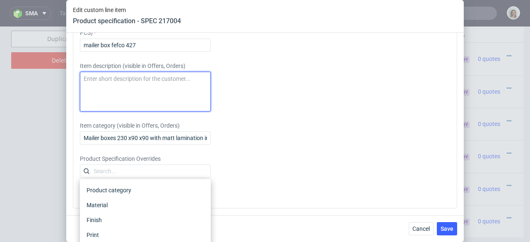
click at [95, 77] on textarea at bounding box center [145, 92] width 131 height 40
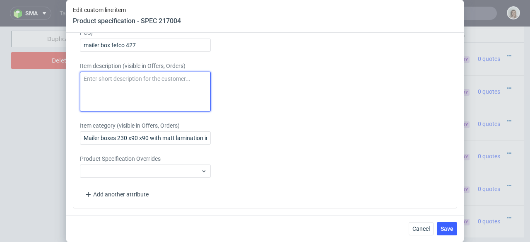
paste textarea "Mailer boxes 230 x90 x90 with matt lamination inside"
type textarea "Mailer boxes 230 x90 x90 with matt lamination inside"
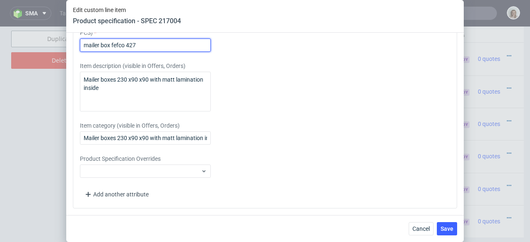
drag, startPoint x: 90, startPoint y: 45, endPoint x: 76, endPoint y: 44, distance: 14.1
click at [76, 44] on div "Please provide custom item attributes These will be shown in Offers, on Proform…" at bounding box center [265, 96] width 384 height 223
paste input "Mailer boxes 230 x90 x90 with matt lamination inside"
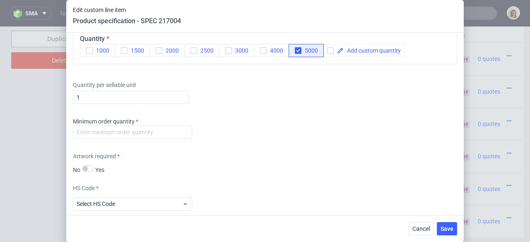
scroll to position [1116, 0]
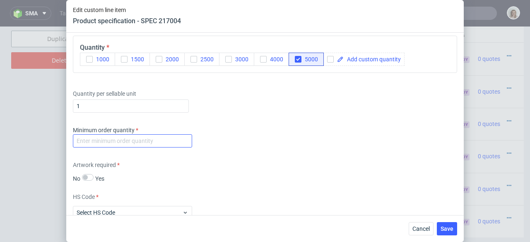
type input "Mailer boxes 230 x90 x90 with matt lamination inside"
click at [102, 142] on input "number" at bounding box center [132, 140] width 119 height 13
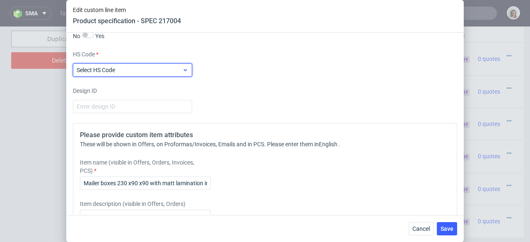
click at [101, 74] on span "Select HS Code" at bounding box center [130, 70] width 106 height 8
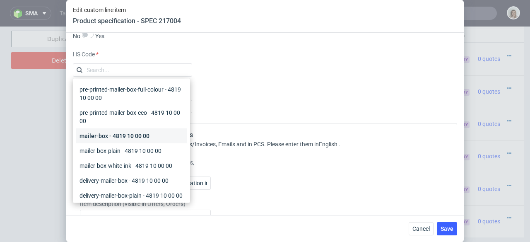
click at [102, 138] on div "mailer-box - 4819 10 00 00" at bounding box center [131, 135] width 110 height 15
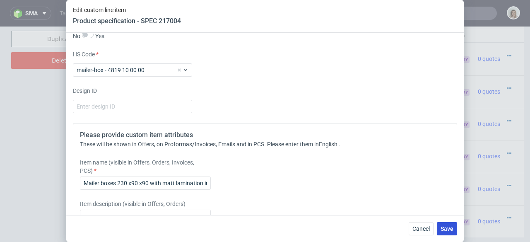
click at [439, 226] on button "Save" at bounding box center [447, 228] width 20 height 13
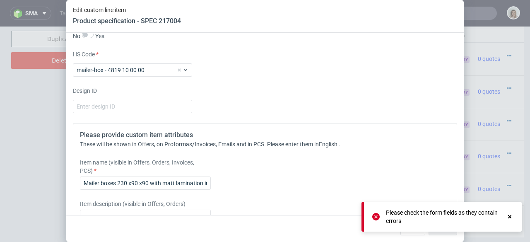
scroll to position [1194, 0]
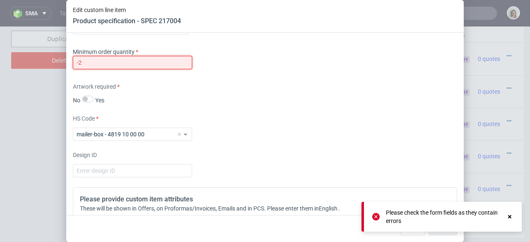
drag, startPoint x: 79, startPoint y: 62, endPoint x: 68, endPoint y: 61, distance: 11.2
click at [68, 61] on div "Supplier Custom Custom supplier CustomPack Technical specification Instant pric…" at bounding box center [264, 124] width 397 height 182
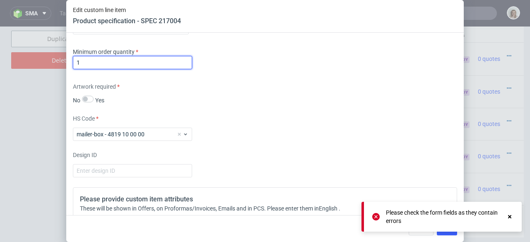
type input "1"
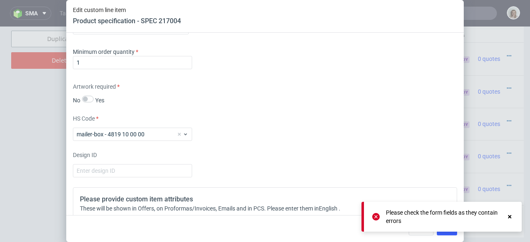
click at [509, 218] on icon at bounding box center [509, 216] width 7 height 7
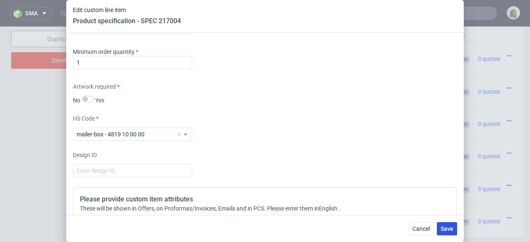
click at [449, 228] on span "Save" at bounding box center [446, 229] width 13 height 6
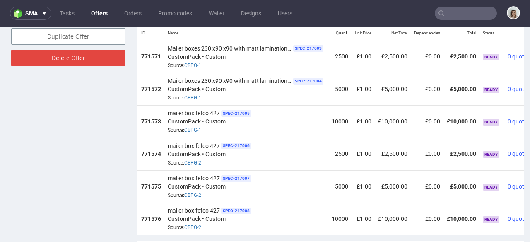
scroll to position [0, 94]
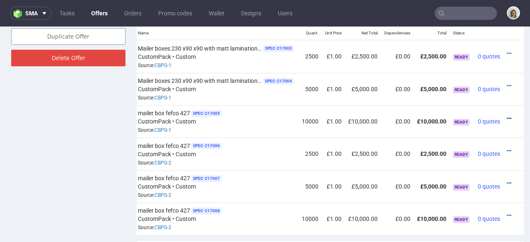
click at [506, 115] on icon at bounding box center [508, 118] width 5 height 6
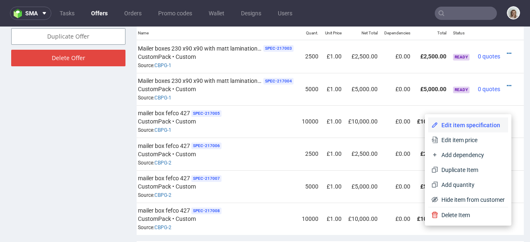
click at [466, 130] on li "Edit item specification" at bounding box center [468, 125] width 80 height 15
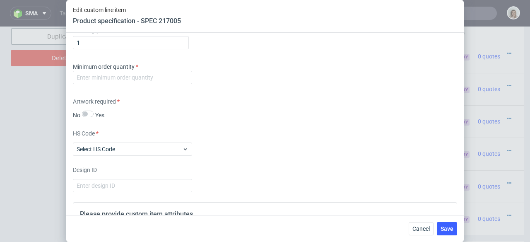
scroll to position [1379, 0]
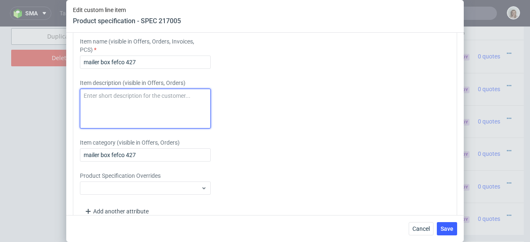
click at [142, 110] on textarea at bounding box center [145, 109] width 131 height 40
paste textarea "Mailer boxes 230 x90 x90 with matt lamination inside"
type textarea "Mailer boxes 230 x90 x90 with matt lamination inside"
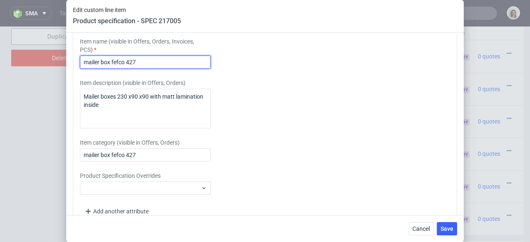
drag, startPoint x: 141, startPoint y: 75, endPoint x: 68, endPoint y: 76, distance: 72.8
click at [68, 76] on div "Supplier Custom Custom supplier CustomPack Technical specification Instant pric…" at bounding box center [264, 124] width 397 height 182
paste input "Mailer boxes 230 x90 x90 with matt lamination inside"
type input "Mailer boxes 230 x90 x90 with matt lamination inside"
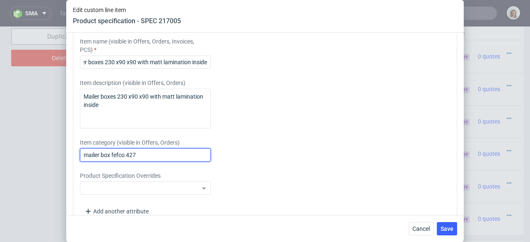
scroll to position [0, 0]
drag, startPoint x: 126, startPoint y: 169, endPoint x: 76, endPoint y: 169, distance: 50.1
click at [76, 169] on div "Please provide custom item attributes These will be shown in Offers, on Proform…" at bounding box center [265, 113] width 384 height 223
paste input "Mailer boxes 230 x90 x90 with matt lamination inside"
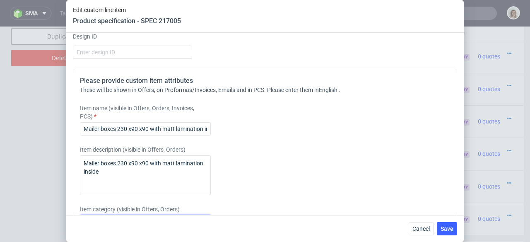
scroll to position [1235, 0]
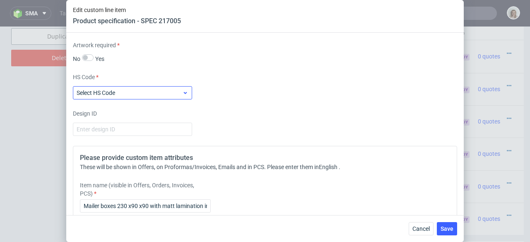
type input "Mailer boxes 230 x90 x90 with matt lamination inside"
click at [91, 97] on span "Select HS Code" at bounding box center [130, 93] width 106 height 8
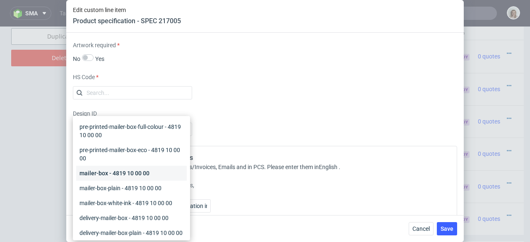
click at [88, 173] on div "mailer-box - 4819 10 00 00" at bounding box center [131, 173] width 110 height 15
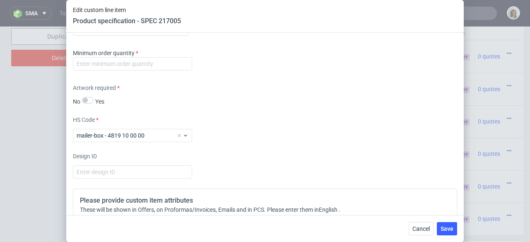
scroll to position [1091, 0]
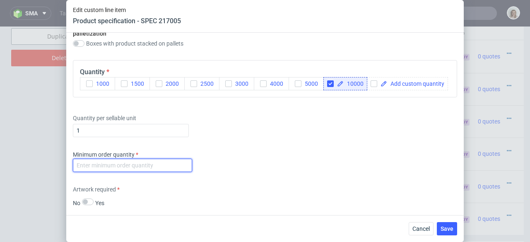
click at [90, 172] on input "number" at bounding box center [132, 164] width 119 height 13
type input "1"
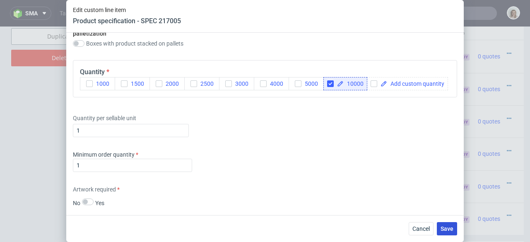
click at [441, 233] on button "Save" at bounding box center [447, 228] width 20 height 13
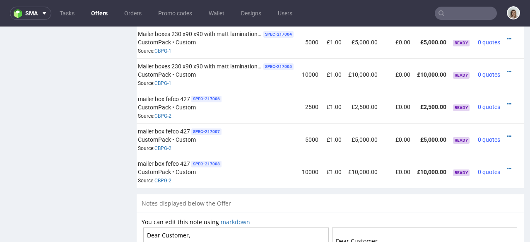
scroll to position [0, 94]
click at [506, 164] on div at bounding box center [510, 168] width 9 height 8
click at [506, 166] on icon at bounding box center [508, 169] width 5 height 6
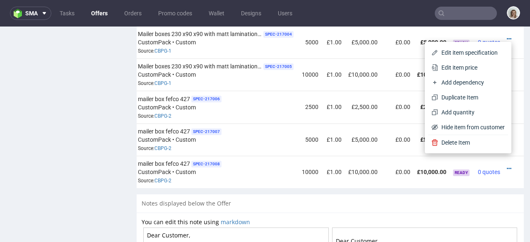
click at [467, 55] on span "Edit item specification" at bounding box center [471, 52] width 67 height 8
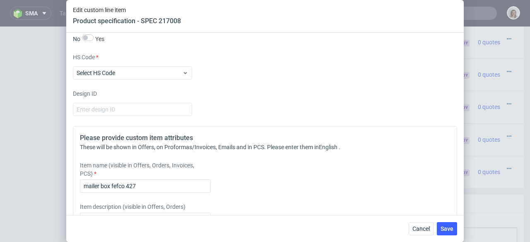
scroll to position [1396, 0]
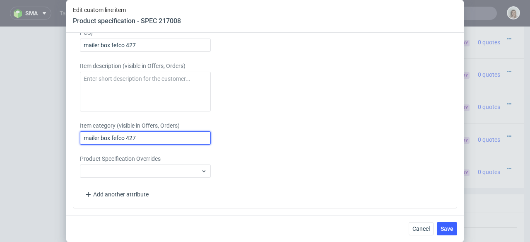
drag, startPoint x: 64, startPoint y: 136, endPoint x: 56, endPoint y: 136, distance: 8.3
click at [56, 136] on div "Edit custom line item Product specification - SPEC 217008 Supplier Custom Custo…" at bounding box center [265, 121] width 530 height 242
paste input "Mailer boxes 230 x90 x90 with matt lamination inside"
drag, startPoint x: 178, startPoint y: 137, endPoint x: 195, endPoint y: 138, distance: 17.8
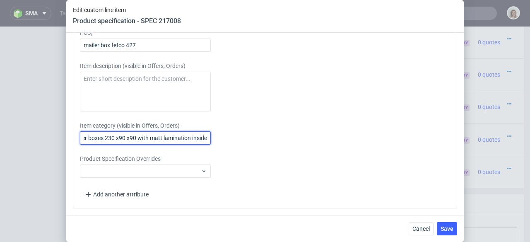
click at [195, 138] on input "Mailer boxes 230 x90 x90 with matt lamination inside" at bounding box center [145, 137] width 131 height 13
click at [191, 137] on input "Mailer boxes 230 x90 x90 with matt lamination inside" at bounding box center [145, 137] width 131 height 13
drag, startPoint x: 189, startPoint y: 137, endPoint x: 169, endPoint y: 137, distance: 20.3
click at [169, 137] on input "Mailer boxes 230 x90 x90 with matt lamination inside" at bounding box center [145, 137] width 131 height 13
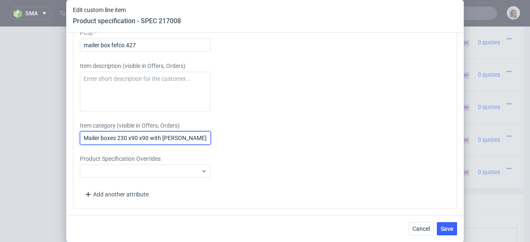
click at [177, 135] on input "Mailer boxes 230 x90 x90 with matt arnishinside" at bounding box center [145, 137] width 131 height 13
click at [197, 137] on input "Mailer boxes 230 x90 x90 with matt v arnishinside" at bounding box center [145, 137] width 131 height 13
click at [182, 135] on input "Mailer boxes 230 x90 x90 with matt v arnisinside" at bounding box center [145, 137] width 131 height 13
drag, startPoint x: 83, startPoint y: 135, endPoint x: 236, endPoint y: 145, distance: 153.4
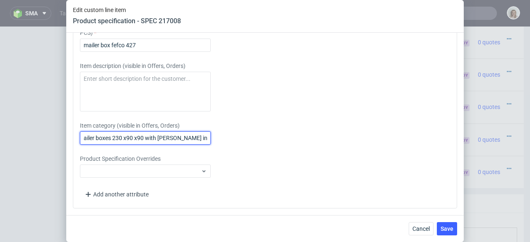
click at [236, 145] on div "Please provide custom item attributes These will be shown in Offers, on Proform…" at bounding box center [265, 96] width 384 height 223
type input "Mailer boxes 230 x90 x90 with [PERSON_NAME] inside"
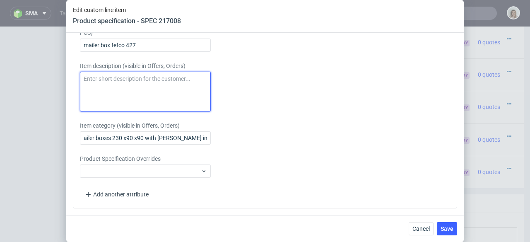
click at [141, 82] on textarea at bounding box center [145, 92] width 131 height 40
paste textarea "Mailer boxes 230 x90 x90 with [PERSON_NAME] inside"
type textarea "Mailer boxes 230 x90 x90 with [PERSON_NAME] inside"
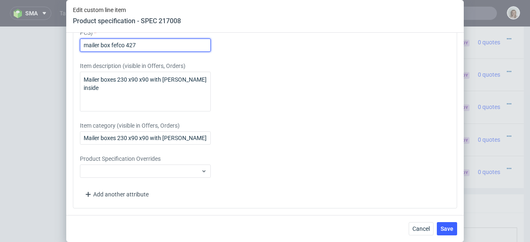
drag, startPoint x: 144, startPoint y: 46, endPoint x: 78, endPoint y: 46, distance: 65.8
click at [78, 46] on div "Please provide custom item attributes These will be shown in Offers, on Proform…" at bounding box center [265, 96] width 384 height 223
paste input "Mailer boxes 230 x90 x90 with [PERSON_NAME] inside"
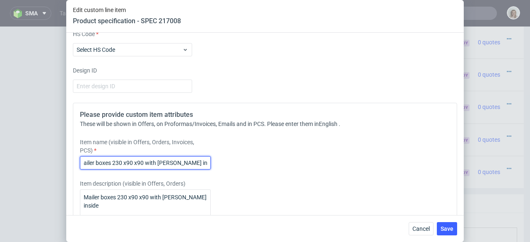
scroll to position [1263, 0]
type input "Mailer boxes 230 x90 x90 with [PERSON_NAME] inside"
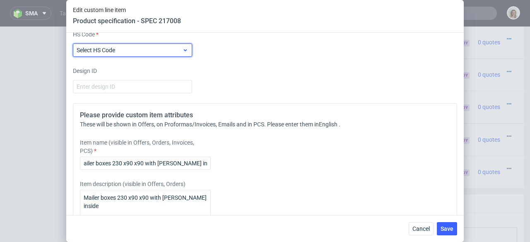
click at [104, 53] on label "Select HS Code" at bounding box center [96, 50] width 38 height 7
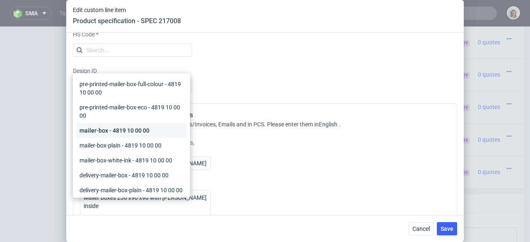
click at [106, 123] on div "mailer-box - 4819 10 00 00" at bounding box center [131, 130] width 110 height 15
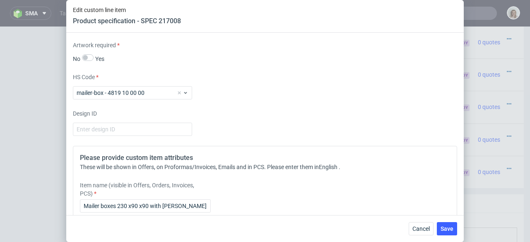
scroll to position [1198, 0]
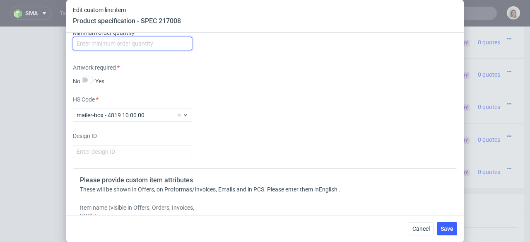
click at [100, 50] on input "number" at bounding box center [132, 43] width 119 height 13
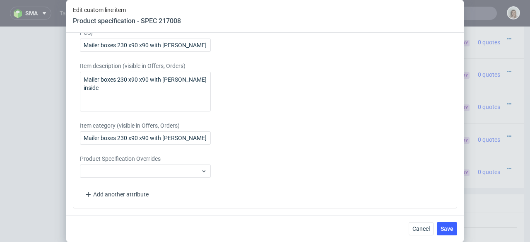
scroll to position [1396, 0]
type input "1"
click at [454, 228] on button "Save" at bounding box center [447, 228] width 20 height 13
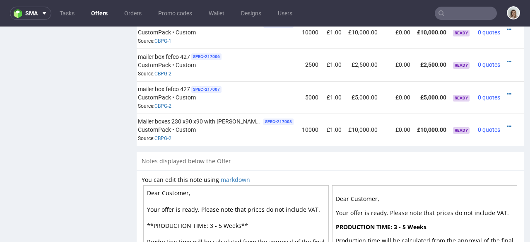
scroll to position [0, 94]
click at [506, 91] on icon at bounding box center [508, 94] width 5 height 6
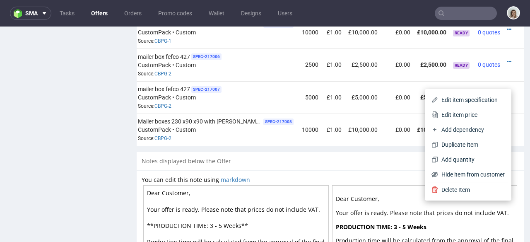
click at [483, 98] on span "Edit item specification" at bounding box center [471, 100] width 67 height 8
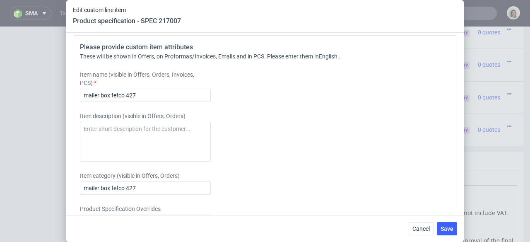
scroll to position [1381, 0]
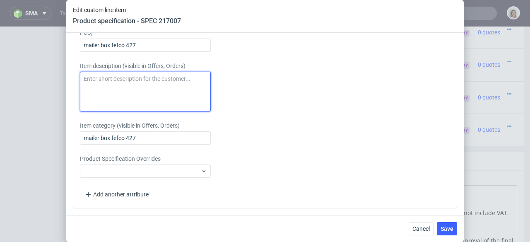
click at [144, 92] on textarea at bounding box center [145, 92] width 131 height 40
paste textarea "Mailer boxes 230 x90 x90 with [PERSON_NAME] inside"
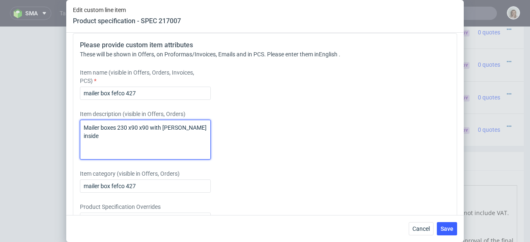
scroll to position [1332, 0]
type textarea "Mailer boxes 230 x90 x90 with [PERSON_NAME] inside"
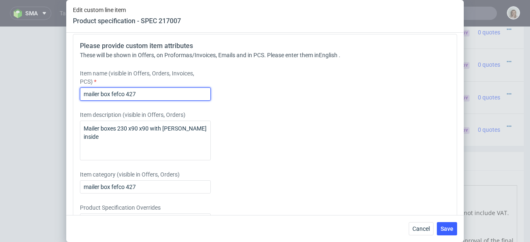
drag, startPoint x: 100, startPoint y: 91, endPoint x: 60, endPoint y: 91, distance: 39.7
click at [60, 91] on div "Edit custom line item Product specification - SPEC 217007 Supplier Custom Custo…" at bounding box center [265, 121] width 530 height 242
paste input "Mailer boxes 230 x90 x90 with [PERSON_NAME] inside"
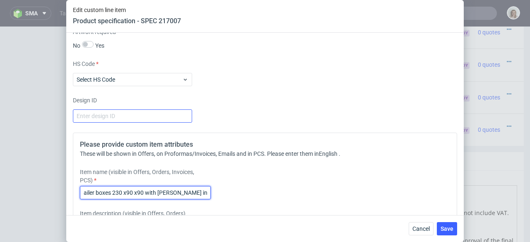
scroll to position [1231, 0]
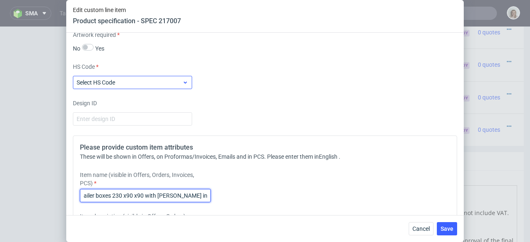
type input "Mailer boxes 230 x90 x90 with [PERSON_NAME] inside"
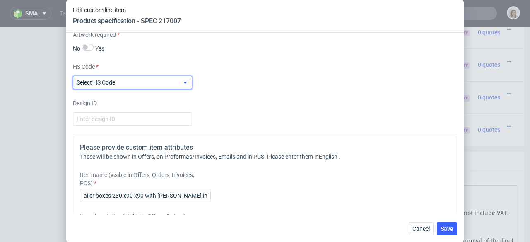
click at [94, 78] on div "Select HS Code" at bounding box center [132, 82] width 119 height 13
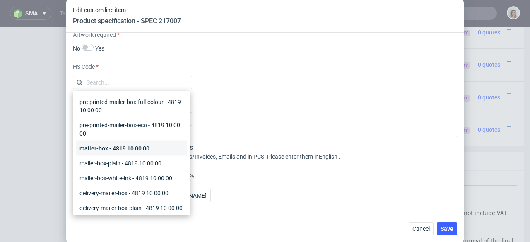
click at [97, 145] on div "mailer-box - 4819 10 00 00" at bounding box center [131, 148] width 110 height 15
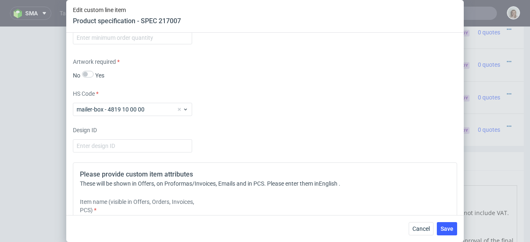
scroll to position [1165, 0]
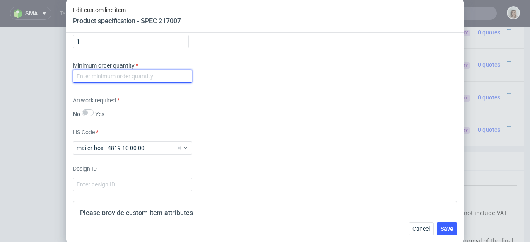
click at [99, 76] on input "number" at bounding box center [132, 76] width 119 height 13
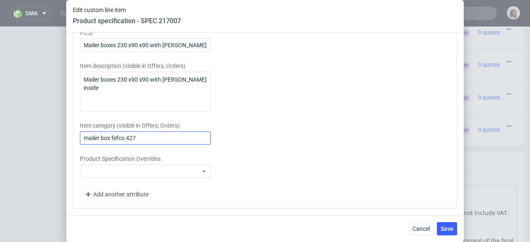
type input "1"
drag, startPoint x: 146, startPoint y: 136, endPoint x: 48, endPoint y: 135, distance: 98.9
click at [48, 135] on div "Edit custom line item Product specification - SPEC 217007 Supplier Custom Custo…" at bounding box center [265, 121] width 530 height 242
paste input "Mailer boxes 230 x90 x90 with [PERSON_NAME] inside"
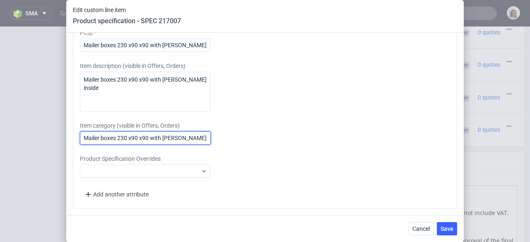
scroll to position [0, 5]
type input "Mailer boxes 230 x90 x90 with [PERSON_NAME] inside"
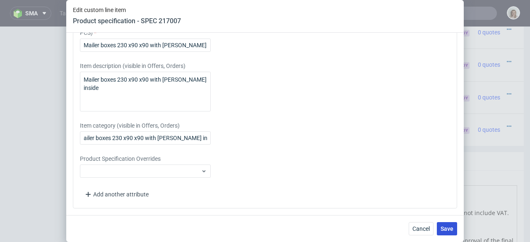
click at [451, 226] on span "Save" at bounding box center [446, 229] width 13 height 6
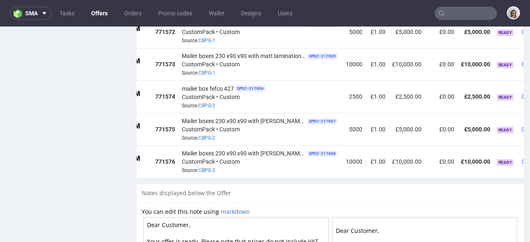
scroll to position [0, 94]
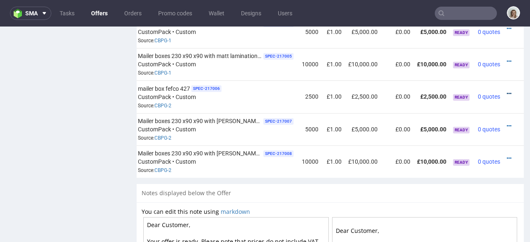
click at [506, 91] on icon at bounding box center [508, 94] width 5 height 6
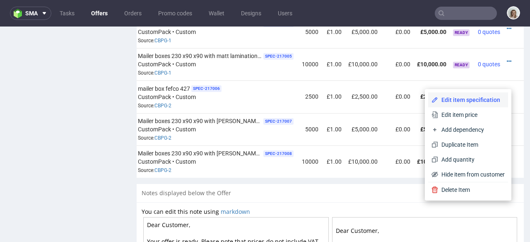
click at [483, 99] on span "Edit item specification" at bounding box center [471, 100] width 67 height 8
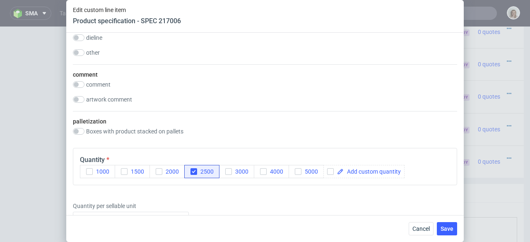
scroll to position [1145, 0]
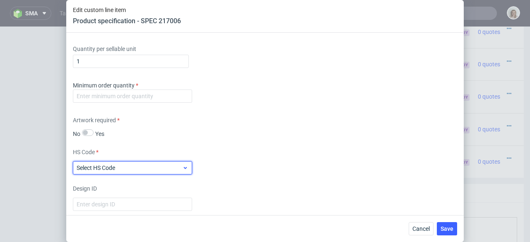
click at [130, 168] on span "Select HS Code" at bounding box center [130, 167] width 106 height 8
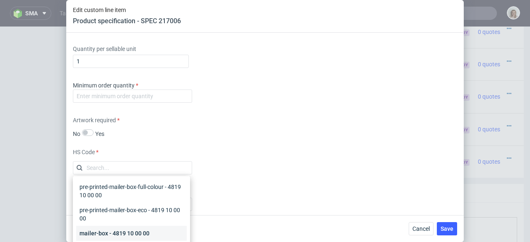
click at [112, 226] on div "mailer-box - 4819 10 00 00" at bounding box center [131, 233] width 110 height 15
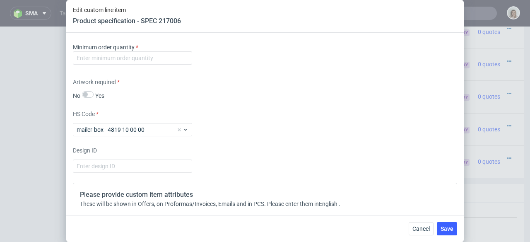
scroll to position [1291, 0]
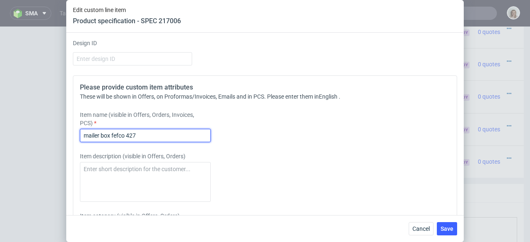
drag, startPoint x: 141, startPoint y: 137, endPoint x: 77, endPoint y: 136, distance: 63.7
click at [77, 136] on div "Please provide custom item attributes These will be shown in Offers, on Proform…" at bounding box center [265, 186] width 384 height 223
paste input "Mailer boxes 230 x90 x90 with [PERSON_NAME] inside"
type input "Mailer boxes 230 x90 x90 with [PERSON_NAME] inside"
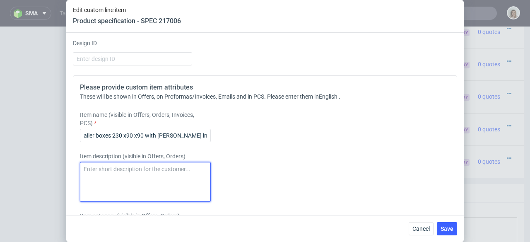
click at [101, 172] on textarea at bounding box center [145, 182] width 131 height 40
paste textarea "Mailer boxes 230 x90 x90 with [PERSON_NAME] inside"
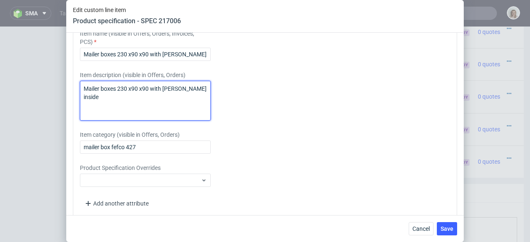
scroll to position [1381, 0]
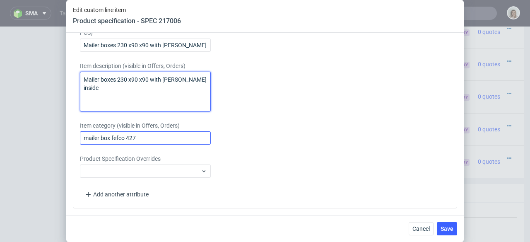
type textarea "Mailer boxes 230 x90 x90 with [PERSON_NAME] inside"
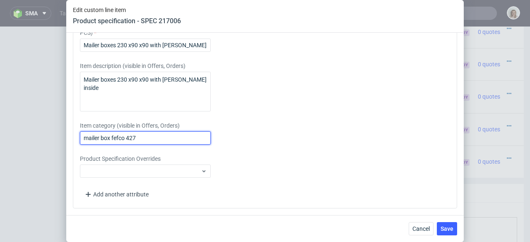
drag, startPoint x: 165, startPoint y: 137, endPoint x: 76, endPoint y: 137, distance: 88.5
click at [39, 137] on div "Edit custom line item Product specification - SPEC 217006 Supplier Custom Custo…" at bounding box center [265, 121] width 530 height 242
paste input "Mailer boxes 230 x90 x90 with [PERSON_NAME] inside"
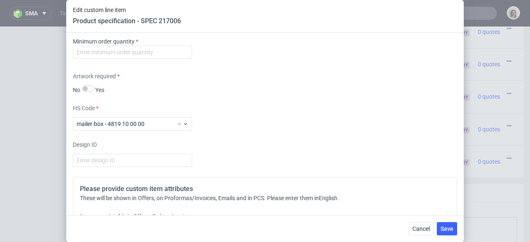
scroll to position [1188, 0]
type input "Mailer boxes 230 x90 x90 with [PERSON_NAME] inside"
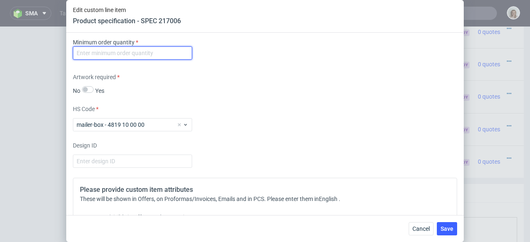
click at [97, 53] on input "number" at bounding box center [132, 52] width 119 height 13
type input "1"
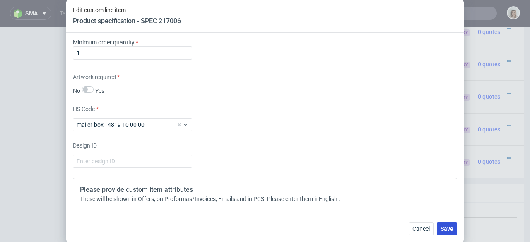
click at [442, 226] on span "Save" at bounding box center [446, 229] width 13 height 6
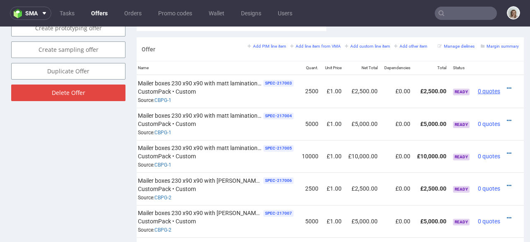
scroll to position [415, 0]
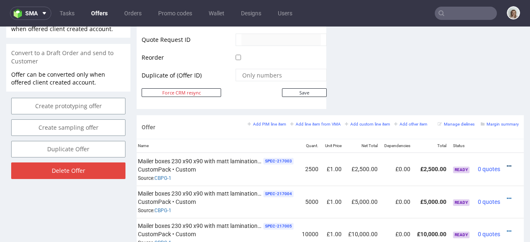
click at [506, 163] on icon at bounding box center [508, 166] width 5 height 6
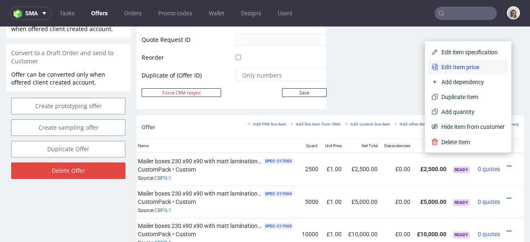
click at [461, 69] on span "Edit item price" at bounding box center [471, 67] width 67 height 8
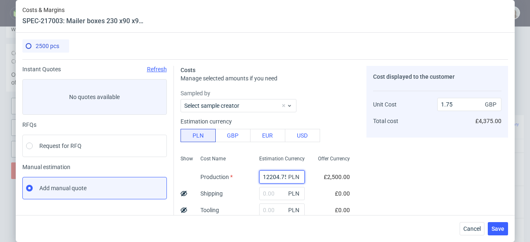
scroll to position [0, 2]
drag, startPoint x: 253, startPoint y: 175, endPoint x: 290, endPoint y: 174, distance: 36.4
click at [290, 174] on div "12204.75 PLN" at bounding box center [282, 176] width 46 height 13
paste input "7100"
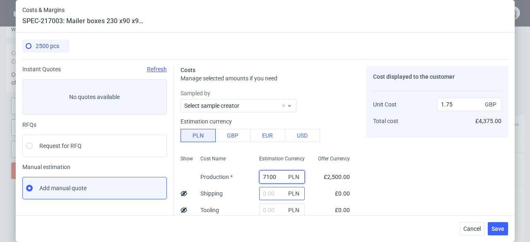
type input "7100"
type input "1.02"
type input "7100"
click at [263, 196] on input "text" at bounding box center [282, 193] width 46 height 13
click at [261, 210] on input "text" at bounding box center [282, 209] width 46 height 13
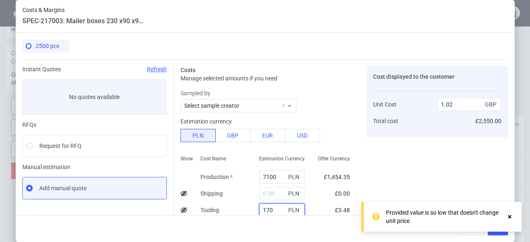
type input "1700"
type input "1.26"
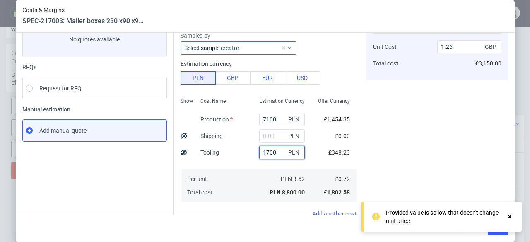
scroll to position [58, 0]
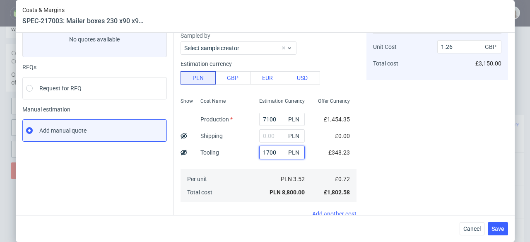
type input "1700"
click at [259, 134] on input "text" at bounding box center [282, 135] width 46 height 13
paste input "1127,36"
type input "1127.36"
type input "1.42"
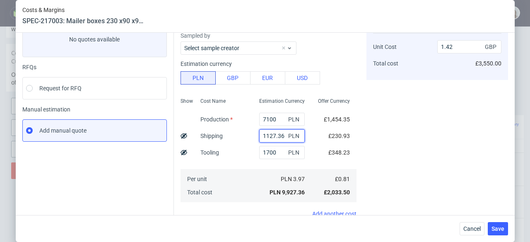
type input "1127.36"
click at [180, 136] on use at bounding box center [183, 135] width 7 height 5
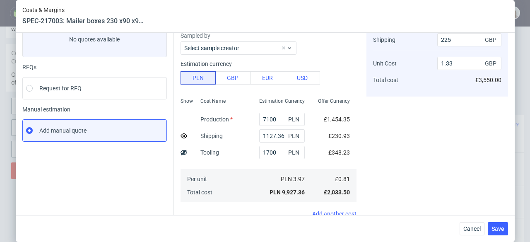
click at [181, 150] on icon at bounding box center [183, 152] width 7 height 7
type input "1.19"
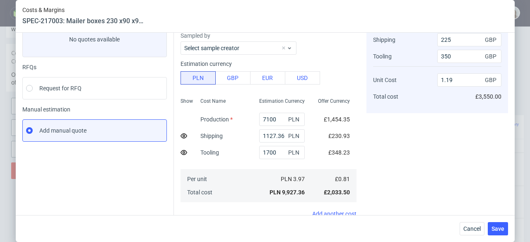
scroll to position [184, 0]
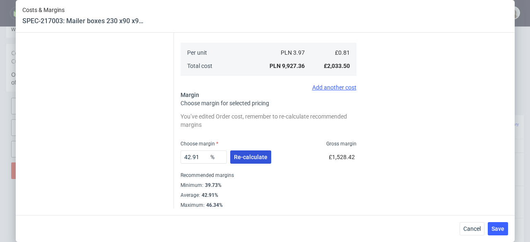
click at [239, 158] on span "Re-calculate" at bounding box center [251, 157] width 34 height 6
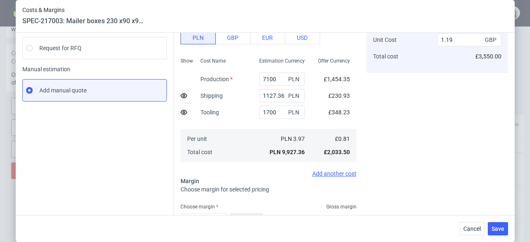
scroll to position [161, 0]
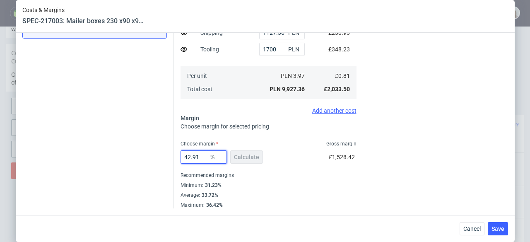
drag, startPoint x: 198, startPoint y: 156, endPoint x: 172, endPoint y: 157, distance: 26.5
click at [174, 157] on div "Costs Manage selected amounts if you need Sampled by Select sample creator Esti…" at bounding box center [341, 53] width 334 height 309
type input "33"
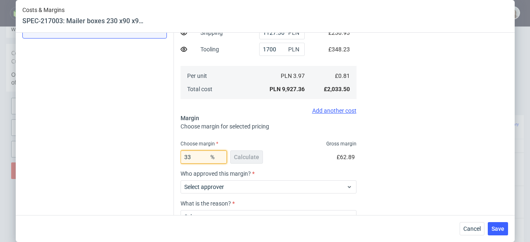
type input "0.98"
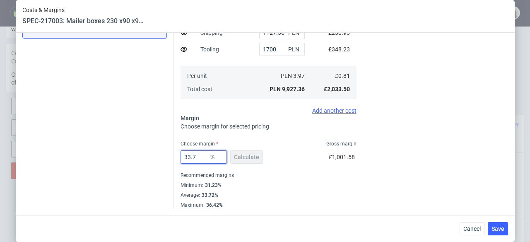
type input "33.72"
type input "1"
type input "33.72"
click at [497, 232] on button "Save" at bounding box center [497, 228] width 20 height 13
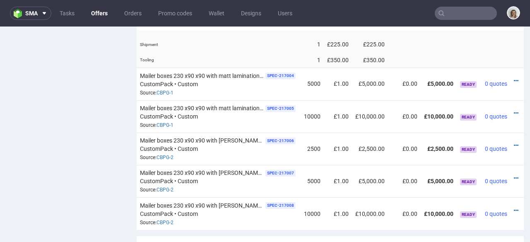
scroll to position [0, 102]
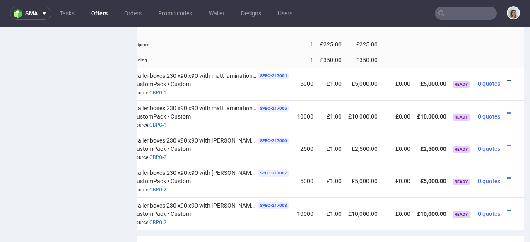
click at [506, 78] on icon at bounding box center [508, 81] width 5 height 6
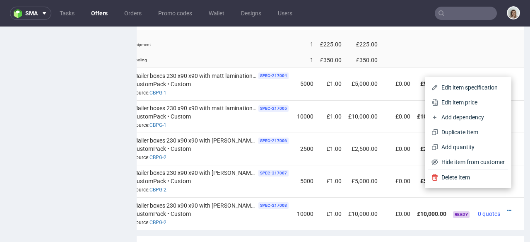
click at [479, 103] on span "Edit item price" at bounding box center [471, 102] width 67 height 8
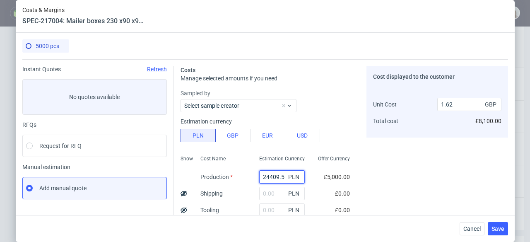
drag, startPoint x: 276, startPoint y: 175, endPoint x: 243, endPoint y: 175, distance: 32.7
click at [252, 175] on div "24409.5 PLN" at bounding box center [281, 176] width 59 height 17
paste input "10750"
type input "10750"
type input "0.71"
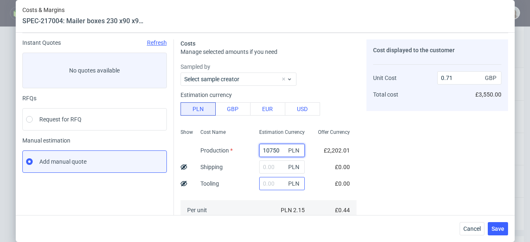
scroll to position [47, 0]
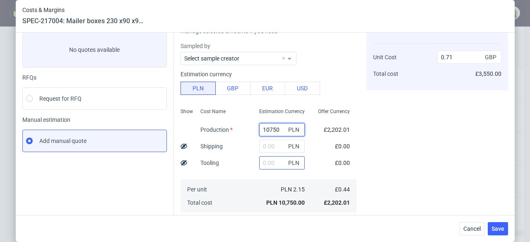
type input "10750"
click at [259, 162] on input "text" at bounding box center [282, 162] width 46 height 13
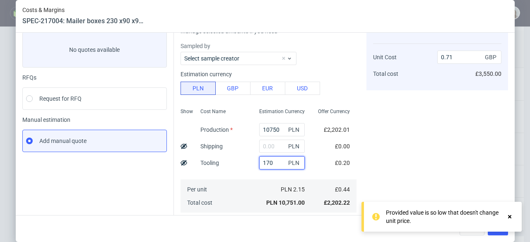
type input "1700"
type input "0.83"
type input "1700"
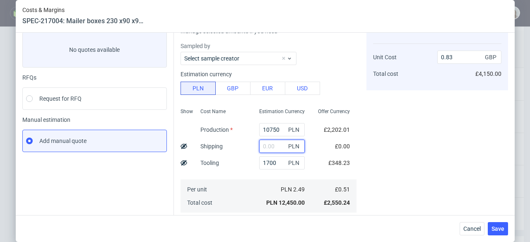
click at [265, 144] on input "text" at bounding box center [282, 145] width 46 height 13
paste input "1669,69"
type input "1669.69"
type input "0.94"
type input "1669.69"
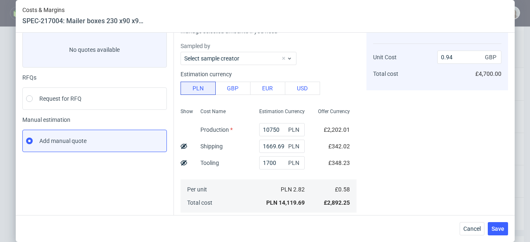
click at [180, 146] on icon at bounding box center [183, 146] width 7 height 7
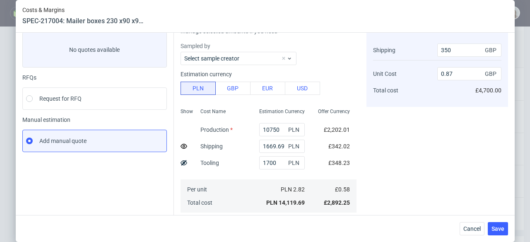
click at [182, 161] on use at bounding box center [183, 162] width 7 height 5
type input "0.8"
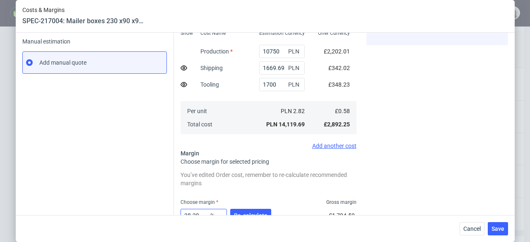
scroll to position [184, 0]
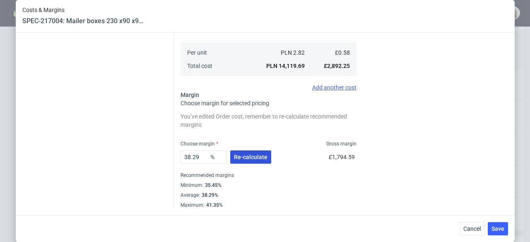
click at [234, 157] on span "Re-calculate" at bounding box center [251, 157] width 34 height 6
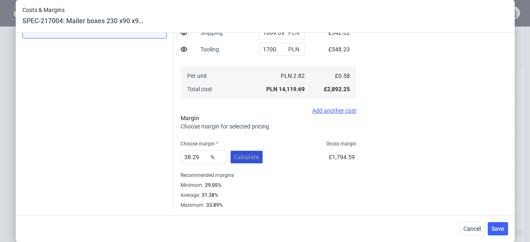
scroll to position [161, 0]
drag, startPoint x: 196, startPoint y: 156, endPoint x: 173, endPoint y: 156, distance: 23.2
click at [174, 156] on div "Costs Manage selected amounts if you need Sampled by Select sample creator Esti…" at bounding box center [341, 53] width 334 height 309
type input "31"
type input "0.7"
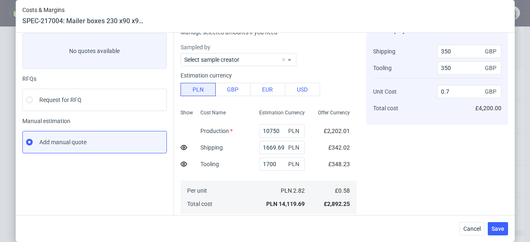
scroll to position [3, 0]
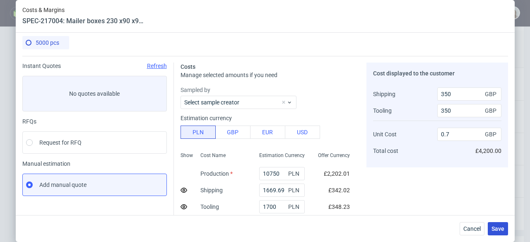
type input "31.38"
click at [501, 227] on span "Save" at bounding box center [497, 229] width 13 height 6
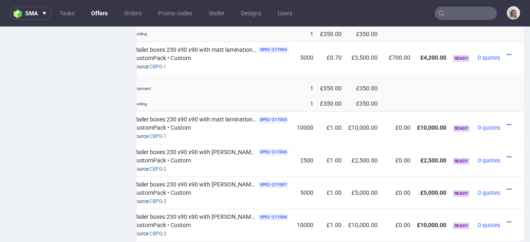
scroll to position [0, 102]
click at [506, 122] on icon at bounding box center [508, 125] width 5 height 6
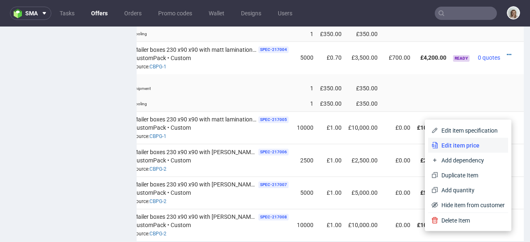
click at [477, 140] on li "Edit item price" at bounding box center [468, 145] width 80 height 15
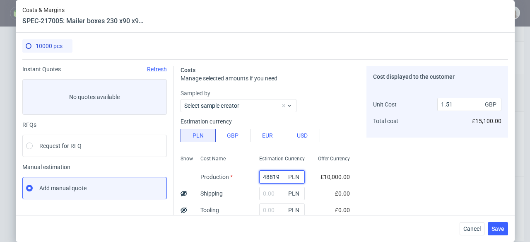
drag, startPoint x: 272, startPoint y: 176, endPoint x: 244, endPoint y: 175, distance: 28.2
click at [252, 175] on div "48819 PLN" at bounding box center [281, 176] width 59 height 17
paste input "18500"
type input "18500"
type input "0.57"
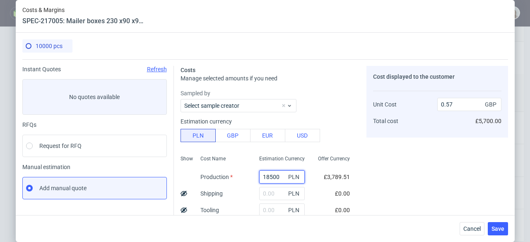
type input "18500"
click at [268, 210] on input "text" at bounding box center [282, 209] width 46 height 13
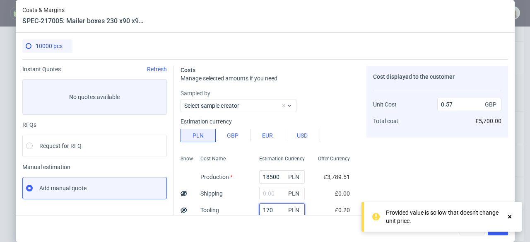
type input "1700"
type input "0.62"
type input "1700"
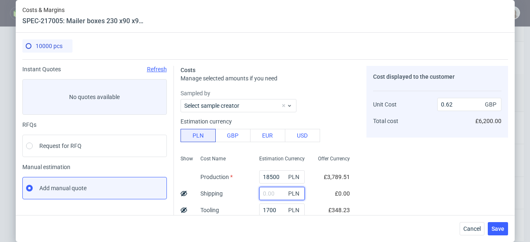
click at [259, 193] on input "text" at bounding box center [282, 193] width 46 height 13
paste input "2809,86"
type input "2809.86"
type input "0.71"
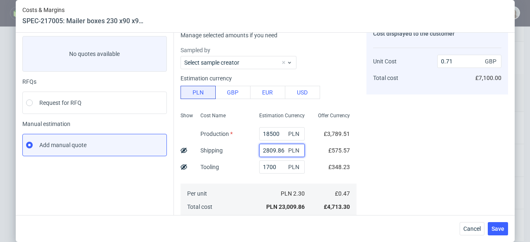
scroll to position [47, 0]
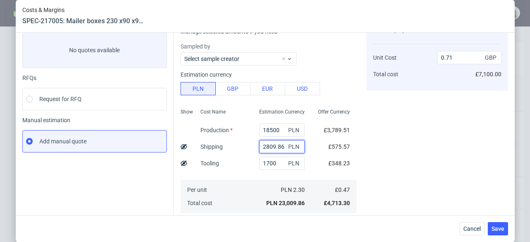
type input "2809.86"
click at [180, 147] on icon at bounding box center [183, 146] width 7 height 7
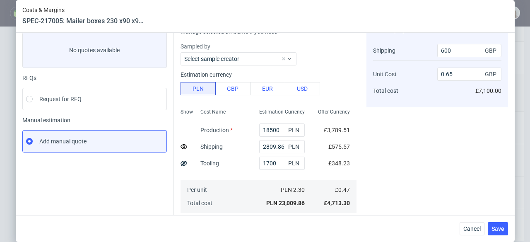
click at [182, 163] on icon at bounding box center [183, 163] width 7 height 7
type input "0.62"
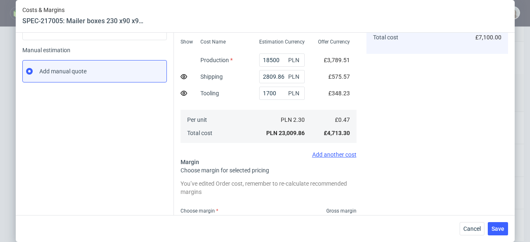
scroll to position [149, 0]
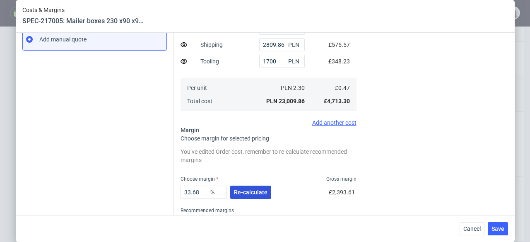
click at [247, 190] on span "Re-calculate" at bounding box center [251, 192] width 34 height 6
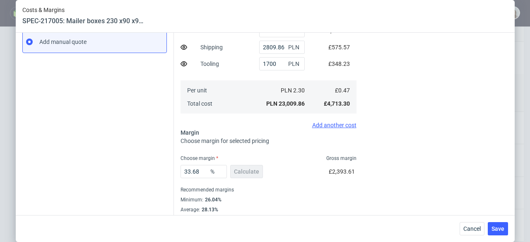
scroll to position [161, 0]
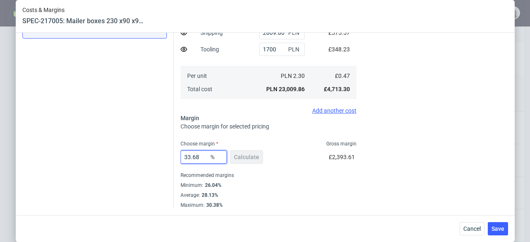
drag, startPoint x: 183, startPoint y: 155, endPoint x: 178, endPoint y: 154, distance: 5.4
click at [180, 154] on input "33.68" at bounding box center [203, 156] width 46 height 13
type input "28"
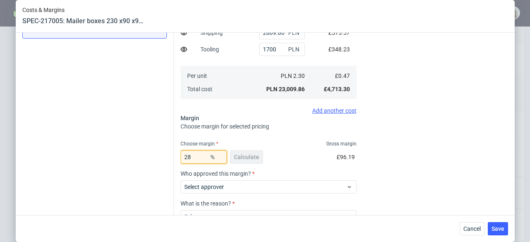
type input "0.56"
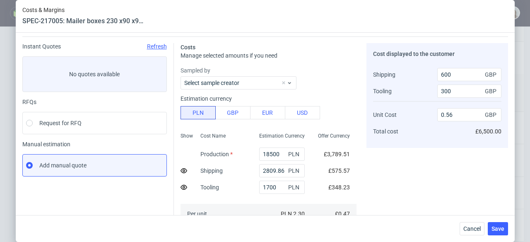
scroll to position [27, 0]
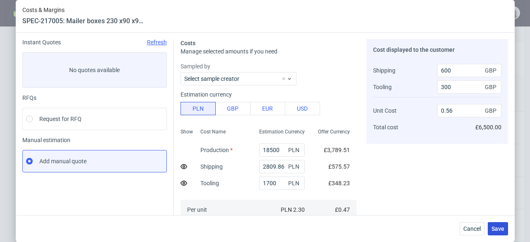
type input "28.13"
click at [504, 232] on button "Save" at bounding box center [497, 228] width 20 height 13
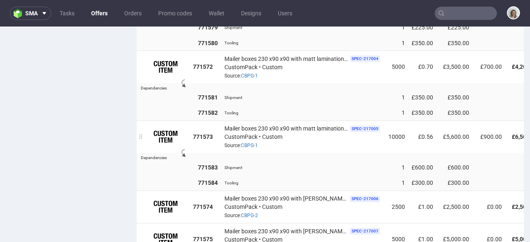
scroll to position [659, 0]
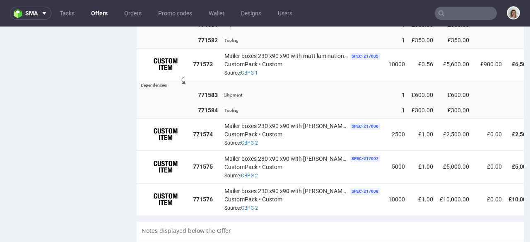
scroll to position [0, 102]
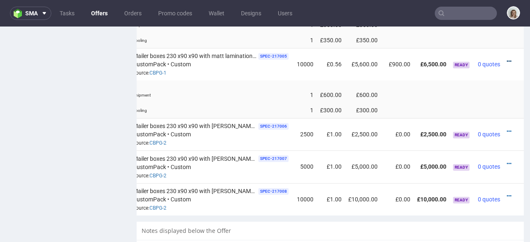
click at [506, 58] on icon at bounding box center [508, 61] width 5 height 6
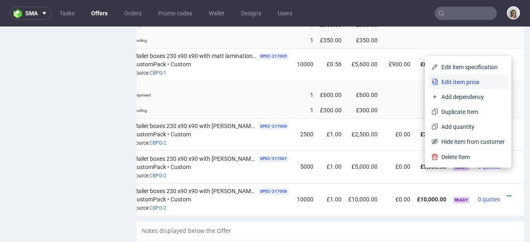
click at [478, 83] on span "Edit item price" at bounding box center [471, 82] width 67 height 8
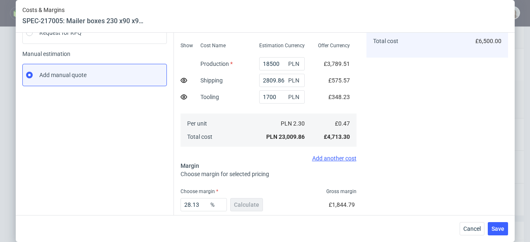
scroll to position [161, 0]
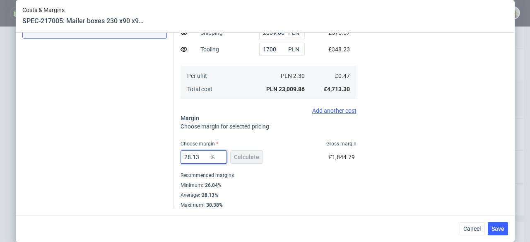
drag, startPoint x: 196, startPoint y: 156, endPoint x: 163, endPoint y: 156, distance: 33.1
click at [163, 156] on div "Instant Quotes Refresh No quotes available RFQs Request for RFQ Manual estimati…" at bounding box center [264, 53] width 485 height 309
type input "30"
type input "0.58"
drag, startPoint x: 199, startPoint y: 156, endPoint x: 184, endPoint y: 156, distance: 15.7
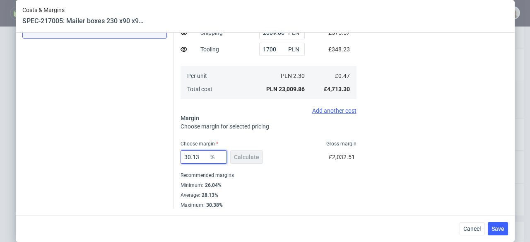
click at [184, 156] on input "30.13" at bounding box center [203, 156] width 46 height 13
type input "32"
type input "0.6"
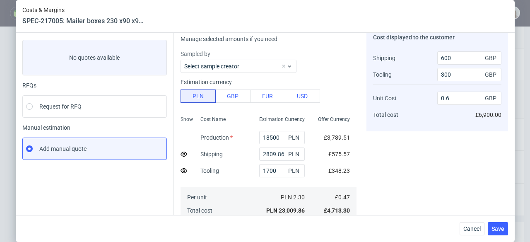
scroll to position [156, 0]
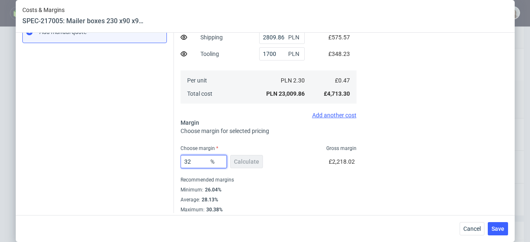
drag, startPoint x: 194, startPoint y: 163, endPoint x: 173, endPoint y: 163, distance: 20.3
click at [174, 163] on div "Costs Manage selected amounts if you need Sampled by Select sample creator Esti…" at bounding box center [341, 57] width 334 height 309
type input "28."
type input "0.56"
type input "28.13"
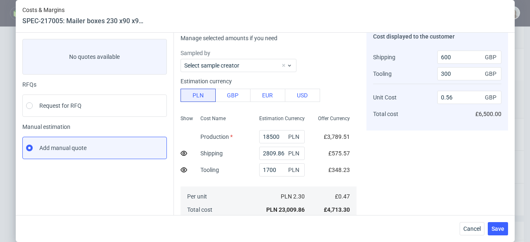
scroll to position [0, 0]
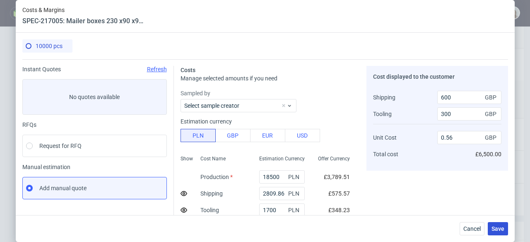
click at [500, 231] on span "Save" at bounding box center [497, 229] width 13 height 6
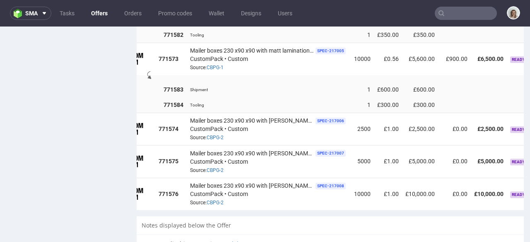
scroll to position [0, 102]
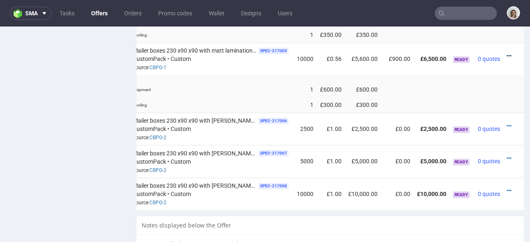
click at [506, 53] on icon at bounding box center [508, 56] width 5 height 6
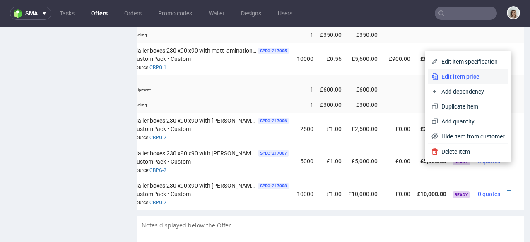
click at [480, 75] on span "Edit item price" at bounding box center [471, 76] width 67 height 8
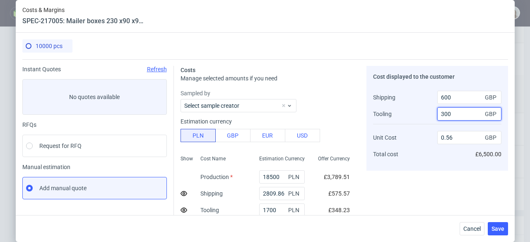
click at [444, 111] on input "300" at bounding box center [469, 113] width 64 height 13
type input "30"
type input "0.59"
type input "350"
type input "0.56"
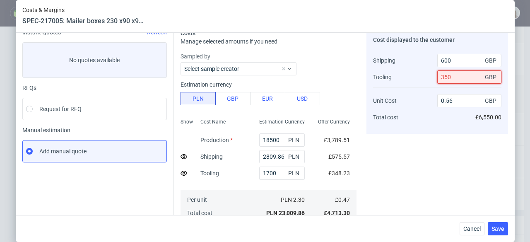
scroll to position [65, 0]
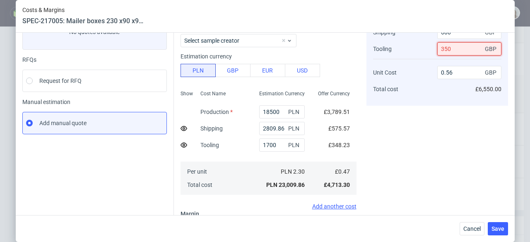
type input "350"
click at [402, 151] on div "Cost displayed to the customer Shipping Tooling Unit Cost Total cost 600 GBP 35…" at bounding box center [437, 152] width 142 height 303
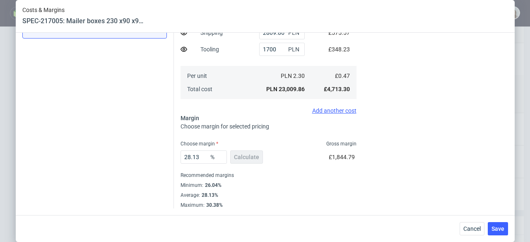
scroll to position [0, 0]
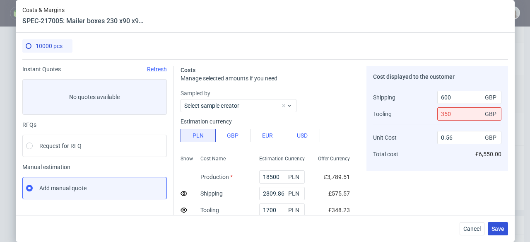
click at [495, 226] on span "Save" at bounding box center [497, 229] width 13 height 6
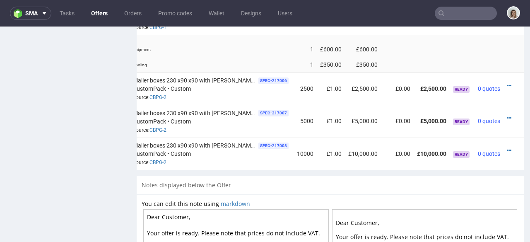
scroll to position [0, 102]
drag, startPoint x: 420, startPoint y: 162, endPoint x: 525, endPoint y: 189, distance: 109.0
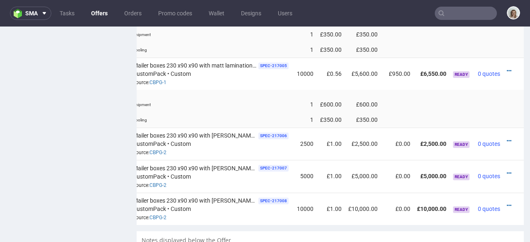
scroll to position [566, 0]
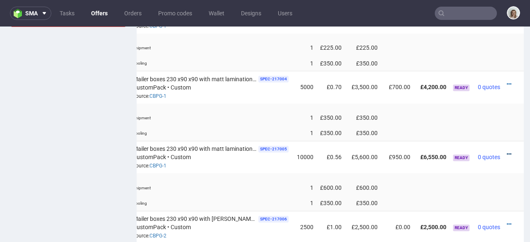
click at [506, 151] on icon at bounding box center [508, 154] width 5 height 6
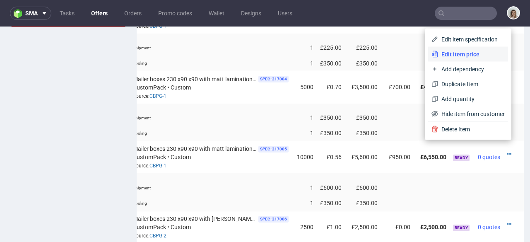
click at [462, 53] on span "Edit item price" at bounding box center [471, 54] width 67 height 8
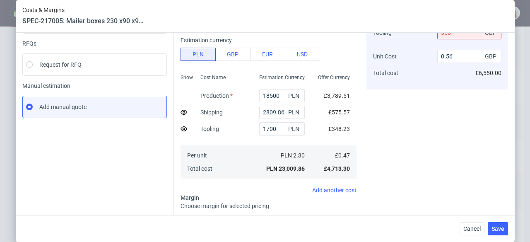
scroll to position [0, 0]
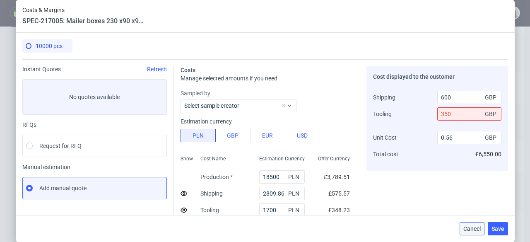
click at [469, 230] on span "Cancel" at bounding box center [471, 229] width 17 height 6
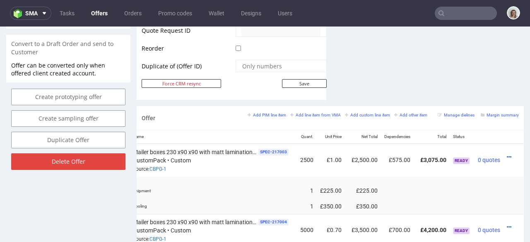
scroll to position [534, 0]
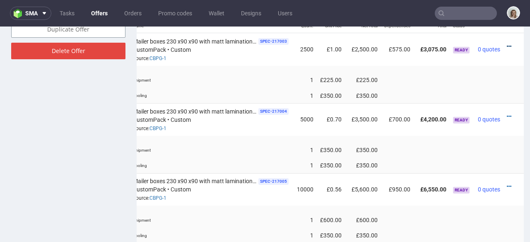
click at [506, 43] on icon at bounding box center [508, 46] width 5 height 6
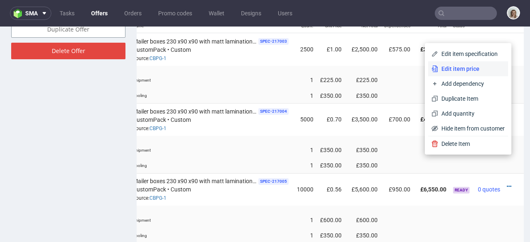
click at [482, 65] on span "Edit item price" at bounding box center [471, 69] width 67 height 8
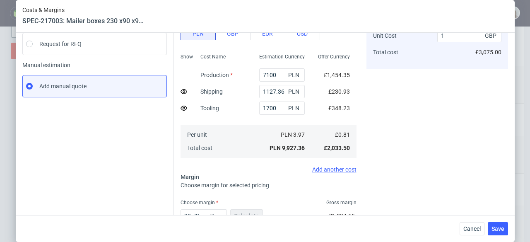
scroll to position [161, 0]
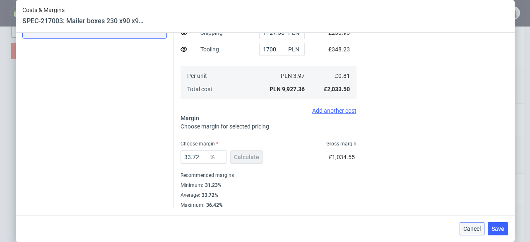
click at [476, 226] on span "Cancel" at bounding box center [471, 229] width 17 height 6
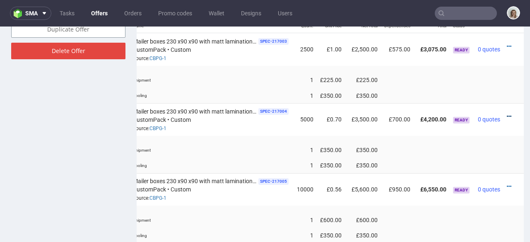
click at [506, 113] on icon at bounding box center [508, 116] width 5 height 6
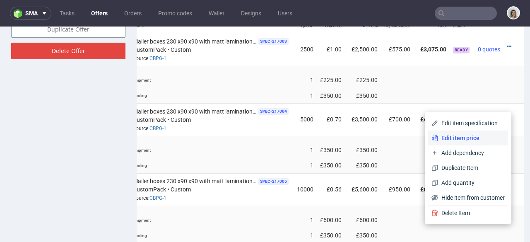
click at [471, 132] on li "Edit item price" at bounding box center [468, 137] width 80 height 15
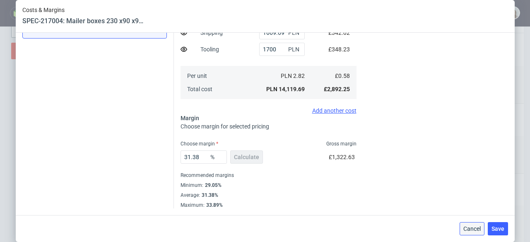
click at [474, 229] on span "Cancel" at bounding box center [471, 229] width 17 height 6
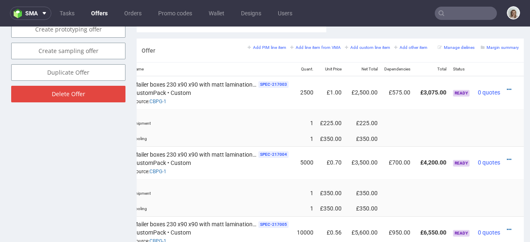
scroll to position [420, 0]
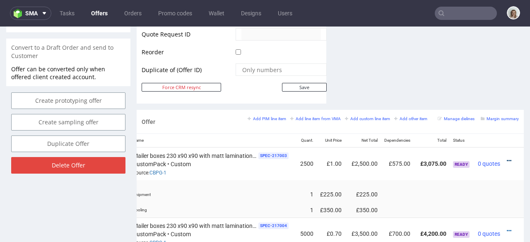
click at [506, 158] on icon at bounding box center [508, 161] width 5 height 6
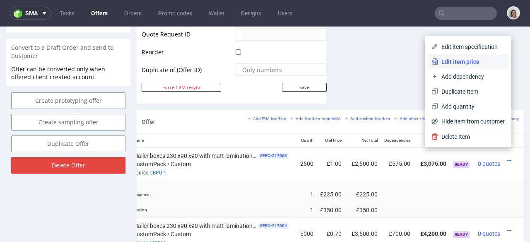
click at [459, 60] on span "Edit item price" at bounding box center [471, 62] width 67 height 8
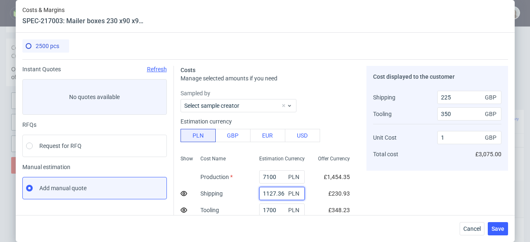
drag, startPoint x: 276, startPoint y: 191, endPoint x: 258, endPoint y: 191, distance: 17.8
click at [252, 191] on div "1127.36 PLN" at bounding box center [281, 193] width 59 height 17
click at [468, 232] on button "Cancel" at bounding box center [471, 228] width 25 height 13
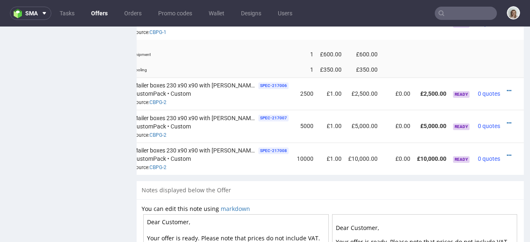
scroll to position [700, 0]
click at [506, 87] on icon at bounding box center [508, 90] width 5 height 6
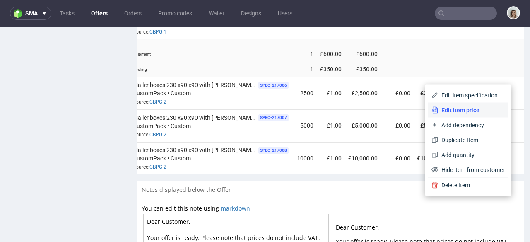
click at [480, 106] on span "Edit item price" at bounding box center [471, 110] width 67 height 8
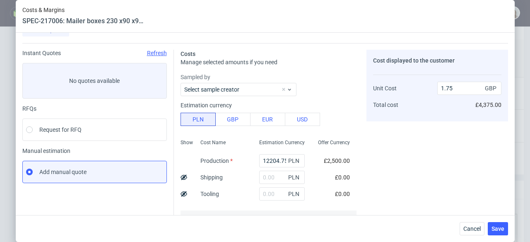
scroll to position [55, 0]
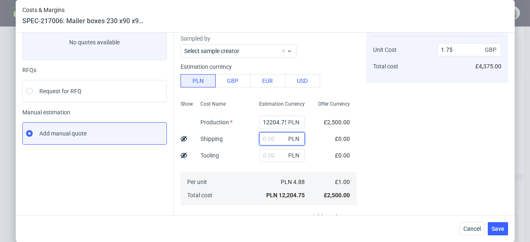
click at [265, 138] on input "text" at bounding box center [282, 138] width 46 height 13
paste input "1127.36"
type input "1127.36"
type input "1.91"
type input "1127.36"
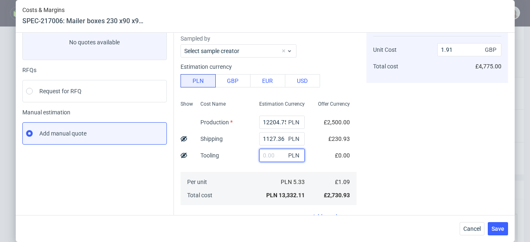
click at [262, 155] on input "text" at bounding box center [282, 155] width 46 height 13
type input "1700"
type input "2.16"
type input "1700"
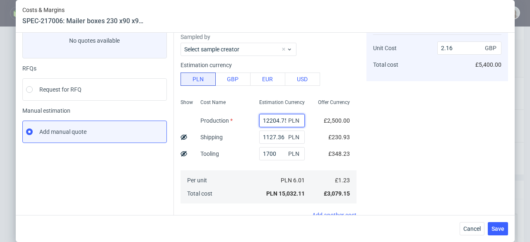
scroll to position [0, 2]
drag, startPoint x: 252, startPoint y: 118, endPoint x: 285, endPoint y: 118, distance: 33.5
click at [285, 118] on div "12204.75 PLN" at bounding box center [282, 120] width 46 height 13
paste input "6150"
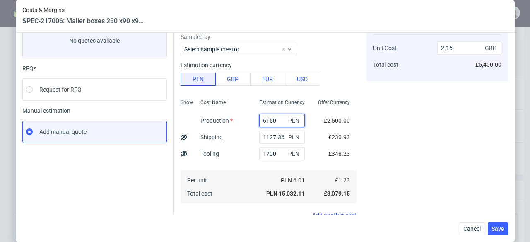
type input "6150"
type input "1.29"
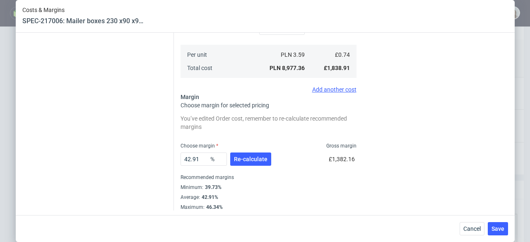
scroll to position [184, 0]
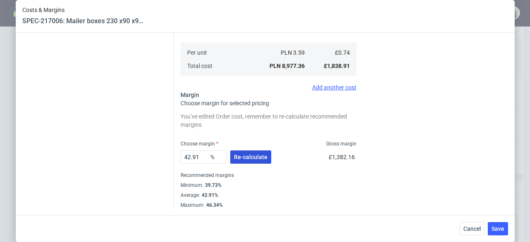
type input "6150"
click at [248, 154] on span "Re-calculate" at bounding box center [251, 157] width 34 height 6
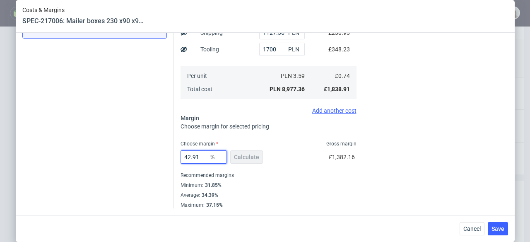
drag, startPoint x: 200, startPoint y: 154, endPoint x: 172, endPoint y: 154, distance: 28.5
click at [174, 154] on div "Costs Manage selected amounts if you need Sampled by Select sample creator Esti…" at bounding box center [341, 53] width 334 height 309
type input "33"
type input "1.1"
type input "33.18"
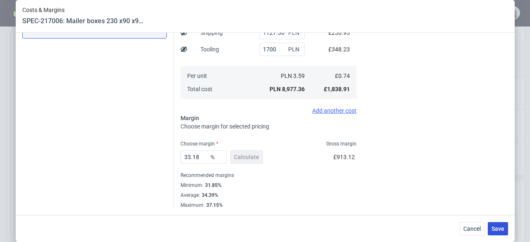
click at [496, 228] on span "Save" at bounding box center [497, 229] width 13 height 6
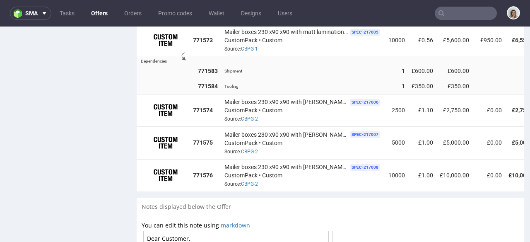
scroll to position [0, 102]
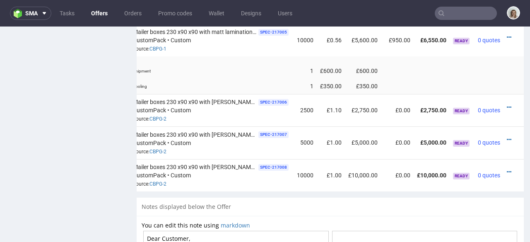
drag, startPoint x: 380, startPoint y: 181, endPoint x: 528, endPoint y: 207, distance: 149.6
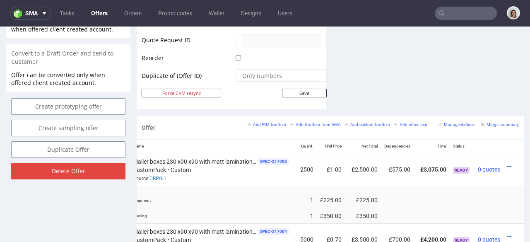
scroll to position [410, 0]
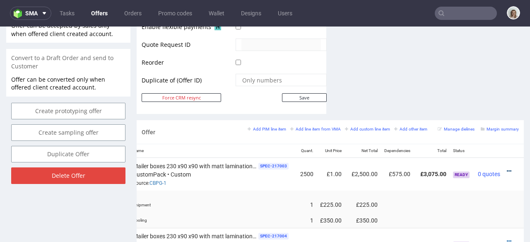
click at [506, 168] on icon at bounding box center [508, 171] width 5 height 6
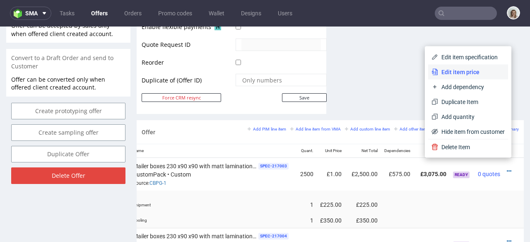
click at [457, 73] on span "Edit item price" at bounding box center [471, 72] width 67 height 8
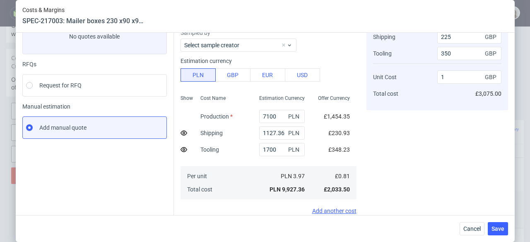
scroll to position [161, 0]
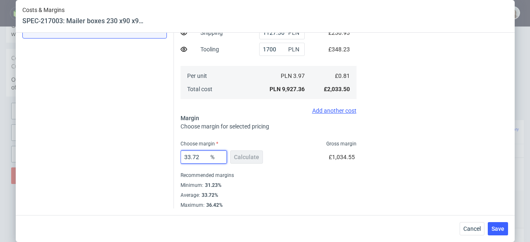
drag, startPoint x: 198, startPoint y: 156, endPoint x: 174, endPoint y: 157, distance: 24.0
click at [174, 157] on div "Costs Manage selected amounts if you need Sampled by Select sample creator Esti…" at bounding box center [341, 53] width 334 height 309
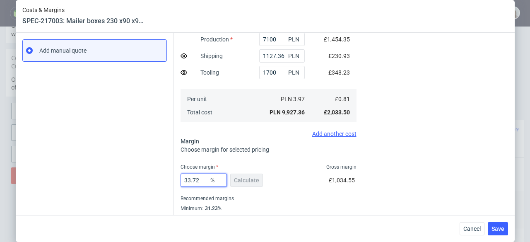
scroll to position [96, 0]
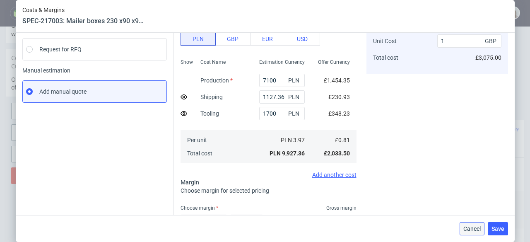
click at [478, 230] on span "Cancel" at bounding box center [471, 229] width 17 height 6
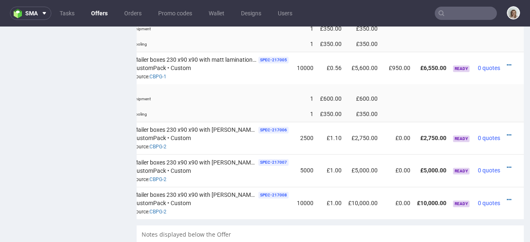
scroll to position [656, 0]
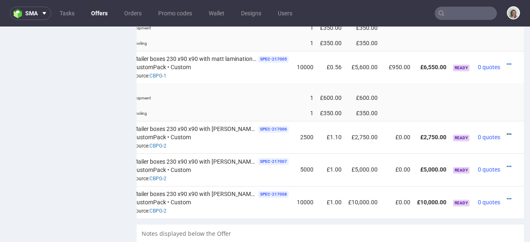
click at [506, 131] on icon at bounding box center [508, 134] width 5 height 6
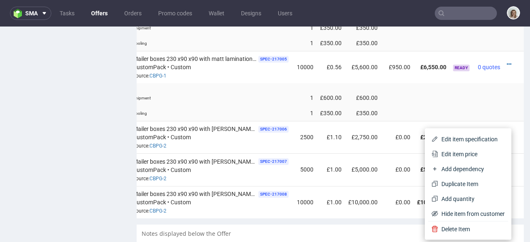
click at [464, 154] on span "Edit item price" at bounding box center [471, 154] width 67 height 8
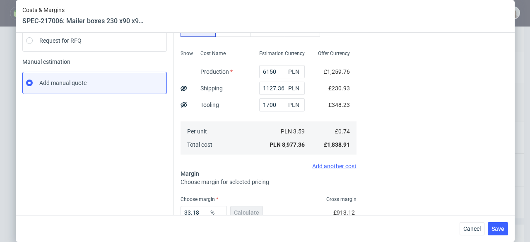
scroll to position [108, 0]
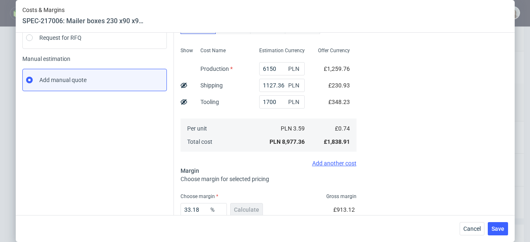
click at [180, 86] on icon at bounding box center [183, 85] width 7 height 7
drag, startPoint x: 179, startPoint y: 101, endPoint x: 191, endPoint y: 120, distance: 22.5
click at [180, 101] on icon at bounding box center [183, 101] width 7 height 7
type input "0.87"
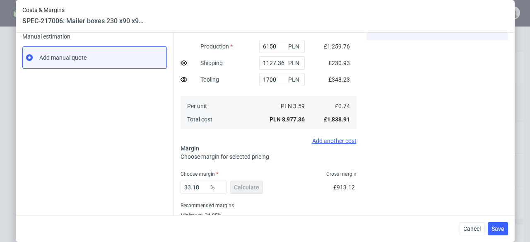
scroll to position [161, 0]
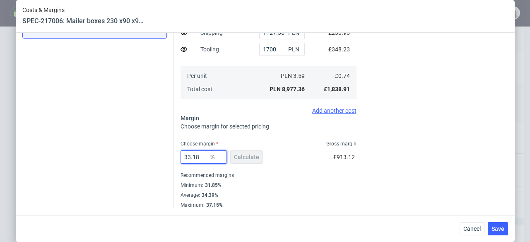
drag, startPoint x: 189, startPoint y: 156, endPoint x: 171, endPoint y: 156, distance: 17.8
click at [174, 156] on div "Costs Manage selected amounts if you need Sampled by Select sample creator Esti…" at bounding box center [341, 53] width 334 height 309
paste input "72"
type input "33.72"
type input "0.88"
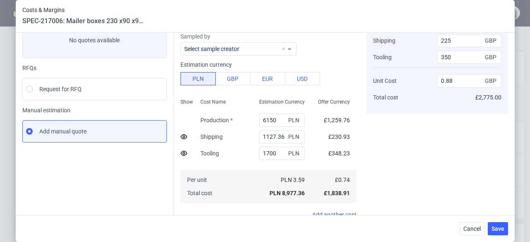
scroll to position [58, 0]
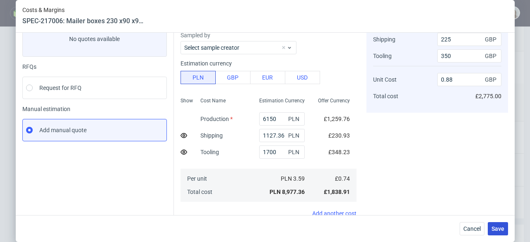
type input "33.72"
click at [502, 226] on span "Save" at bounding box center [497, 229] width 13 height 6
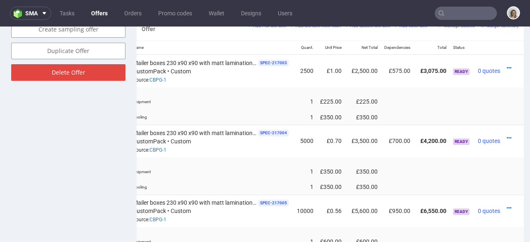
scroll to position [506, 0]
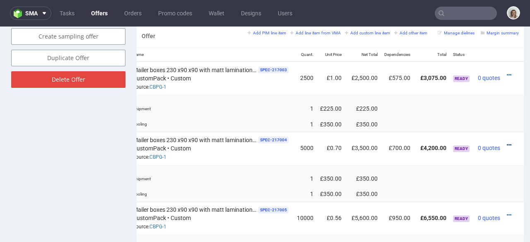
click at [506, 142] on icon at bounding box center [508, 145] width 5 height 6
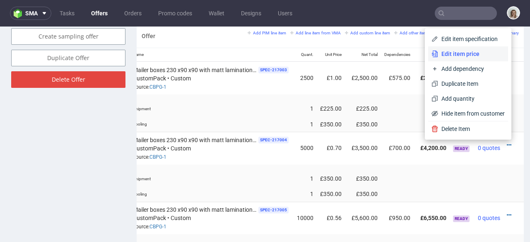
click at [457, 53] on span "Edit item price" at bounding box center [471, 54] width 67 height 8
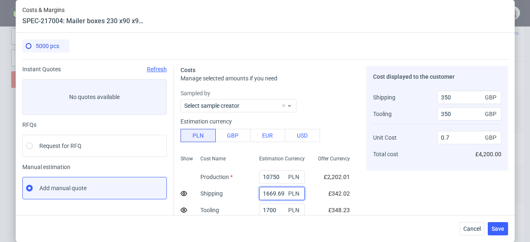
drag, startPoint x: 276, startPoint y: 192, endPoint x: 252, endPoint y: 192, distance: 24.0
click at [259, 192] on input "1669.69" at bounding box center [282, 193] width 46 height 13
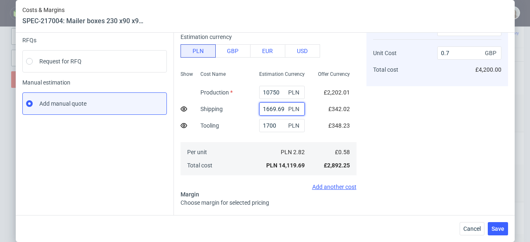
scroll to position [149, 0]
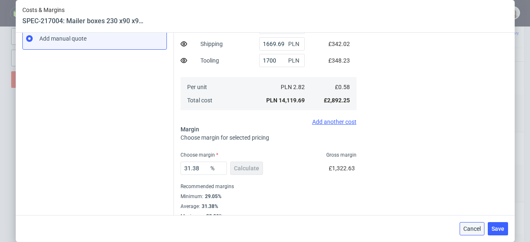
click at [466, 224] on button "Cancel" at bounding box center [471, 228] width 25 height 13
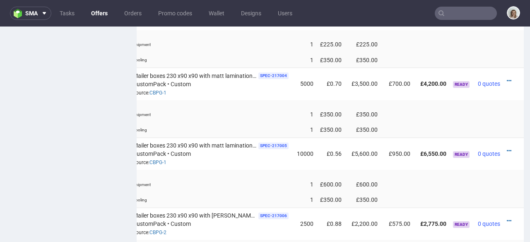
scroll to position [655, 0]
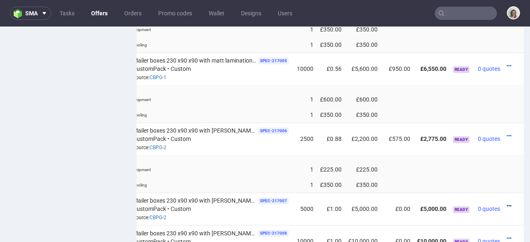
click at [506, 203] on icon at bounding box center [508, 206] width 5 height 6
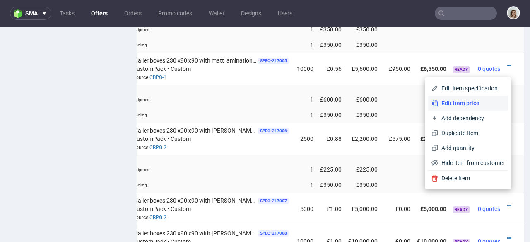
click at [459, 104] on span "Edit item price" at bounding box center [471, 103] width 67 height 8
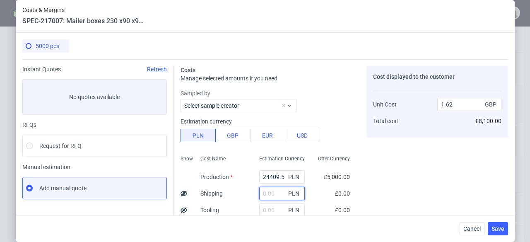
click at [262, 192] on input "text" at bounding box center [282, 193] width 46 height 13
paste input "1669.69"
type input "1669.69"
type input "1.73"
type input "1669.69"
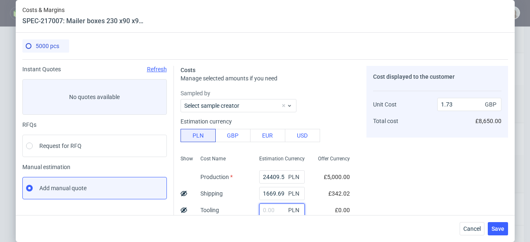
click at [264, 207] on input "text" at bounding box center [282, 209] width 46 height 13
type input "1700"
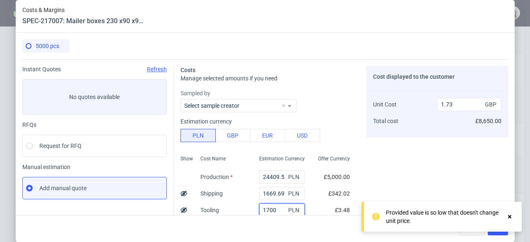
type input "1.85"
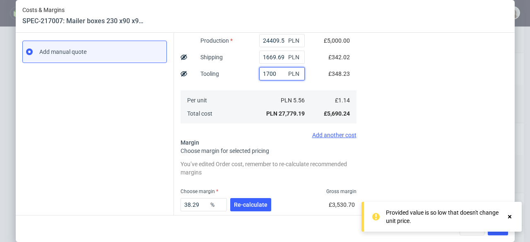
scroll to position [150, 0]
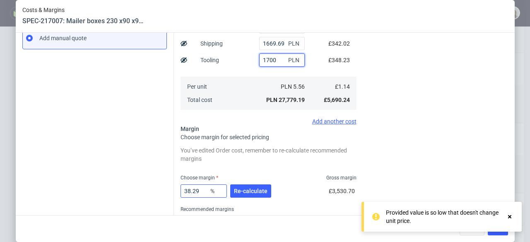
type input "1700"
drag, startPoint x: 197, startPoint y: 190, endPoint x: 175, endPoint y: 190, distance: 22.3
click at [175, 190] on div "Costs Manage selected amounts if you need Sampled by Select sample creator Esti…" at bounding box center [341, 75] width 334 height 333
type input "31"
type input "1.65"
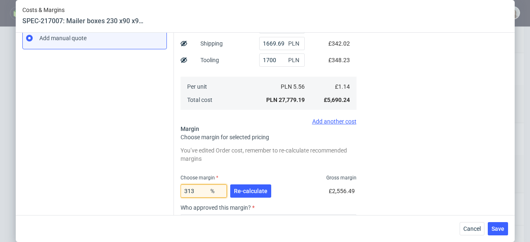
type input "3138"
type input "-0.04"
click at [187, 190] on input "3138" at bounding box center [203, 190] width 46 height 13
type input "31.38"
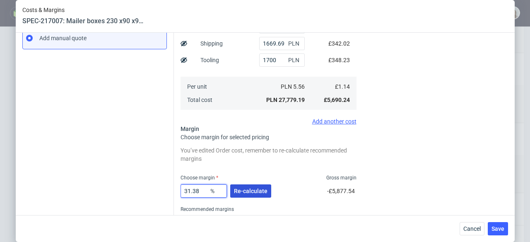
type input "1.66"
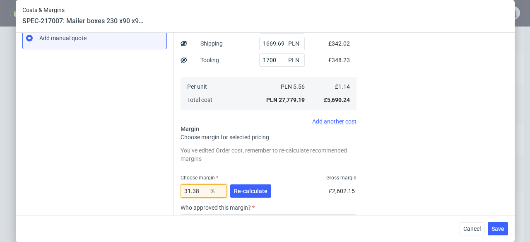
type input "31.38"
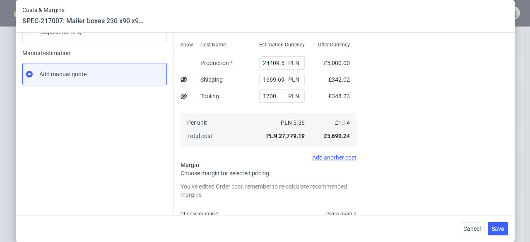
scroll to position [109, 0]
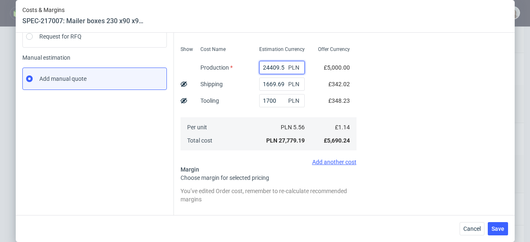
drag, startPoint x: 254, startPoint y: 65, endPoint x: 279, endPoint y: 65, distance: 25.2
click at [279, 65] on div "24409.5 PLN" at bounding box center [282, 67] width 46 height 13
type input "9000"
type input "0.74"
type input "9000"
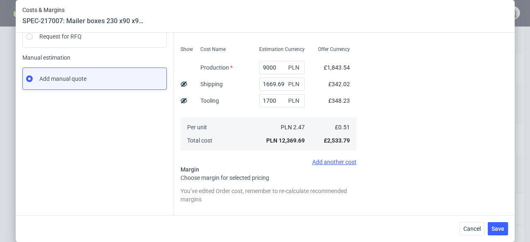
click at [181, 84] on use at bounding box center [183, 83] width 7 height 5
click at [182, 101] on use at bounding box center [183, 100] width 7 height 5
type input "0.6"
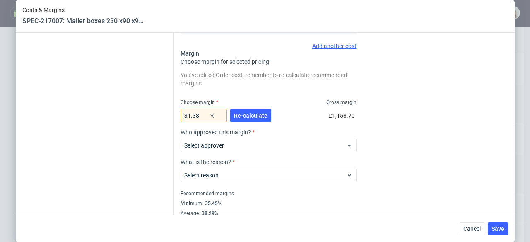
scroll to position [243, 0]
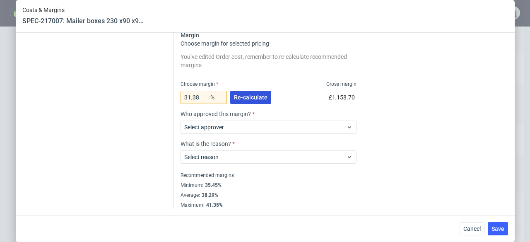
click at [259, 100] on span "Re-calculate" at bounding box center [251, 97] width 34 height 6
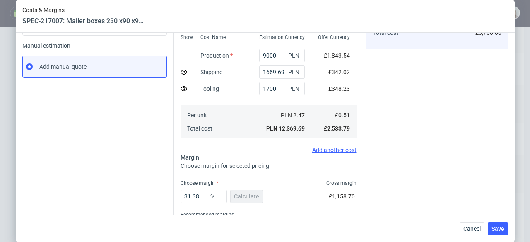
scroll to position [161, 0]
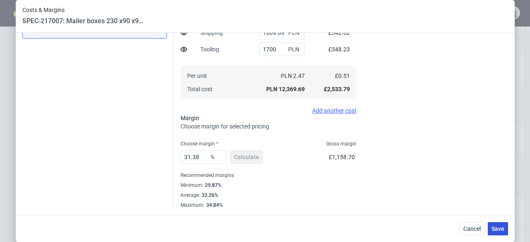
click at [497, 227] on span "Save" at bounding box center [497, 229] width 13 height 6
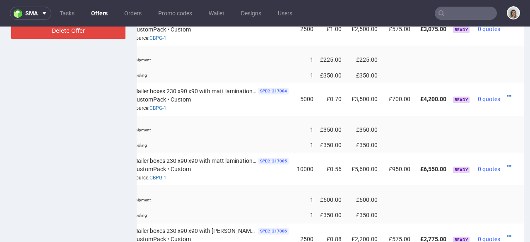
scroll to position [560, 0]
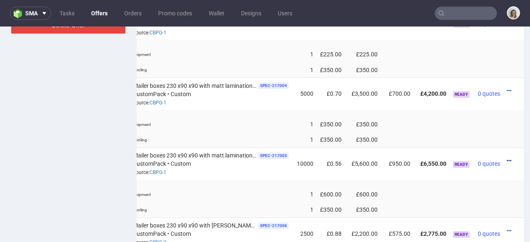
click at [506, 158] on icon at bounding box center [508, 161] width 5 height 6
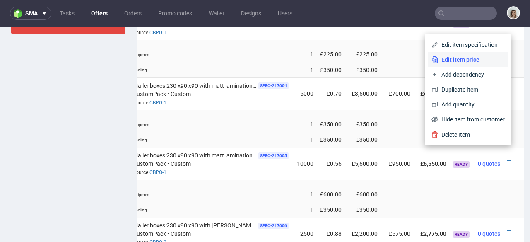
click at [452, 62] on span "Edit item price" at bounding box center [471, 59] width 67 height 8
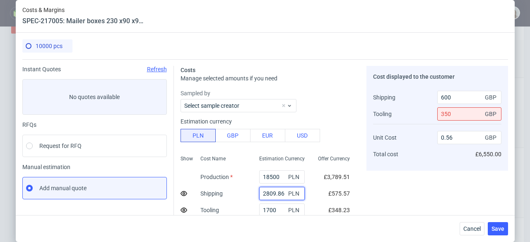
drag, startPoint x: 254, startPoint y: 194, endPoint x: 277, endPoint y: 194, distance: 23.2
click at [277, 194] on div "2809.86 PLN" at bounding box center [282, 193] width 46 height 13
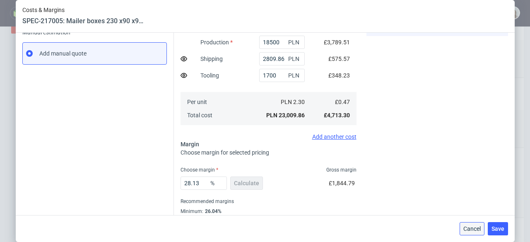
drag, startPoint x: 468, startPoint y: 228, endPoint x: 467, endPoint y: 199, distance: 28.6
click at [468, 228] on span "Cancel" at bounding box center [471, 229] width 17 height 6
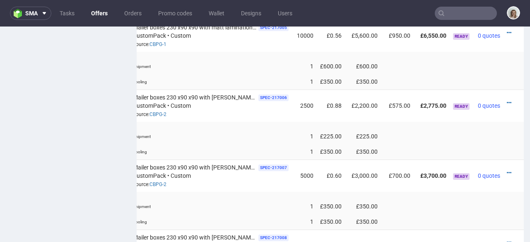
scroll to position [720, 0]
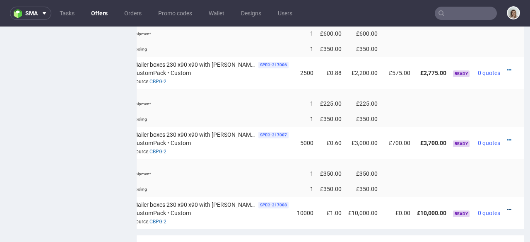
click at [506, 206] on icon at bounding box center [508, 209] width 5 height 6
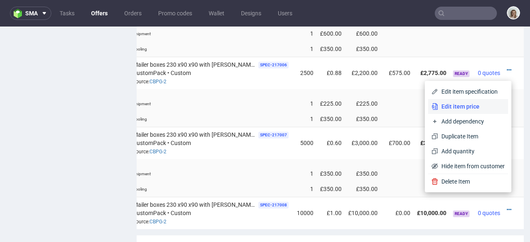
click at [465, 103] on span "Edit item price" at bounding box center [471, 106] width 67 height 8
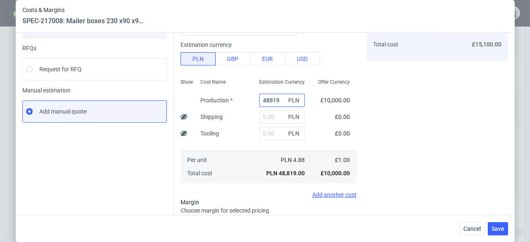
scroll to position [147, 0]
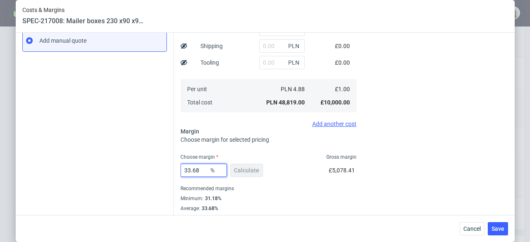
drag, startPoint x: 198, startPoint y: 169, endPoint x: 175, endPoint y: 166, distance: 22.9
click at [175, 166] on div "Costs Manage selected amounts if you need Sampled by Select sample creator Esti…" at bounding box center [341, 66] width 334 height 309
type input "28."
type input "1.39"
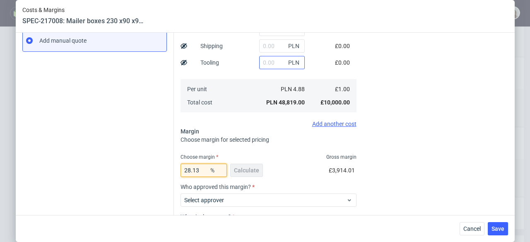
type input "28.13"
click at [273, 60] on input "text" at bounding box center [282, 62] width 46 height 13
type input "1700"
type input "1.44"
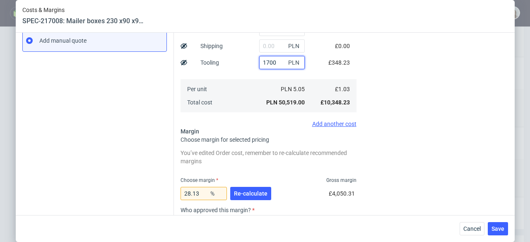
type input "1700"
click at [180, 59] on icon at bounding box center [183, 62] width 7 height 7
type input "1.41"
drag, startPoint x: 181, startPoint y: 46, endPoint x: 192, endPoint y: 48, distance: 11.0
click at [182, 46] on icon at bounding box center [183, 46] width 7 height 7
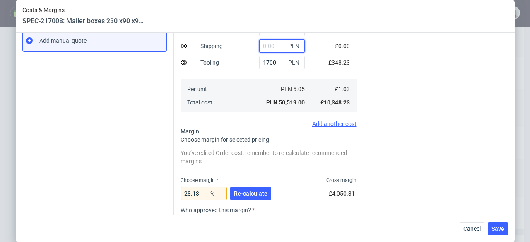
click at [262, 48] on input "text" at bounding box center [282, 45] width 46 height 13
paste input "2809.86"
type input "2809.86"
type input "1.43"
type input "600"
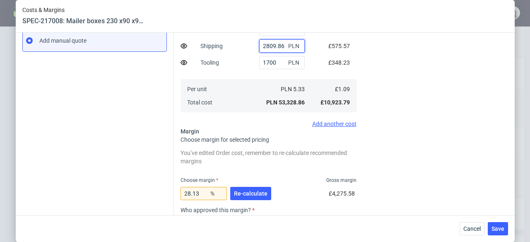
type input "2809.86"
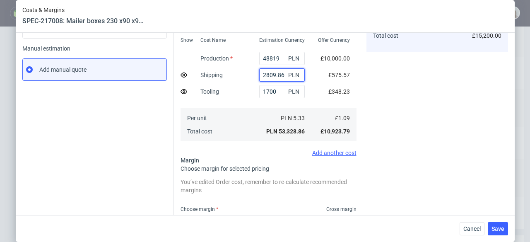
scroll to position [103, 0]
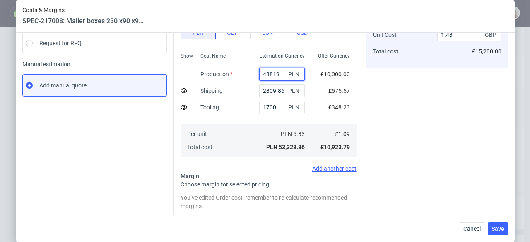
drag, startPoint x: 272, startPoint y: 73, endPoint x: 241, endPoint y: 72, distance: 31.0
click at [241, 72] on div "Show Cost Name Production Shipping Tooling Per unit Total cost Estimation Curre…" at bounding box center [268, 103] width 176 height 109
paste input "14800"
type input "14800"
type input "0.46"
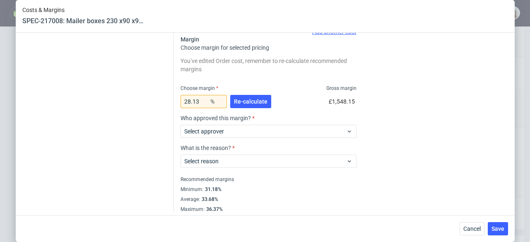
scroll to position [242, 0]
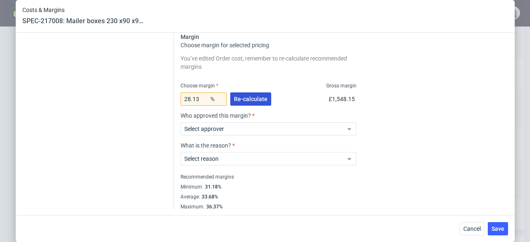
type input "14800"
click at [235, 96] on span "Re-calculate" at bounding box center [251, 99] width 34 height 6
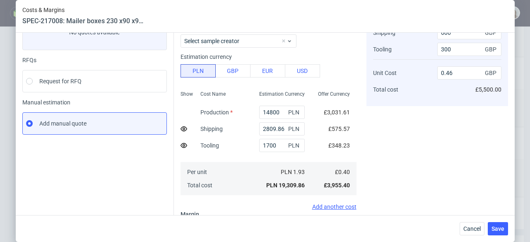
scroll to position [0, 0]
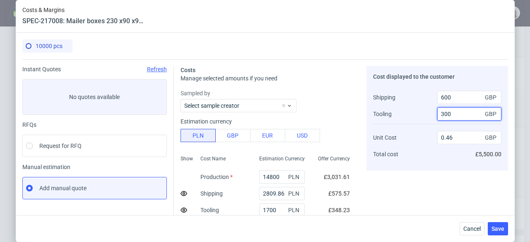
click at [443, 113] on input "300" at bounding box center [469, 113] width 64 height 13
type input "30"
type input "0.49"
type input "350"
type input "0.46"
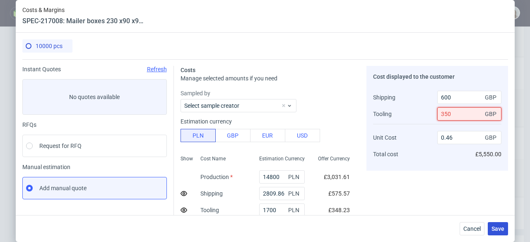
type input "350"
click at [504, 228] on span "Save" at bounding box center [497, 229] width 13 height 6
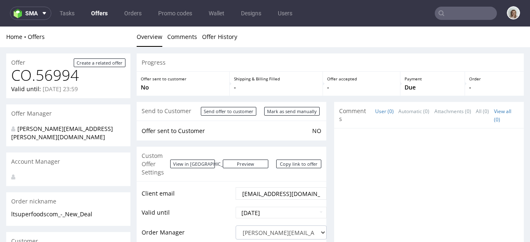
scroll to position [0, 0]
drag, startPoint x: 238, startPoint y: 183, endPoint x: 330, endPoint y: 183, distance: 91.9
paste input "lorenzo@clarifie"
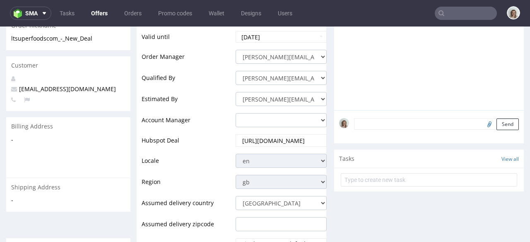
scroll to position [177, 0]
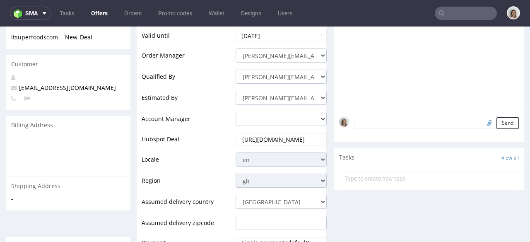
type input "lorenzo@clarifie.com"
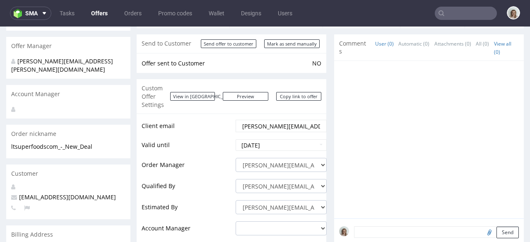
scroll to position [0, 0]
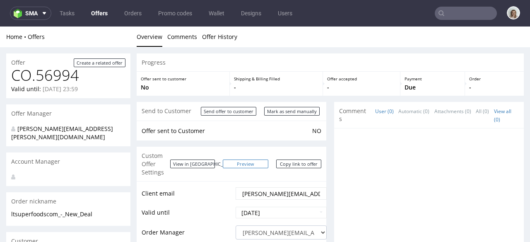
click at [257, 159] on link "Preview" at bounding box center [246, 163] width 46 height 9
click at [292, 113] on input "Mark as send manually" at bounding box center [291, 111] width 55 height 9
type input "In progress..."
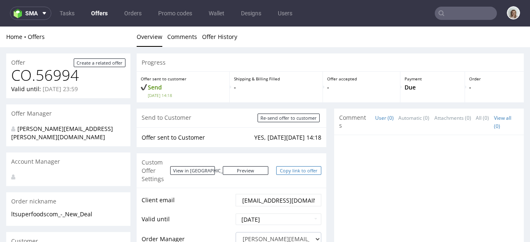
click at [287, 166] on link "Copy link to offer" at bounding box center [299, 170] width 46 height 9
click at [289, 166] on link "Copy link to offer" at bounding box center [299, 170] width 46 height 9
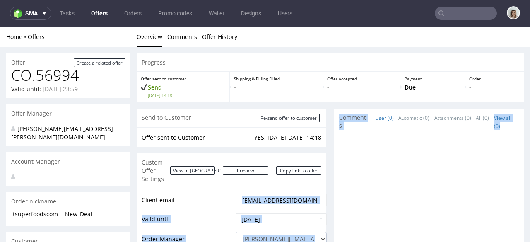
drag, startPoint x: 237, startPoint y: 192, endPoint x: 282, endPoint y: 189, distance: 45.2
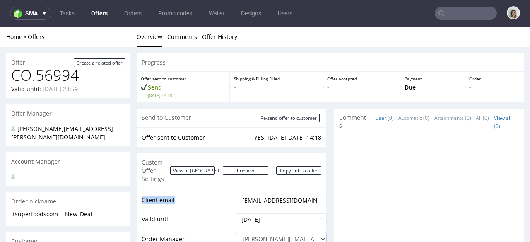
click at [285, 194] on input "[EMAIL_ADDRESS][DOMAIN_NAME]" at bounding box center [280, 200] width 79 height 12
drag, startPoint x: 237, startPoint y: 191, endPoint x: 313, endPoint y: 191, distance: 76.1
click at [314, 194] on div "[EMAIL_ADDRESS][DOMAIN_NAME]" at bounding box center [280, 200] width 91 height 12
drag, startPoint x: 238, startPoint y: 192, endPoint x: 329, endPoint y: 192, distance: 91.0
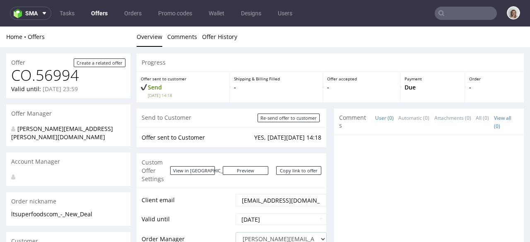
paste input "lorenzo@clarifie"
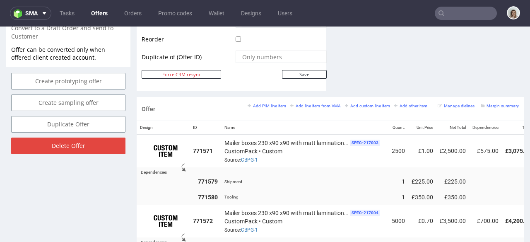
scroll to position [440, 0]
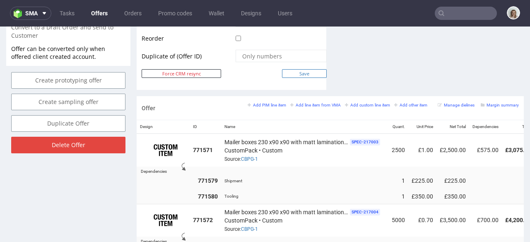
type input "lorenzo@clarifie.com"
click at [306, 69] on input "Save" at bounding box center [304, 73] width 45 height 9
type input "In progress..."
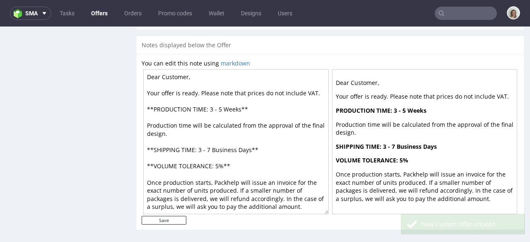
scroll to position [969, 0]
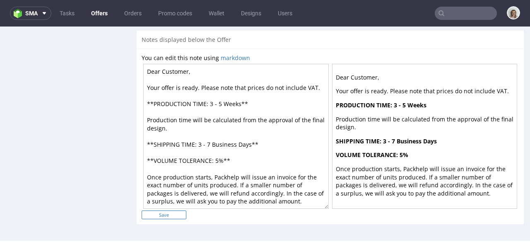
click at [168, 211] on input "Save" at bounding box center [164, 214] width 45 height 9
type input "In progress..."
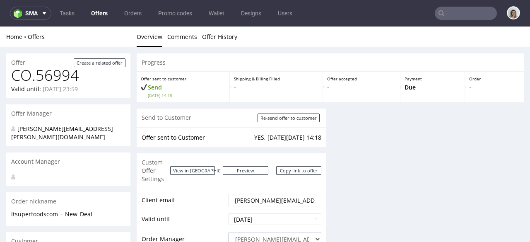
scroll to position [0, 0]
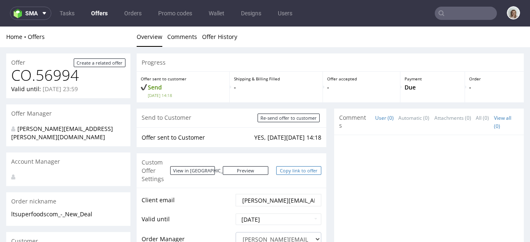
click at [283, 166] on link "Copy link to offer" at bounding box center [299, 170] width 46 height 9
click at [298, 166] on link "Copy link to offer" at bounding box center [299, 170] width 46 height 9
click at [25, 15] on span "sma" at bounding box center [31, 13] width 12 height 6
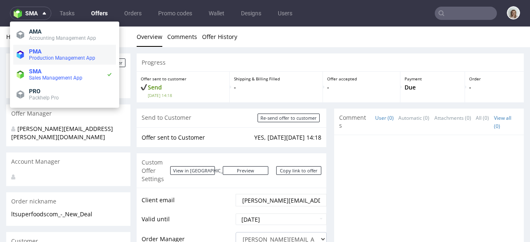
click at [41, 51] on span "PMA" at bounding box center [35, 51] width 12 height 7
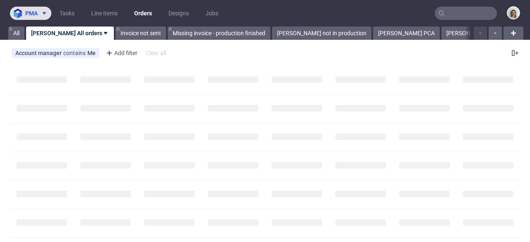
click at [44, 7] on button "pma" at bounding box center [30, 13] width 41 height 13
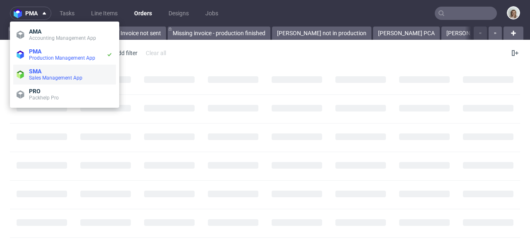
click at [59, 70] on span "SMA" at bounding box center [71, 71] width 84 height 7
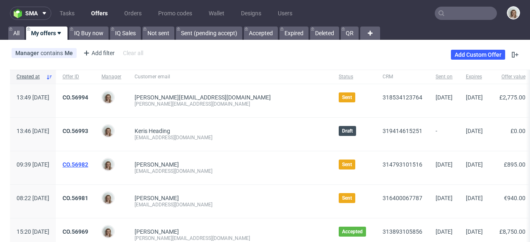
click at [88, 162] on link "CO.56982" at bounding box center [75, 164] width 26 height 7
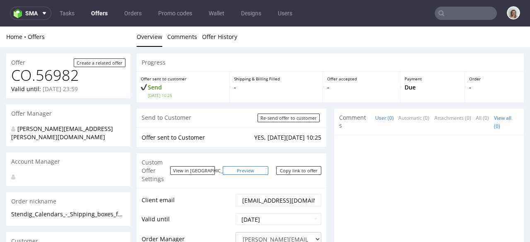
click at [254, 169] on link "Preview" at bounding box center [246, 170] width 46 height 9
click at [29, 18] on button "sma" at bounding box center [30, 13] width 41 height 13
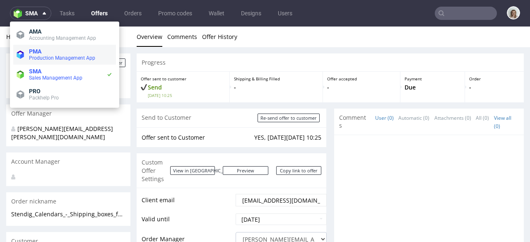
click at [30, 56] on span "Production Management App" at bounding box center [62, 58] width 66 height 6
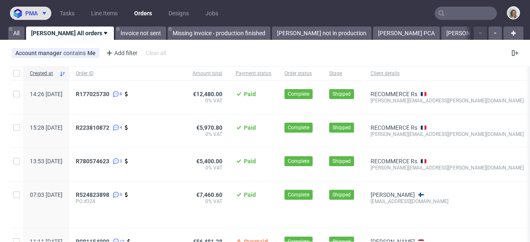
click at [30, 17] on button "pma" at bounding box center [30, 13] width 41 height 13
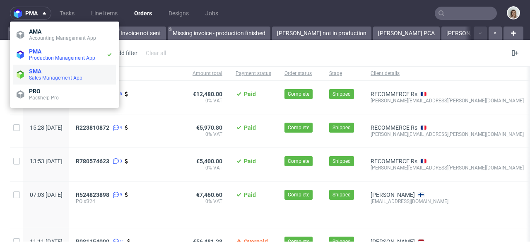
click at [47, 77] on span "Sales Management App" at bounding box center [55, 78] width 53 height 6
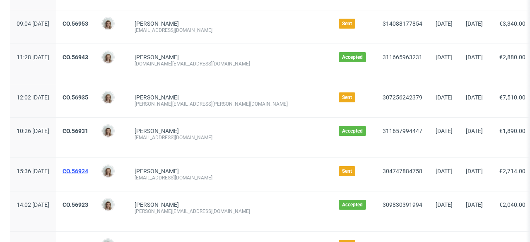
click at [88, 171] on link "CO.56924" at bounding box center [75, 171] width 26 height 7
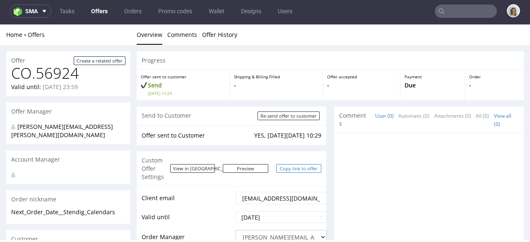
click at [305, 166] on link "Copy link to offer" at bounding box center [299, 168] width 46 height 9
click at [26, 13] on span "sma" at bounding box center [31, 11] width 12 height 6
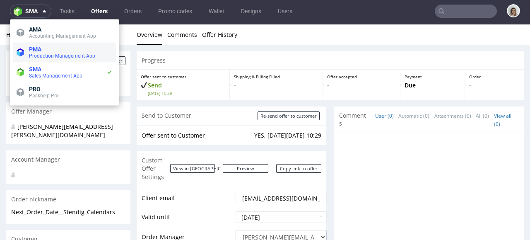
click at [33, 51] on span "PMA" at bounding box center [35, 49] width 12 height 7
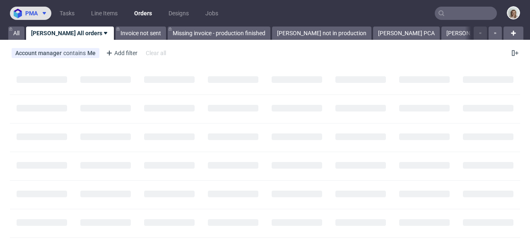
click at [31, 14] on span "pma" at bounding box center [31, 13] width 12 height 6
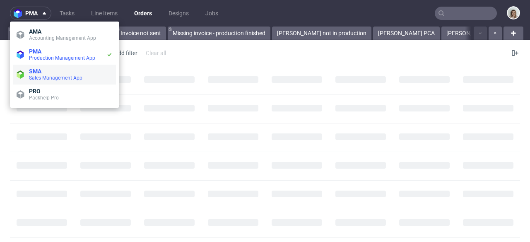
click at [47, 75] on span "Sales Management App" at bounding box center [55, 78] width 53 height 6
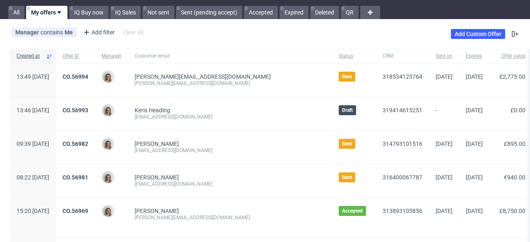
scroll to position [26, 0]
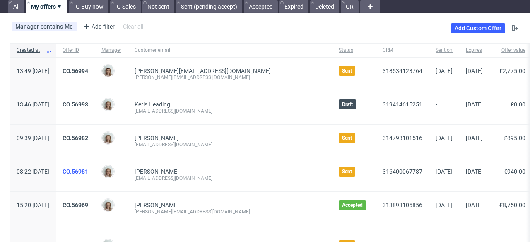
click at [88, 168] on link "CO.56981" at bounding box center [75, 171] width 26 height 7
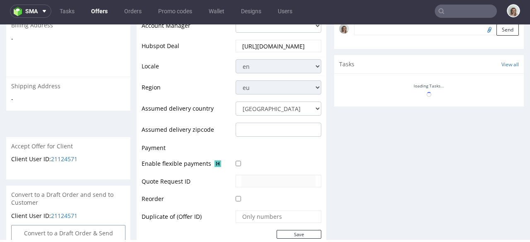
scroll to position [376, 0]
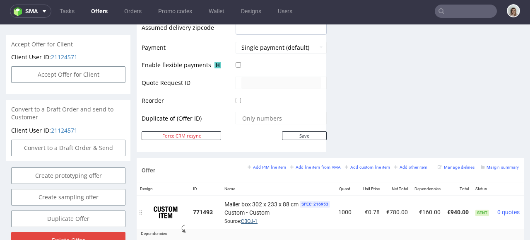
click at [249, 218] on link "CBOJ-1" at bounding box center [249, 221] width 17 height 6
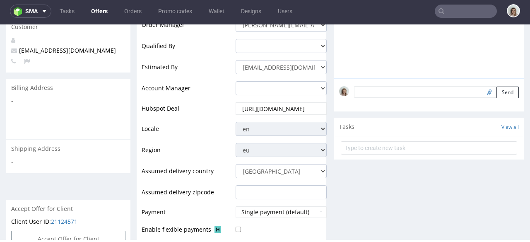
scroll to position [146, 0]
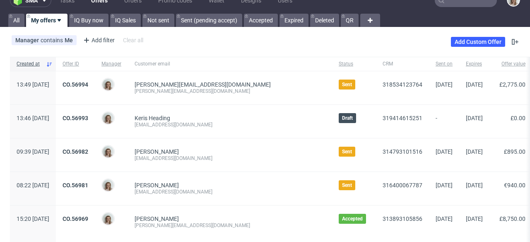
scroll to position [13, 0]
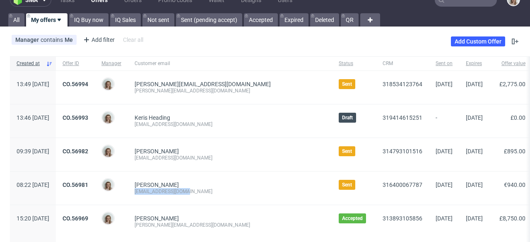
drag, startPoint x: 214, startPoint y: 188, endPoint x: 158, endPoint y: 189, distance: 55.5
click at [158, 189] on div "Willem Van Oordt willem@motocoffee.nl" at bounding box center [230, 187] width 204 height 33
copy div "[EMAIL_ADDRESS][DOMAIN_NAME]"
click at [28, 2] on span "sma" at bounding box center [31, 0] width 12 height 6
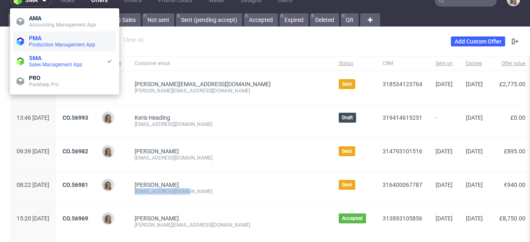
click at [37, 38] on span "PMA" at bounding box center [35, 38] width 12 height 7
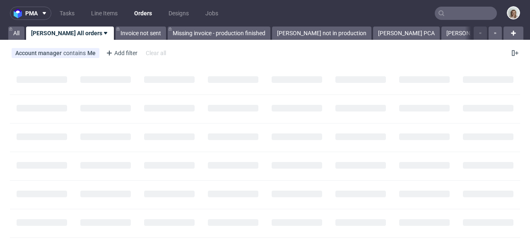
click at [438, 12] on icon at bounding box center [441, 13] width 7 height 7
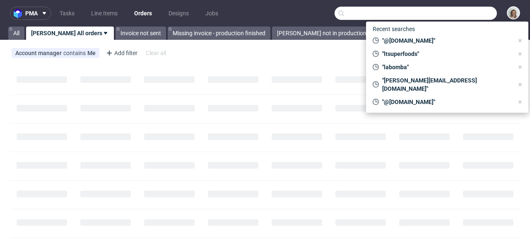
click at [442, 13] on input "text" at bounding box center [415, 13] width 162 height 13
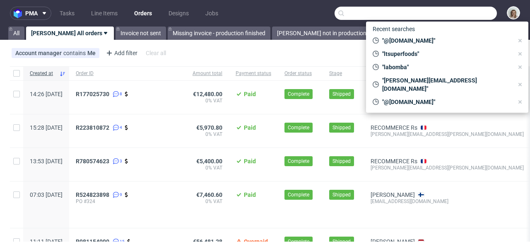
paste input "[EMAIL_ADDRESS][DOMAIN_NAME]"
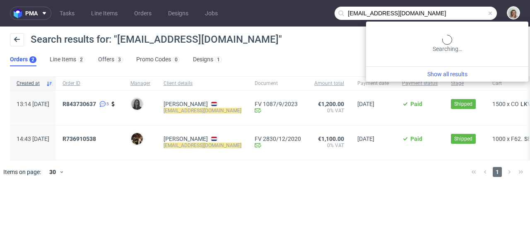
click at [460, 16] on input "[EMAIL_ADDRESS][DOMAIN_NAME]" at bounding box center [415, 13] width 162 height 13
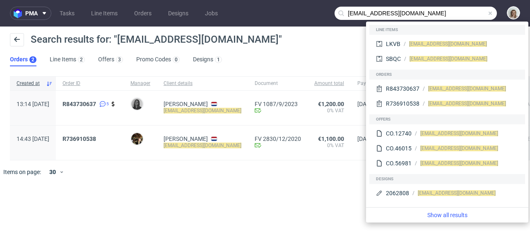
click at [347, 12] on input "[EMAIL_ADDRESS][DOMAIN_NAME]" at bounding box center [415, 13] width 162 height 13
type input "@motocoffee.nl"
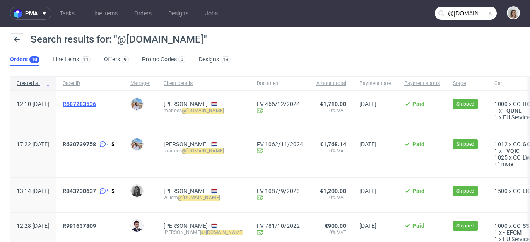
click at [96, 101] on span "R687283536" at bounding box center [79, 104] width 34 height 7
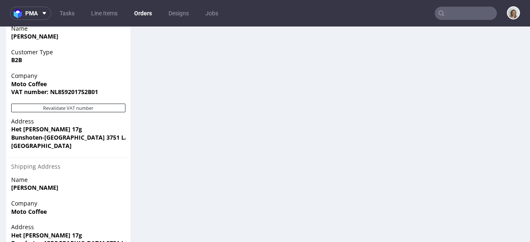
scroll to position [587, 0]
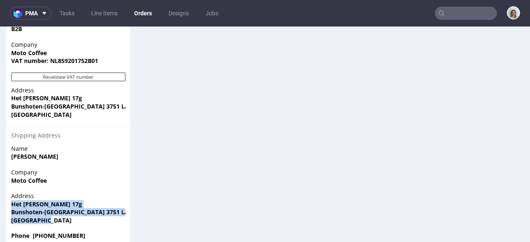
drag, startPoint x: 55, startPoint y: 204, endPoint x: 9, endPoint y: 190, distance: 48.3
click at [9, 192] on div "Address Het Steenland 17g Bunshoten-Spakenburg 3751 LA Netherlands" at bounding box center [68, 212] width 124 height 40
type input "@motocoffee.nl"
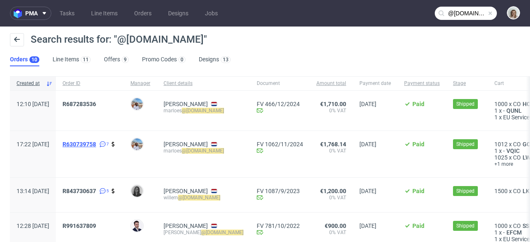
click at [96, 143] on span "R630739758" at bounding box center [79, 144] width 34 height 7
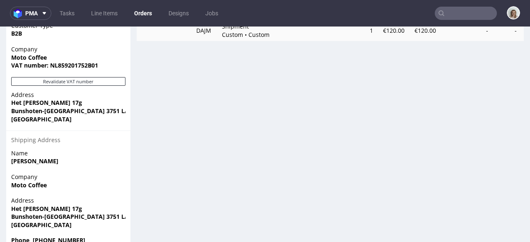
scroll to position [587, 0]
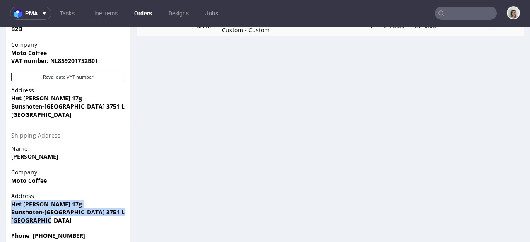
drag, startPoint x: 46, startPoint y: 204, endPoint x: 0, endPoint y: 188, distance: 48.9
copy p "Het Steenland 17g Bunshoten-Spakenburg 3751 LA Netherlands"
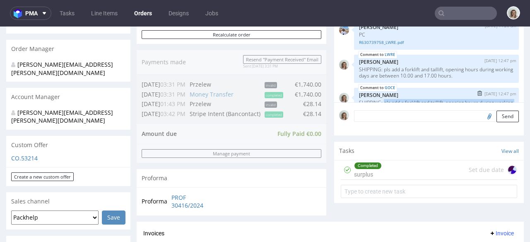
drag, startPoint x: 469, startPoint y: 89, endPoint x: 378, endPoint y: 84, distance: 90.7
click at [378, 99] on p "SHIPPING: pls add a forklift and taillift, opening hours during working days ar…" at bounding box center [436, 105] width 155 height 12
copy p "pls add a forklift and taillift, opening hours during working days are between …"
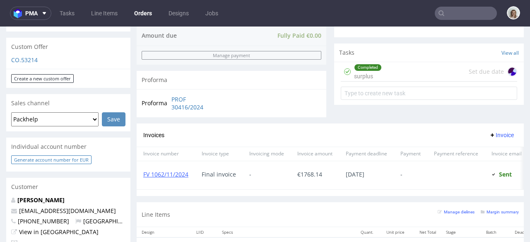
scroll to position [439, 0]
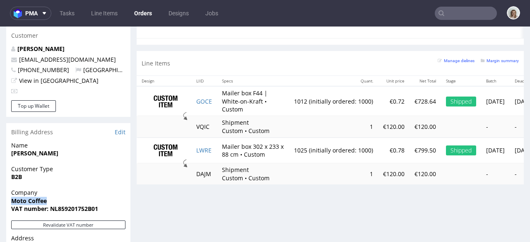
drag, startPoint x: 33, startPoint y: 182, endPoint x: 13, endPoint y: 182, distance: 20.3
click at [13, 197] on span "Moto Coffee" at bounding box center [68, 201] width 114 height 8
copy strong "Moto Coffee"
drag, startPoint x: 26, startPoint y: 16, endPoint x: 29, endPoint y: 19, distance: 4.3
click at [26, 16] on span "pma" at bounding box center [31, 13] width 12 height 6
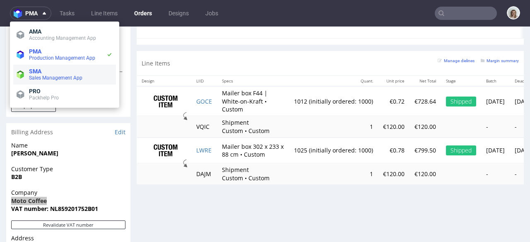
click at [44, 70] on span "SMA" at bounding box center [71, 71] width 84 height 7
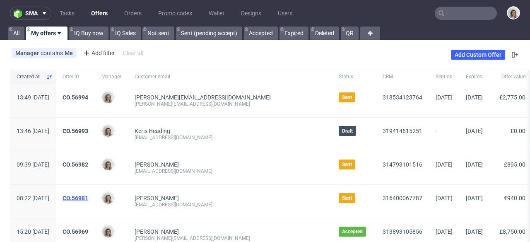
click at [95, 193] on div "CO.56981" at bounding box center [75, 201] width 39 height 33
click at [88, 195] on link "CO.56981" at bounding box center [75, 197] width 26 height 7
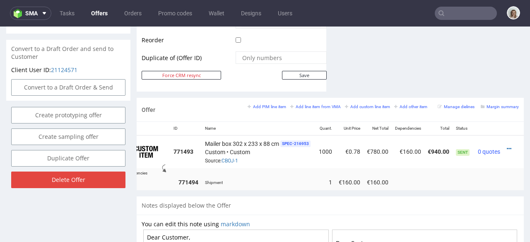
scroll to position [0, 31]
click at [506, 146] on icon at bounding box center [508, 149] width 5 height 6
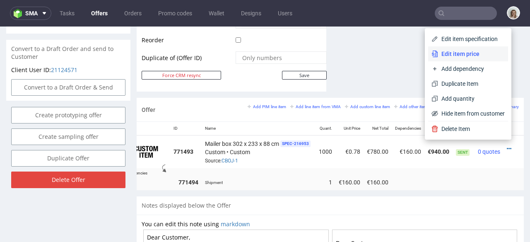
click at [465, 55] on span "Edit item price" at bounding box center [471, 54] width 67 height 8
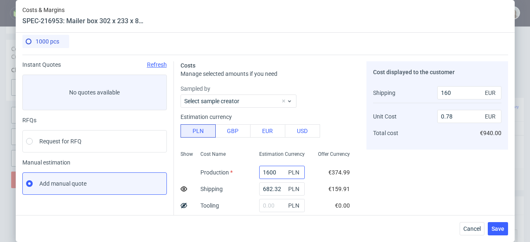
scroll to position [11, 0]
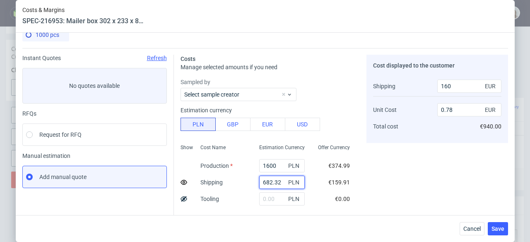
drag, startPoint x: 273, startPoint y: 180, endPoint x: 242, endPoint y: 182, distance: 31.1
click at [242, 182] on div "Show Cost Name Production Shipping Tooling Per unit Total cost Estimation Curre…" at bounding box center [268, 195] width 176 height 109
paste input "426,91"
type input "426.91"
type input "100"
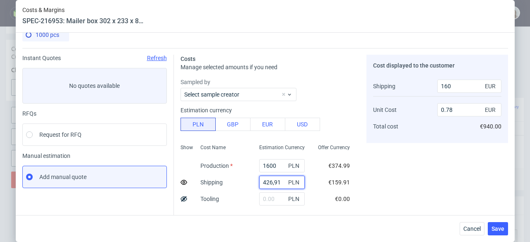
type input "0.73"
type input "426.91"
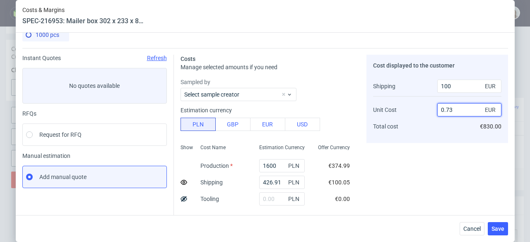
click at [459, 112] on input "0.73" at bounding box center [469, 109] width 64 height 13
type input "0.72"
type input "41.46341463414634"
type input "0.72"
click at [422, 164] on div "Cost displayed to the customer Shipping Unit Cost Total cost 100 EUR 0.72 EUR €…" at bounding box center [437, 218] width 142 height 326
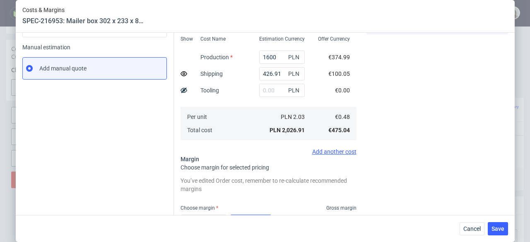
scroll to position [0, 0]
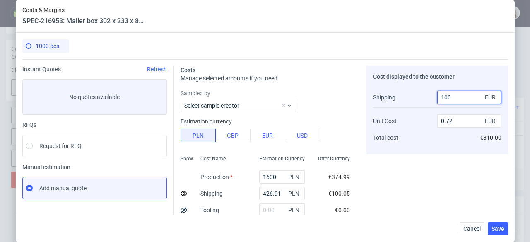
click at [449, 98] on input "100" at bounding box center [469, 97] width 64 height 13
type input "13"
type input "0.8"
type input "130"
type input "0.68"
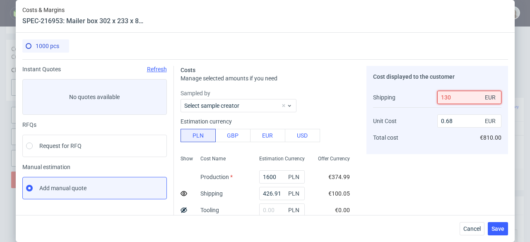
type input "130"
click at [415, 155] on div "Cost displayed to the customer Shipping Unit Cost Total cost 130 EUR 0.68 EUR €…" at bounding box center [437, 229] width 142 height 326
click at [450, 122] on input "0.68" at bounding box center [469, 120] width 64 height 13
type input "0."
type input "-269.2307692307692"
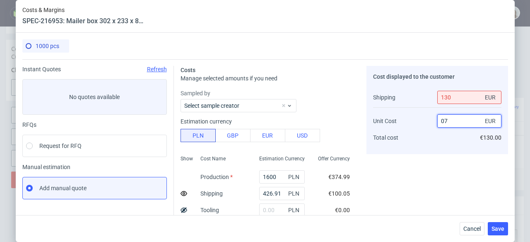
type input "071"
type input "99.32517924926192"
type input "7"
type input "-269.2307692307692"
type input "00.72"
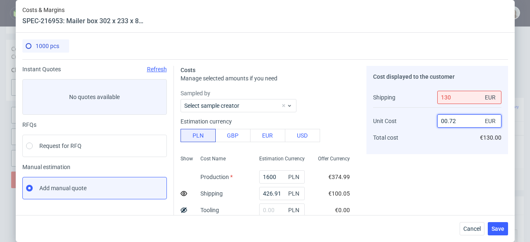
type input "43.529411764705884"
type input "0.72"
click at [411, 170] on div "Cost displayed to the customer Shipping Unit Cost Total cost 130 EUR 0.72 EUR €…" at bounding box center [437, 229] width 142 height 326
drag, startPoint x: 273, startPoint y: 193, endPoint x: 250, endPoint y: 193, distance: 23.6
click at [252, 193] on div "426.91 PLN" at bounding box center [281, 193] width 59 height 17
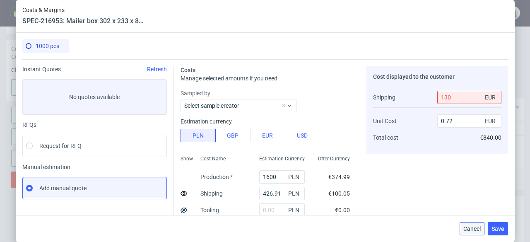
click at [474, 233] on button "Cancel" at bounding box center [471, 228] width 25 height 13
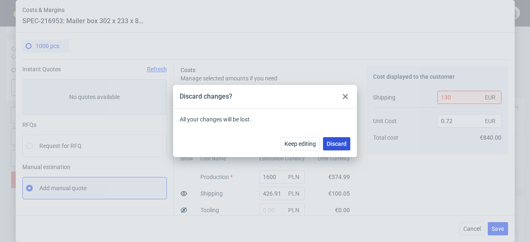
click at [335, 142] on span "Discard" at bounding box center [336, 144] width 20 height 6
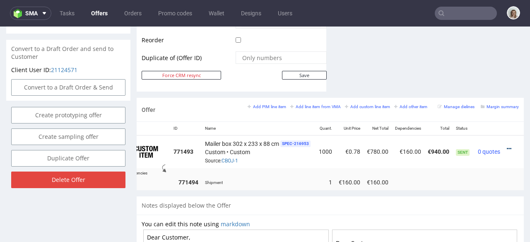
click at [506, 145] on link at bounding box center [508, 148] width 5 height 7
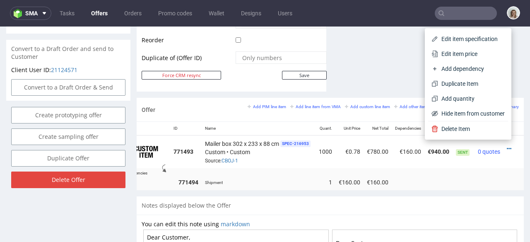
click at [506, 144] on div at bounding box center [510, 148] width 9 height 8
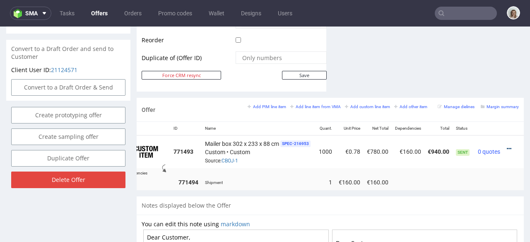
click at [506, 146] on icon at bounding box center [508, 149] width 5 height 6
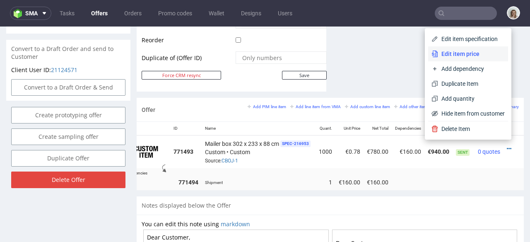
click at [448, 53] on span "Edit item price" at bounding box center [471, 54] width 67 height 8
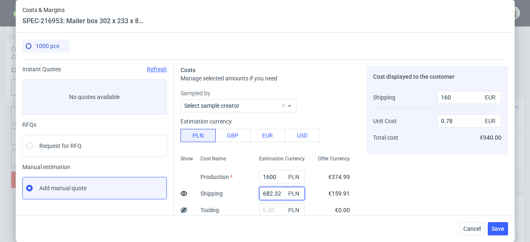
drag, startPoint x: 273, startPoint y: 194, endPoint x: 245, endPoint y: 194, distance: 27.3
click at [252, 194] on div "682.32 PLN" at bounding box center [281, 193] width 59 height 17
paste input "426.91"
type input "426.91"
type input "100"
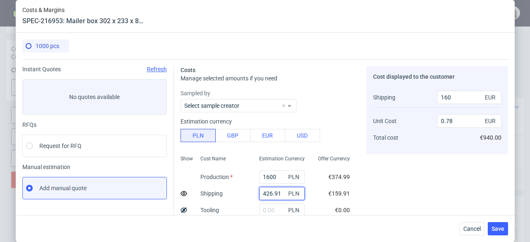
type input "0.73"
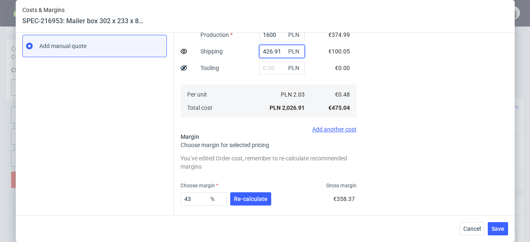
scroll to position [184, 0]
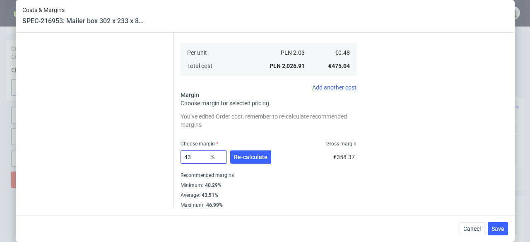
type input "426.91"
drag, startPoint x: 194, startPoint y: 157, endPoint x: 176, endPoint y: 157, distance: 18.2
click at [176, 157] on div "Costs Manage selected amounts if you need Sampled by Select sample creator Esti…" at bounding box center [341, 41] width 334 height 333
type input "50"
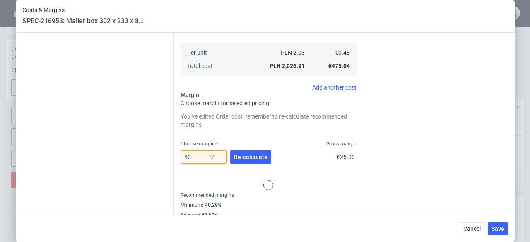
type input "0.85"
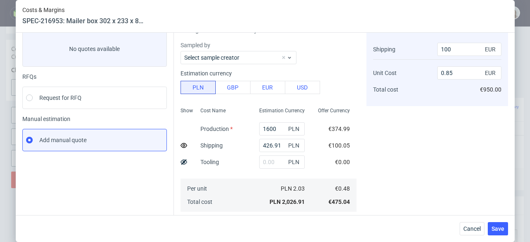
scroll to position [38, 0]
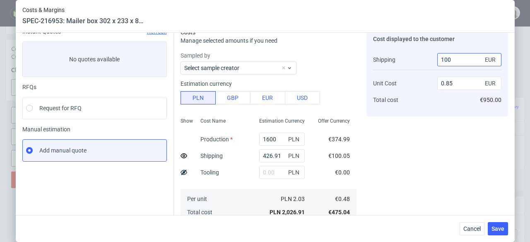
type input "50"
click at [437, 60] on input "100" at bounding box center [469, 59] width 64 height 13
type input "1"
type input "0.95"
type input "13"
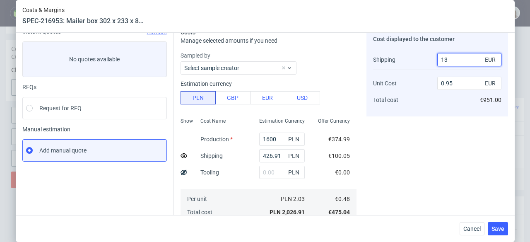
type input "0.94"
type input "140"
type input "0.81"
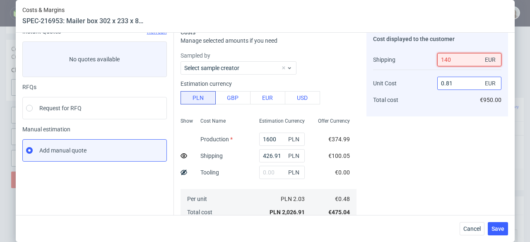
type input "140"
click at [450, 79] on input "0.81" at bounding box center [469, 83] width 64 height 13
click at [450, 81] on input "0.81" at bounding box center [469, 83] width 64 height 13
type input "0."
type input "-242.85714285714283"
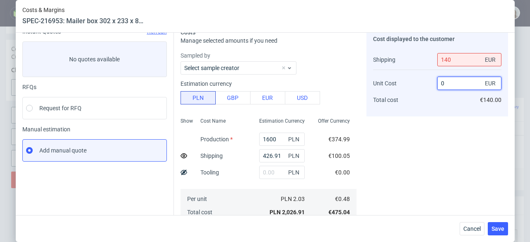
type input "07"
type input "93.27731092436974"
type input "6.939"
type input "93.21938126854076"
type input "6"
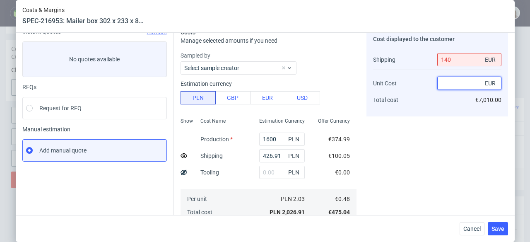
type input "-242.85714285714283"
type input "00.7"
type input "42.857142857142854"
type input "0.698"
type input "42.720763723150355"
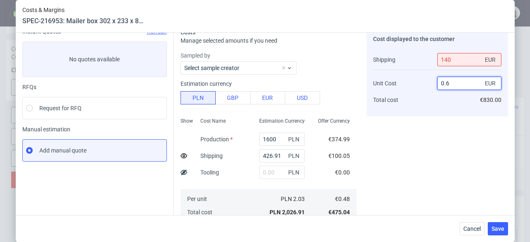
type input "0."
type input "-242.85714285714283"
type input "07"
type input "93.27731092436974"
type input "6.938"
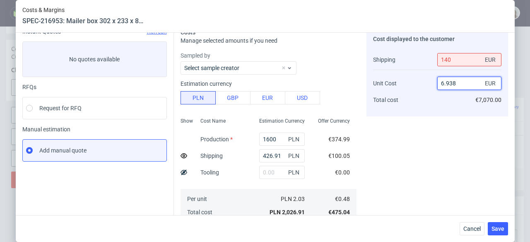
type input "93.2184232834134"
type input "6"
type input "-242.85714285714283"
type input "00.78"
type input "47.82608695652174"
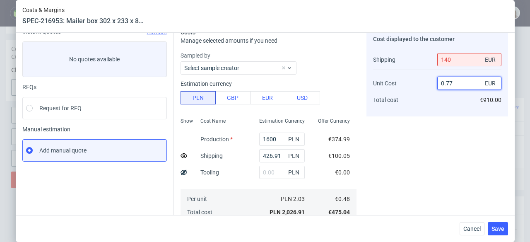
type input "0.7"
type input "42.857142857142854"
type input "0.698"
type input "42.720763723150355"
type input "0.59"
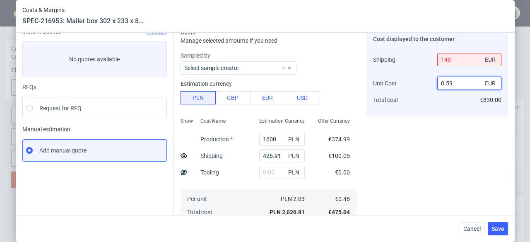
type input "35.13513513513514"
type input "0.5"
type input "25"
type input "0.4978"
type input "24.741298212605827"
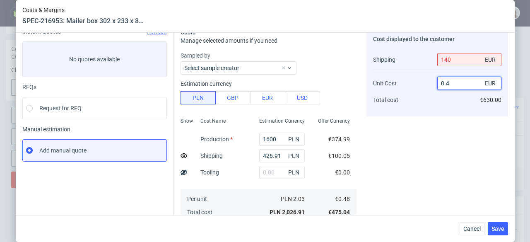
type input "0.39"
type input "11.11111111111111"
type input "0.3"
type input "-9.090909090909092"
type input "0.368"
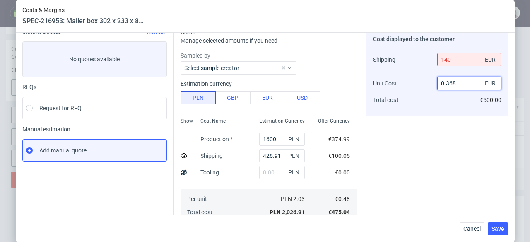
type input "5.511811023622047"
click at [468, 142] on div "Cost displayed to the customer Shipping Unit Cost Total cost 140 EUR 0.368 EUR …" at bounding box center [437, 221] width 142 height 386
drag, startPoint x: 443, startPoint y: 83, endPoint x: 453, endPoint y: 83, distance: 10.8
click at [453, 83] on input "0.368" at bounding box center [469, 83] width 64 height 13
type input "0.7"
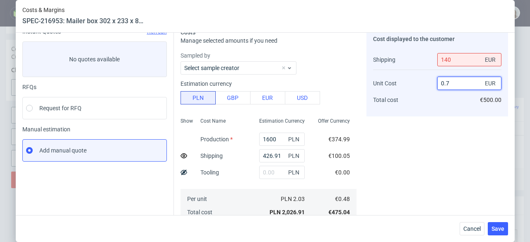
type input "42.857142857142854"
type input "0.698"
type input "42.720763723150355"
type input "0."
type input "-242.85714285714283"
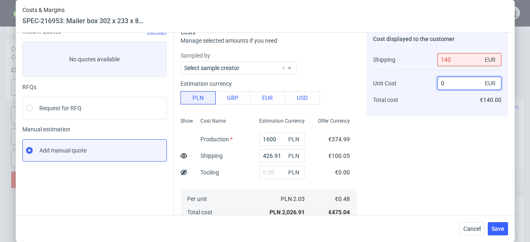
type input "07"
type input "93.27731092436974"
click at [444, 57] on input "140" at bounding box center [469, 59] width 64 height 13
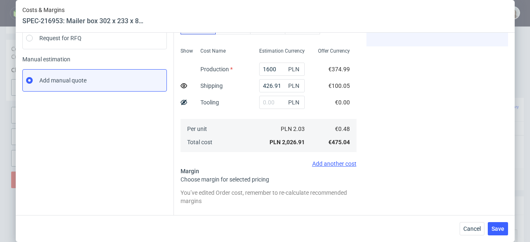
scroll to position [184, 0]
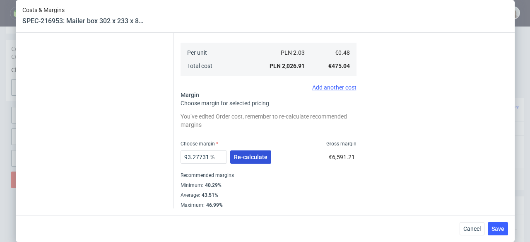
click at [238, 155] on span "Re-calculate" at bounding box center [251, 157] width 34 height 6
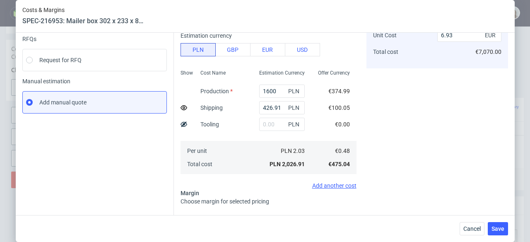
scroll to position [0, 0]
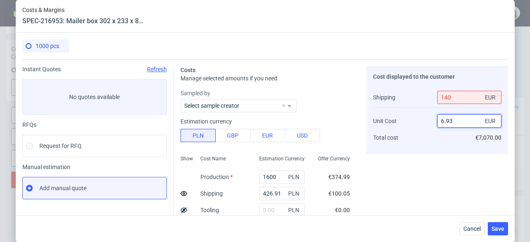
drag, startPoint x: 449, startPoint y: 121, endPoint x: 434, endPoint y: 119, distance: 15.0
click at [437, 119] on input "6.93" at bounding box center [469, 120] width 64 height 13
type input "0"
type input "-242.85714285714283"
type input "0.69"
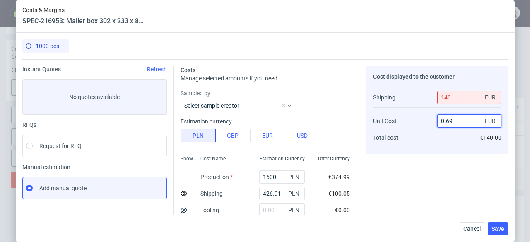
type input "42.857142857142854"
type input "0.698"
type input "42.720763723150355"
click at [455, 121] on input "0.698" at bounding box center [469, 120] width 64 height 13
type input "0."
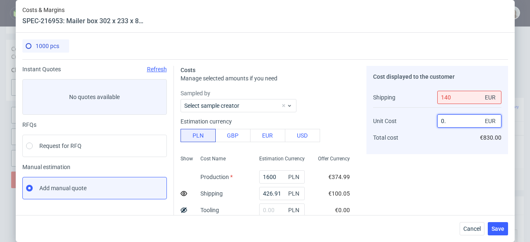
type input "-242.85714285714283"
type input "07"
type input "93.27731092436974"
type input "6.938"
type input "93.2184232834134"
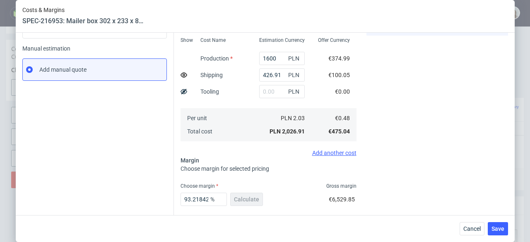
scroll to position [128, 0]
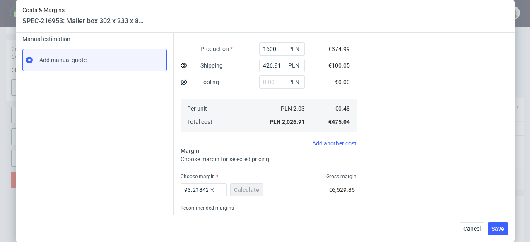
type input "6.86"
drag, startPoint x: 212, startPoint y: 185, endPoint x: 206, endPoint y: 188, distance: 7.6
click at [212, 185] on span "%" at bounding box center [217, 190] width 17 height 12
drag, startPoint x: 192, startPoint y: 187, endPoint x: 175, endPoint y: 187, distance: 16.6
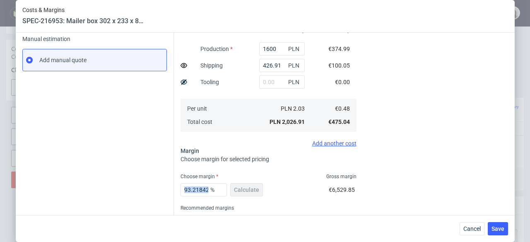
click at [175, 187] on div "Costs Manage selected amounts if you need Sampled by Select sample creator Esti…" at bounding box center [341, 85] width 334 height 309
drag, startPoint x: 189, startPoint y: 188, endPoint x: 194, endPoint y: 187, distance: 5.1
click at [190, 188] on input "93.2184232834134" at bounding box center [203, 189] width 46 height 13
drag, startPoint x: 180, startPoint y: 187, endPoint x: 209, endPoint y: 188, distance: 28.6
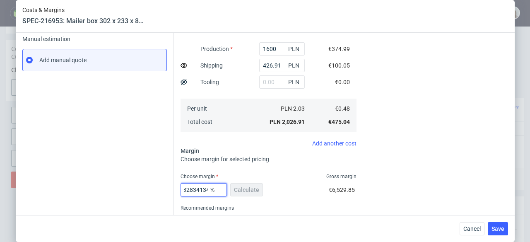
click at [209, 188] on div "93.2184232834134 %" at bounding box center [203, 189] width 46 height 13
type input "50"
type input "0.81"
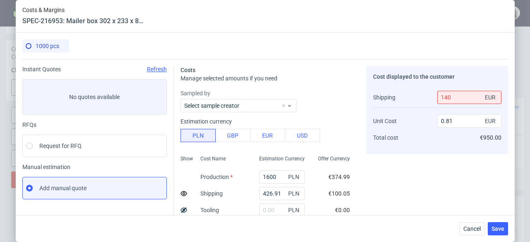
type input "50"
click at [414, 172] on div "Cost displayed to the customer Shipping Unit Cost Total cost 140 EUR 0.81 EUR €…" at bounding box center [437, 217] width 142 height 303
click at [449, 119] on input "0.81" at bounding box center [469, 120] width 64 height 13
type input "0.8"
type input "48.93617021276596"
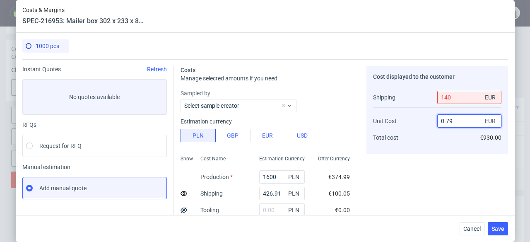
type input "0.7"
type input "42.857142857142854"
type input "0.698"
type input "42.720763723150355"
type input "0.69"
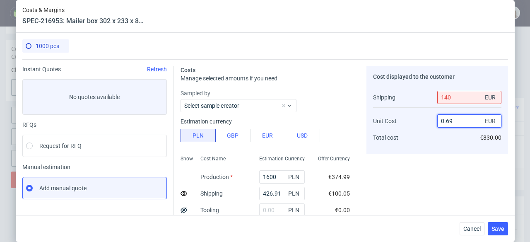
type input "42.168674698795186"
type input "0."
type input "-242.85714285714283"
type input "07"
type input "93.27731092436974"
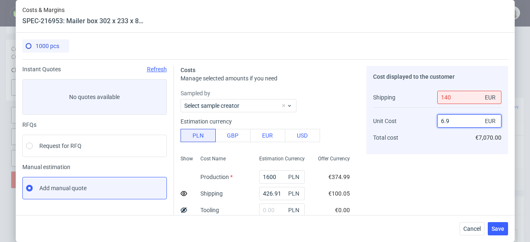
type input "6.83"
type input "93.18181818181817"
type input "6.8"
type input "93.0835734870317"
type input "6.7"
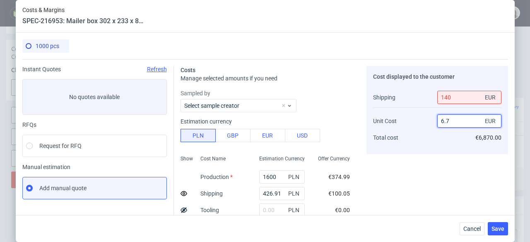
type input "92.98245614035088"
type input "6.6"
type input "92.87833827893175"
type input "6.5"
type input "92.7710843373494"
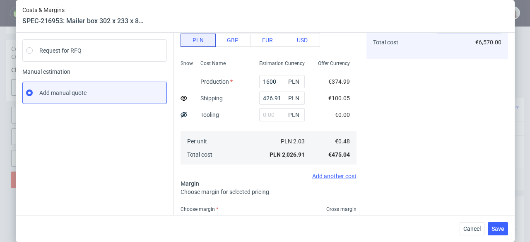
scroll to position [127, 0]
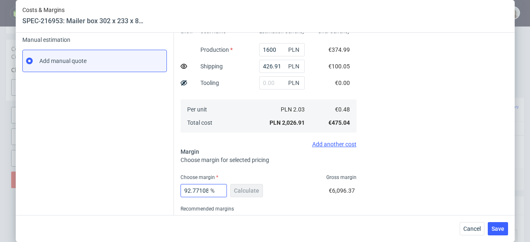
type input "6.43"
drag, startPoint x: 181, startPoint y: 188, endPoint x: 212, endPoint y: 187, distance: 31.1
click at [212, 187] on div "92.7710843373494 %" at bounding box center [203, 190] width 46 height 13
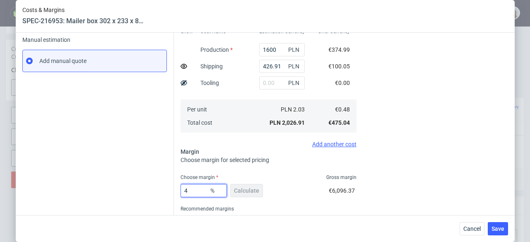
type input "48"
type input "0.77"
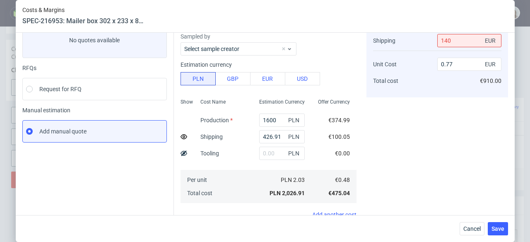
scroll to position [161, 0]
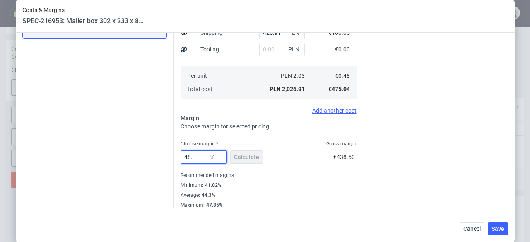
type input "48.5"
type input "0.78"
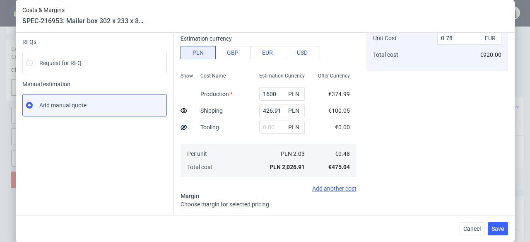
scroll to position [156, 0]
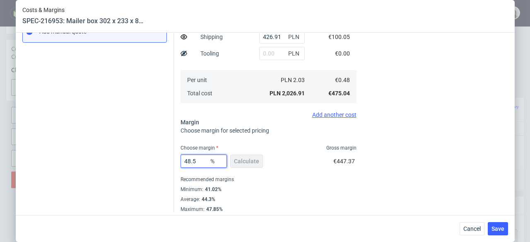
click at [185, 158] on input "48.5" at bounding box center [203, 160] width 46 height 13
type input "49"
type input "0.79"
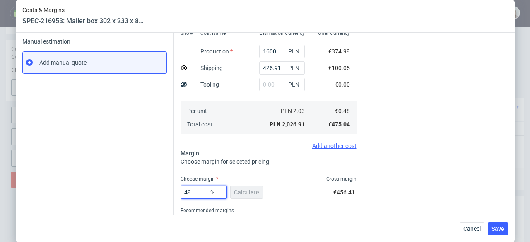
scroll to position [161, 0]
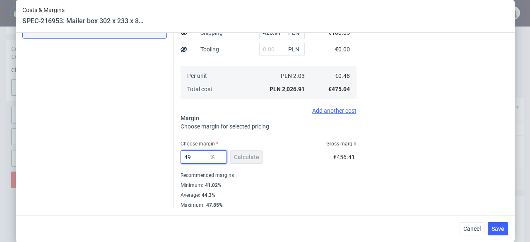
type input "4"
type input "0.35"
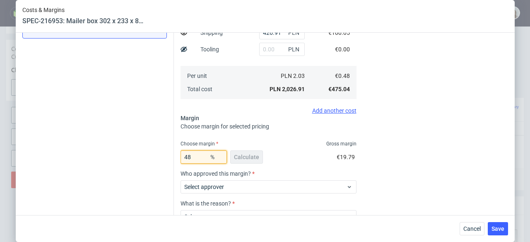
type input "48."
type input "0.77"
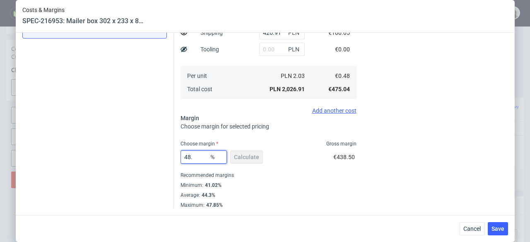
type input "48.5"
type input "0.78"
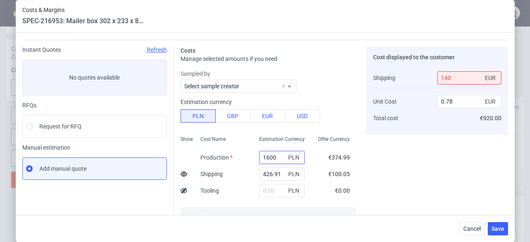
scroll to position [14, 0]
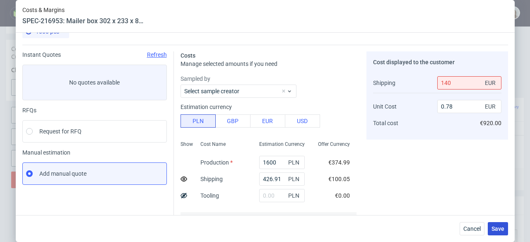
type input "48.5"
click at [499, 227] on span "Save" at bounding box center [497, 229] width 13 height 6
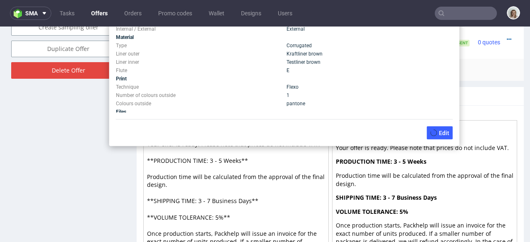
scroll to position [600, 0]
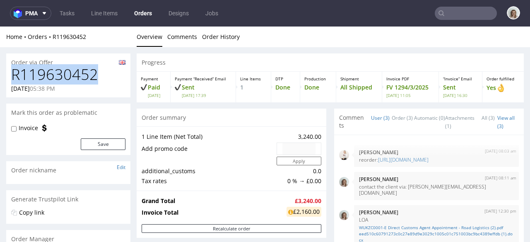
drag, startPoint x: 106, startPoint y: 78, endPoint x: 0, endPoint y: 81, distance: 106.0
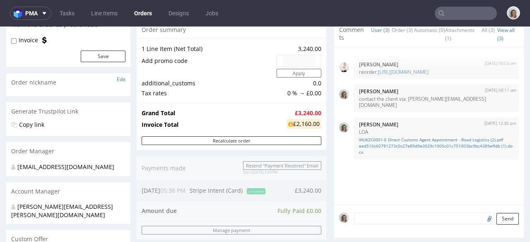
scroll to position [249, 0]
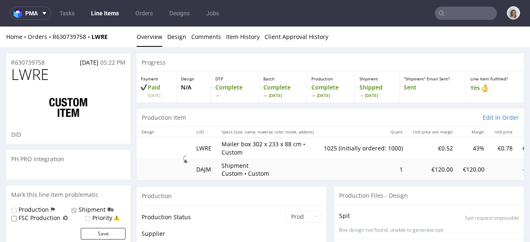
scroll to position [85, 0]
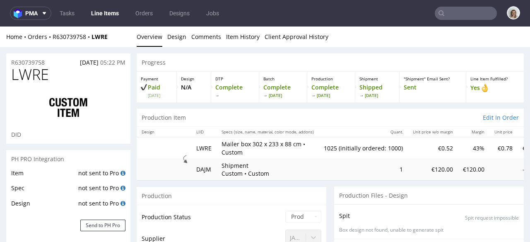
select select "in_progress"
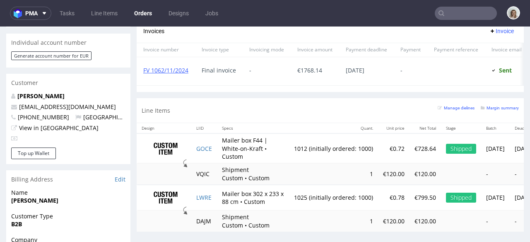
scroll to position [396, 0]
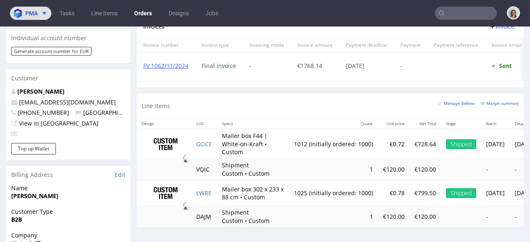
click at [41, 13] on span at bounding box center [43, 13] width 10 height 7
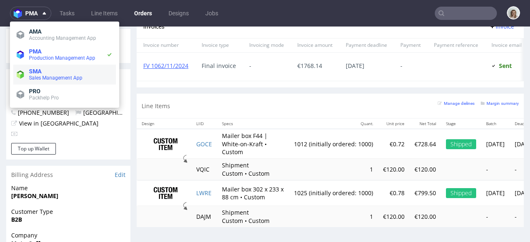
click at [49, 82] on li "SMA Sales Management App" at bounding box center [64, 75] width 103 height 20
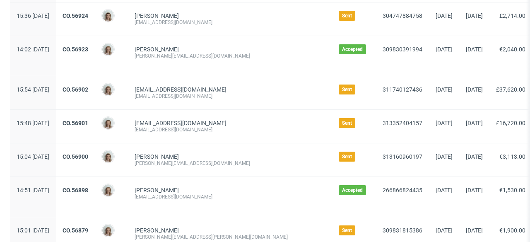
scroll to position [441, 0]
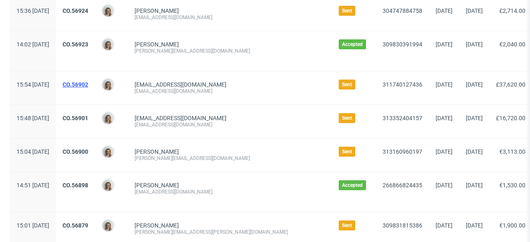
click at [88, 86] on link "CO.56902" at bounding box center [75, 84] width 26 height 7
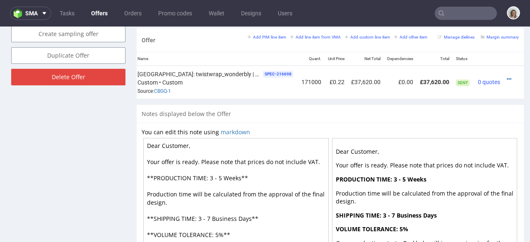
scroll to position [0, 94]
click at [506, 76] on icon at bounding box center [508, 79] width 5 height 6
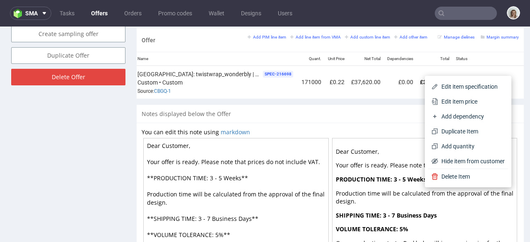
drag, startPoint x: 475, startPoint y: 98, endPoint x: 468, endPoint y: 99, distance: 6.7
click at [475, 98] on span "Edit item price" at bounding box center [471, 101] width 67 height 8
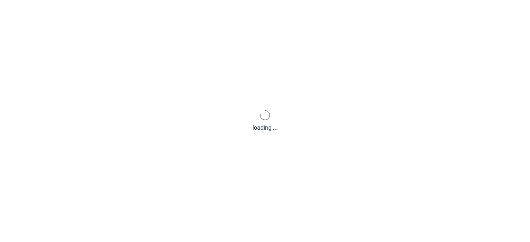
type input "0.22"
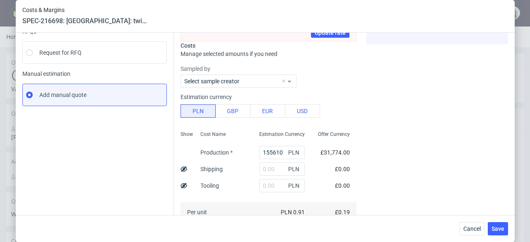
scroll to position [229, 0]
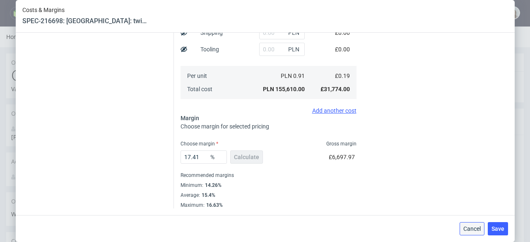
click at [479, 223] on button "Cancel" at bounding box center [471, 228] width 25 height 13
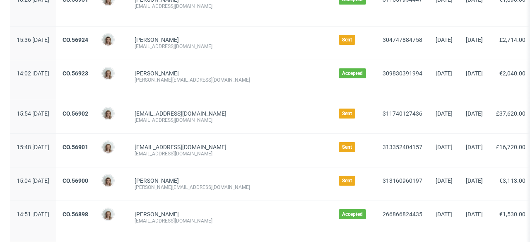
scroll to position [424, 0]
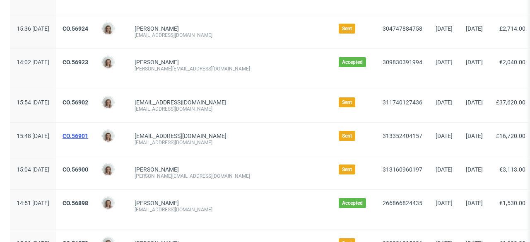
click at [88, 137] on link "CO.56901" at bounding box center [75, 135] width 26 height 7
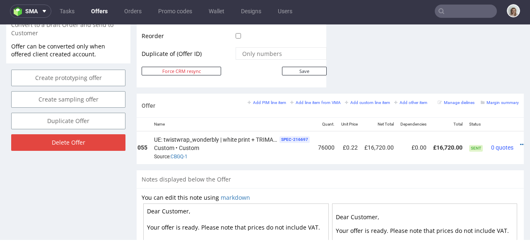
scroll to position [0, 91]
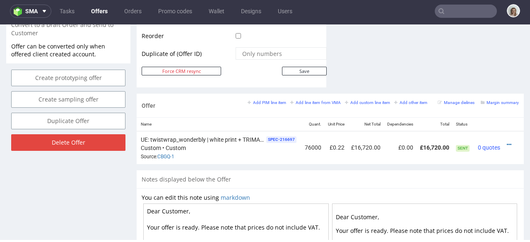
click at [503, 135] on td at bounding box center [513, 147] width 20 height 33
click at [506, 142] on icon at bounding box center [508, 145] width 5 height 6
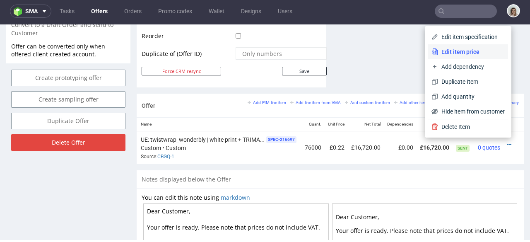
click at [446, 55] on span "Edit item price" at bounding box center [471, 52] width 67 height 8
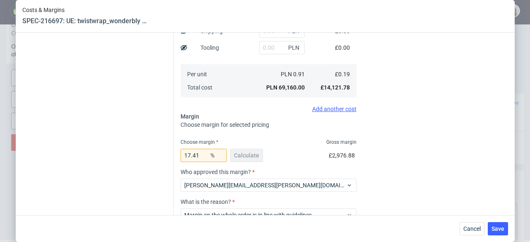
scroll to position [259, 0]
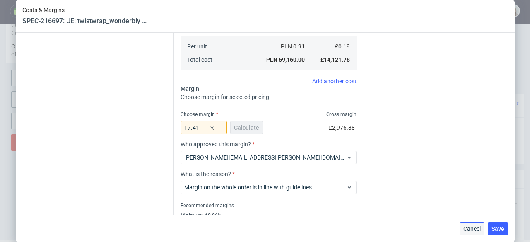
click at [480, 227] on span "Cancel" at bounding box center [471, 229] width 17 height 6
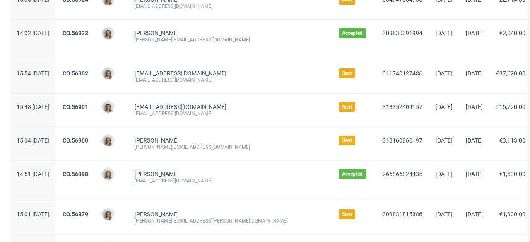
scroll to position [480, 0]
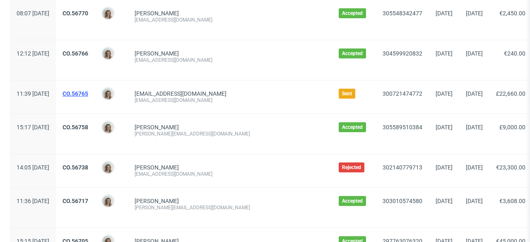
click at [88, 96] on link "CO.56765" at bounding box center [75, 93] width 26 height 7
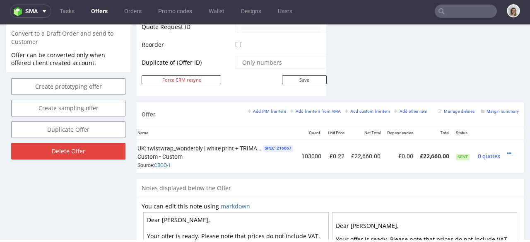
scroll to position [0, 93]
click at [506, 149] on div at bounding box center [510, 153] width 9 height 8
click at [506, 150] on icon at bounding box center [508, 153] width 5 height 6
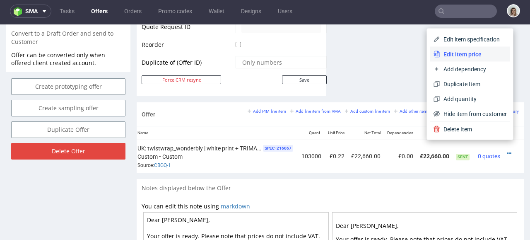
click at [466, 57] on span "Edit item price" at bounding box center [473, 54] width 67 height 8
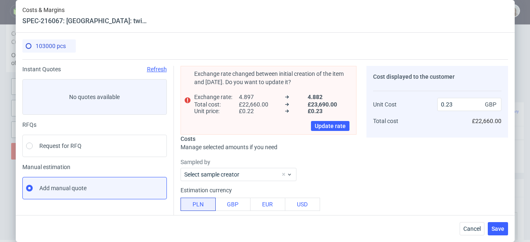
type input "0.22"
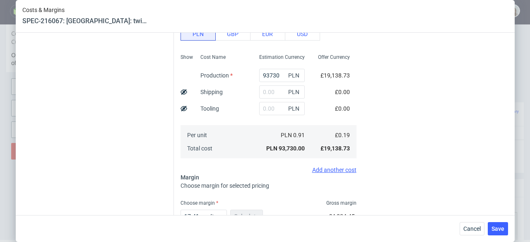
scroll to position [221, 0]
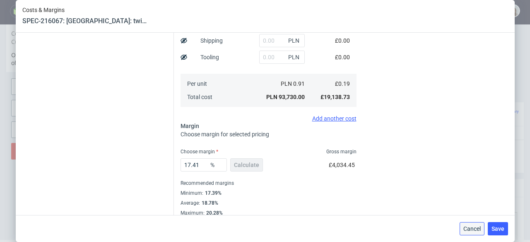
click at [470, 226] on span "Cancel" at bounding box center [471, 229] width 17 height 6
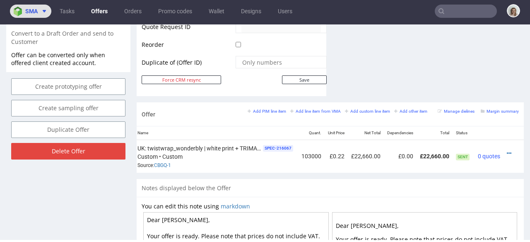
click at [18, 10] on img at bounding box center [20, 12] width 12 height 10
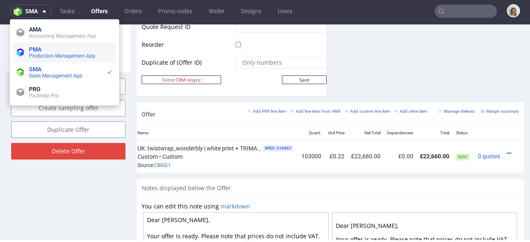
click at [38, 48] on span "PMA" at bounding box center [35, 49] width 12 height 7
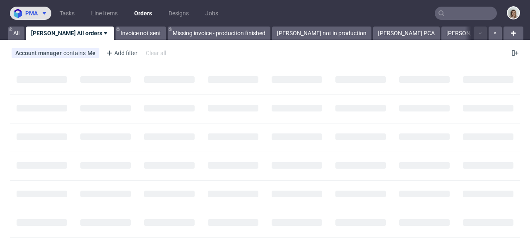
drag, startPoint x: 31, startPoint y: 12, endPoint x: 31, endPoint y: 16, distance: 4.6
click at [31, 12] on span "pma" at bounding box center [31, 13] width 12 height 6
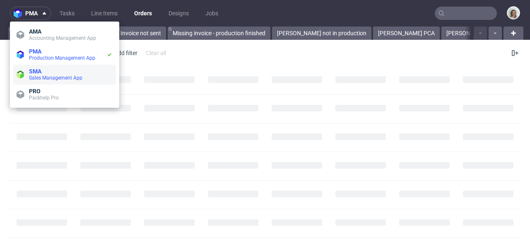
click at [37, 78] on span "Sales Management App" at bounding box center [55, 78] width 53 height 6
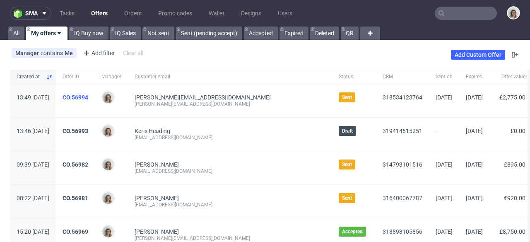
click at [88, 96] on link "CO.56994" at bounding box center [75, 97] width 26 height 7
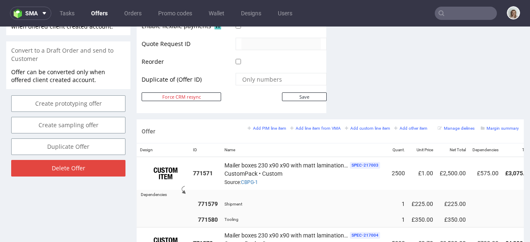
scroll to position [417, 0]
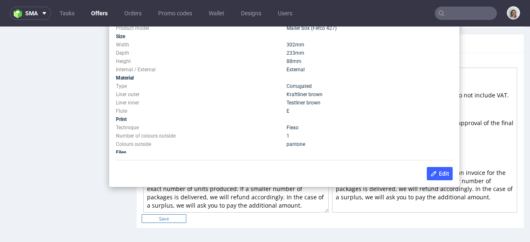
scroll to position [0, 31]
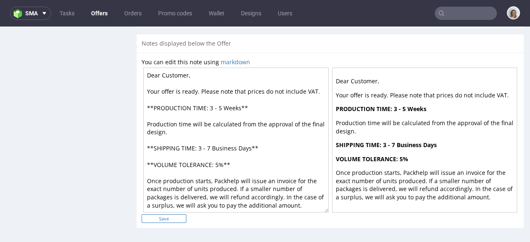
click at [166, 219] on input "Save" at bounding box center [164, 218] width 45 height 9
type input "In progress..."
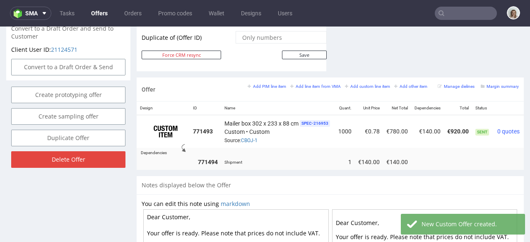
scroll to position [59, 0]
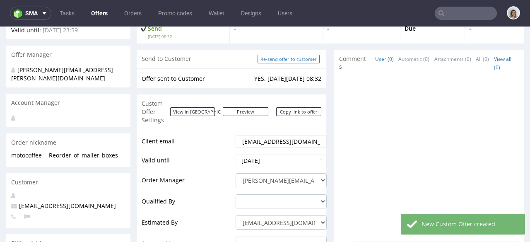
click at [295, 62] on input "Re-send offer to customer" at bounding box center [288, 59] width 62 height 9
type input "In progress..."
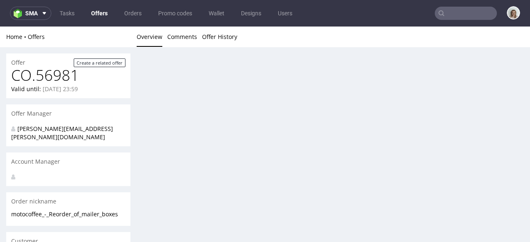
scroll to position [0, 0]
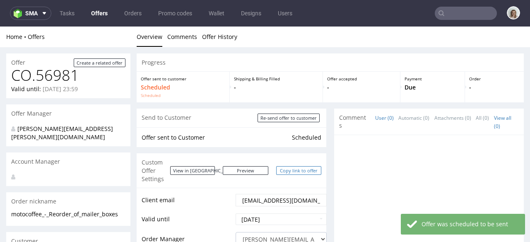
click at [292, 168] on link "Copy link to offer" at bounding box center [299, 170] width 46 height 9
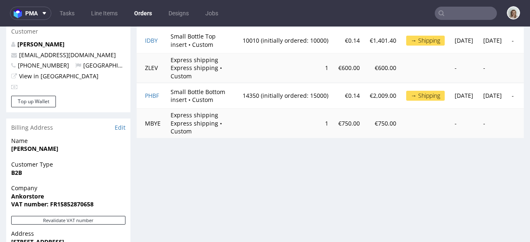
scroll to position [0, 113]
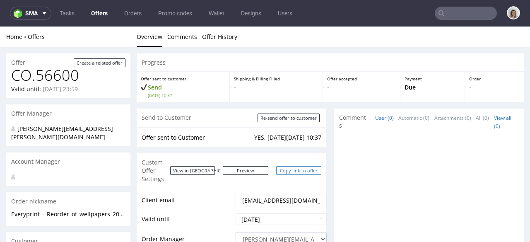
click at [281, 166] on link "Copy link to offer" at bounding box center [299, 170] width 46 height 9
click at [38, 15] on span at bounding box center [43, 13] width 10 height 7
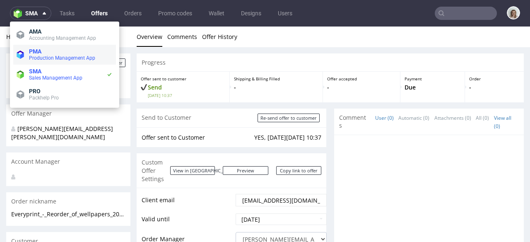
click at [48, 48] on span "PMA" at bounding box center [71, 51] width 84 height 7
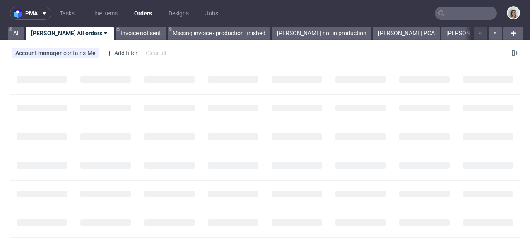
click at [453, 13] on input "text" at bounding box center [465, 13] width 62 height 13
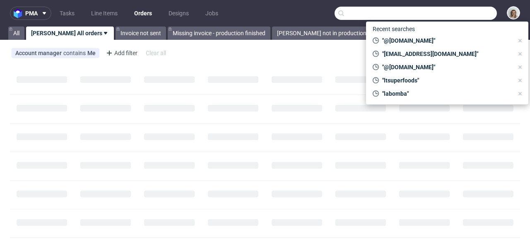
paste input "[EMAIL_ADDRESS][DOMAIN_NAME]"
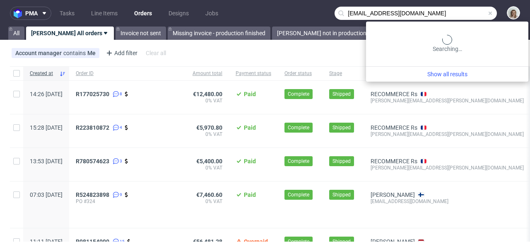
type input "[EMAIL_ADDRESS][DOMAIN_NAME]"
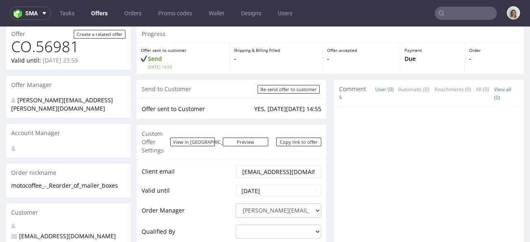
scroll to position [151, 0]
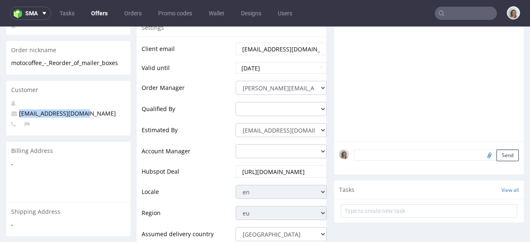
drag, startPoint x: 91, startPoint y: 104, endPoint x: 20, endPoint y: 104, distance: 70.8
click at [20, 109] on p "[EMAIL_ADDRESS][DOMAIN_NAME]" at bounding box center [68, 113] width 114 height 8
copy span "[EMAIL_ADDRESS][DOMAIN_NAME]"
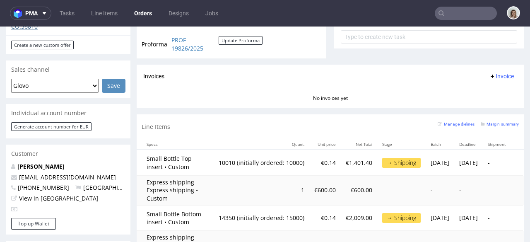
scroll to position [233, 0]
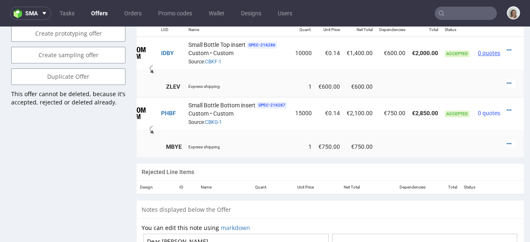
scroll to position [493, 0]
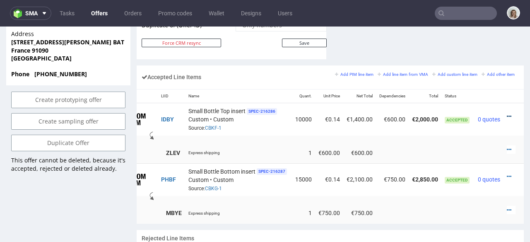
click at [506, 113] on icon at bounding box center [508, 116] width 5 height 6
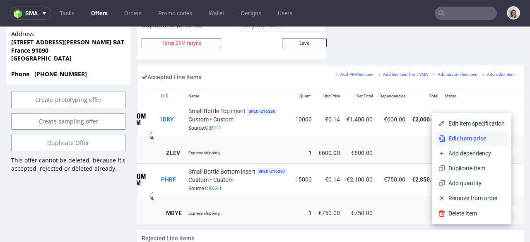
click at [469, 133] on li "Edit item price" at bounding box center [471, 138] width 73 height 15
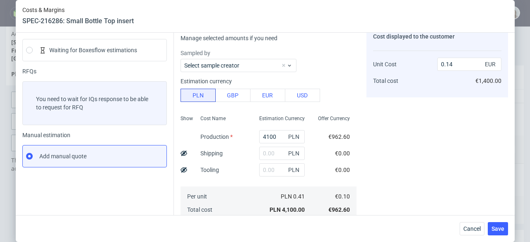
scroll to position [159, 0]
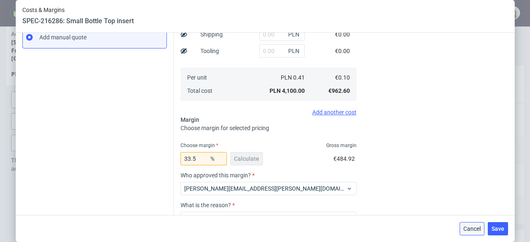
click at [477, 230] on span "Cancel" at bounding box center [471, 229] width 17 height 6
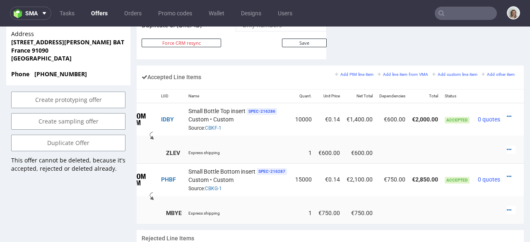
click at [503, 166] on td at bounding box center [513, 179] width 20 height 32
click at [503, 167] on td at bounding box center [513, 179] width 20 height 32
click at [506, 173] on icon at bounding box center [508, 176] width 5 height 6
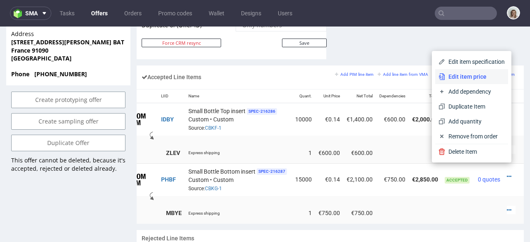
click at [459, 78] on span "Edit item price" at bounding box center [475, 76] width 60 height 8
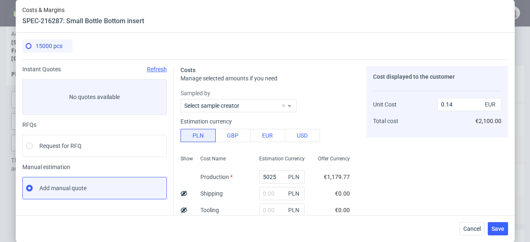
scroll to position [161, 0]
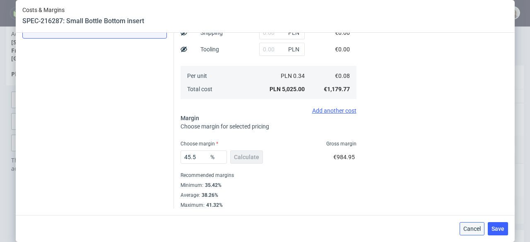
click at [474, 226] on span "Cancel" at bounding box center [471, 229] width 17 height 6
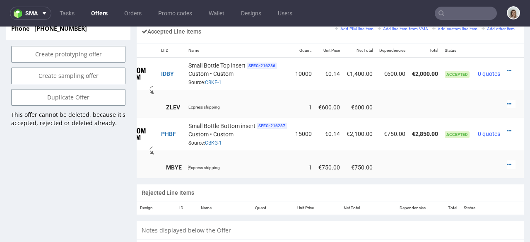
scroll to position [544, 0]
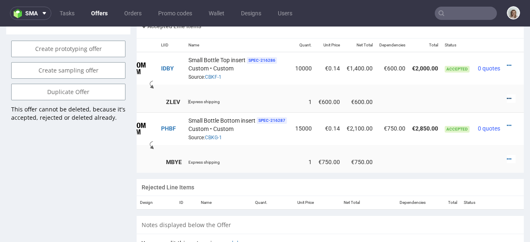
click at [506, 96] on icon at bounding box center [508, 99] width 5 height 6
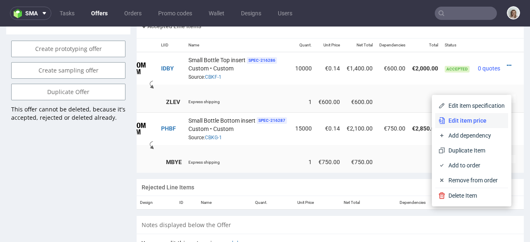
click at [474, 122] on span "Edit item price" at bounding box center [475, 120] width 60 height 8
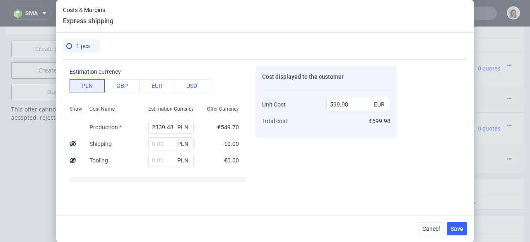
scroll to position [57, 0]
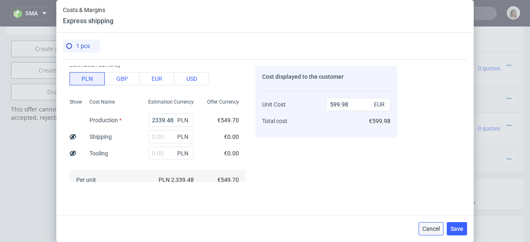
click at [422, 223] on button "Cancel" at bounding box center [430, 228] width 25 height 13
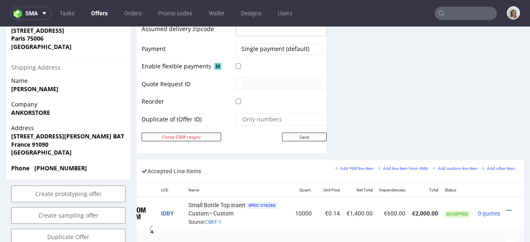
scroll to position [140, 0]
